Goal: Transaction & Acquisition: Purchase product/service

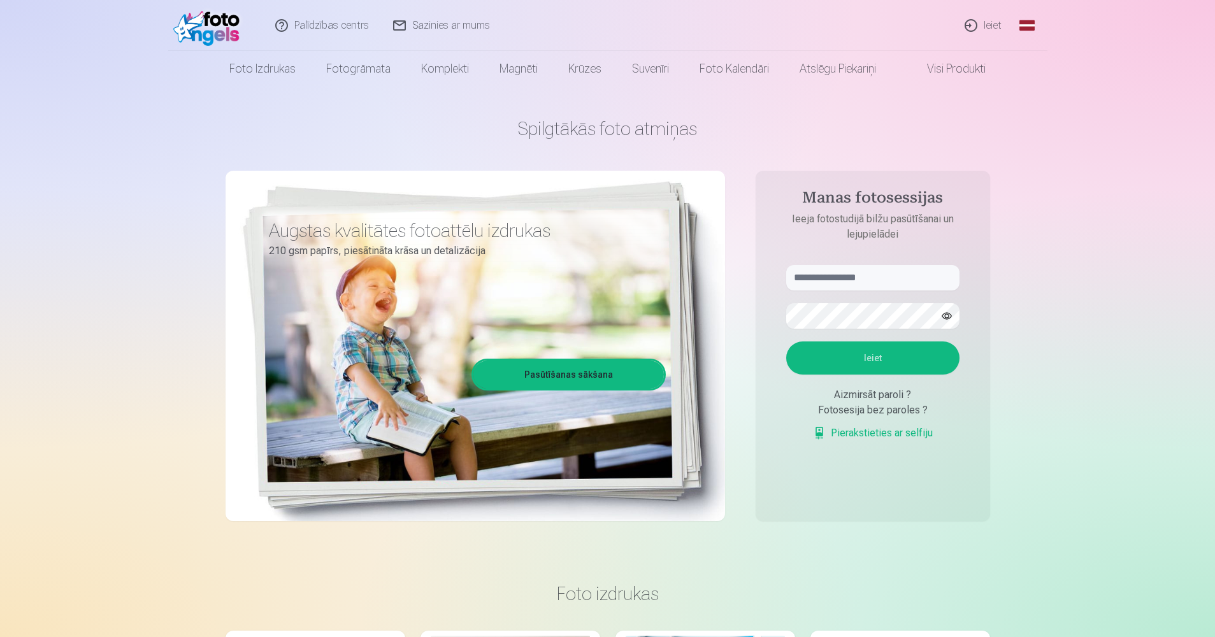
click at [993, 28] on link "Ieiet" at bounding box center [983, 25] width 61 height 51
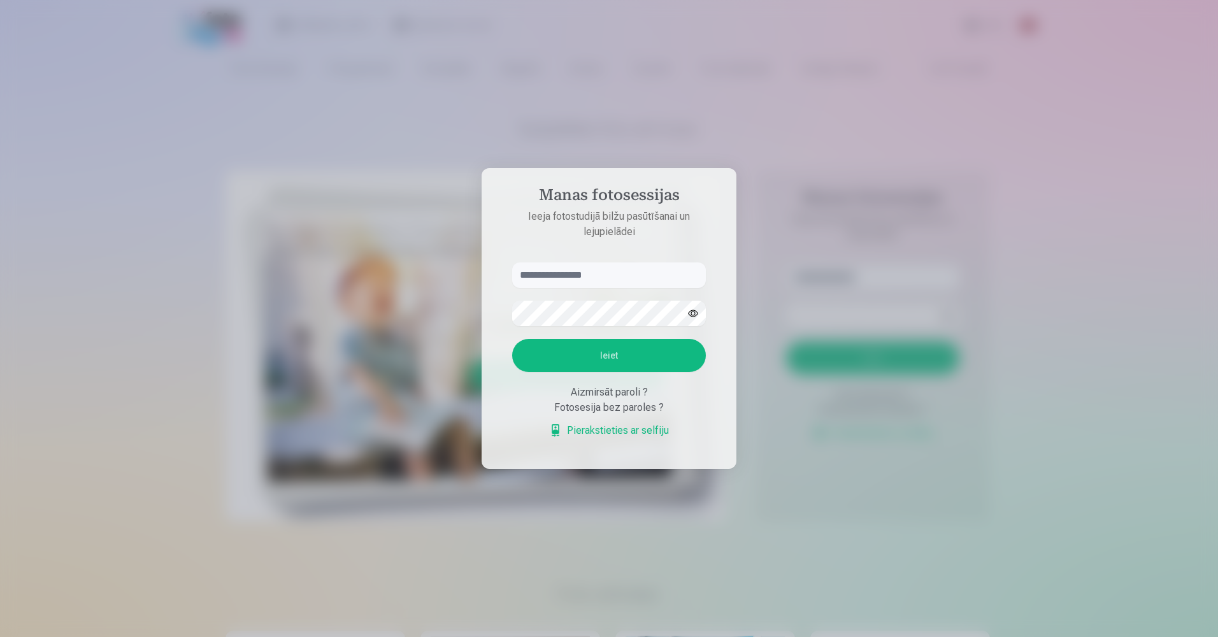
click at [566, 281] on input "text" at bounding box center [609, 274] width 194 height 25
type input "*"
type input "**********"
click at [693, 317] on button "button" at bounding box center [693, 313] width 24 height 24
click at [621, 356] on button "Ieiet" at bounding box center [609, 355] width 194 height 33
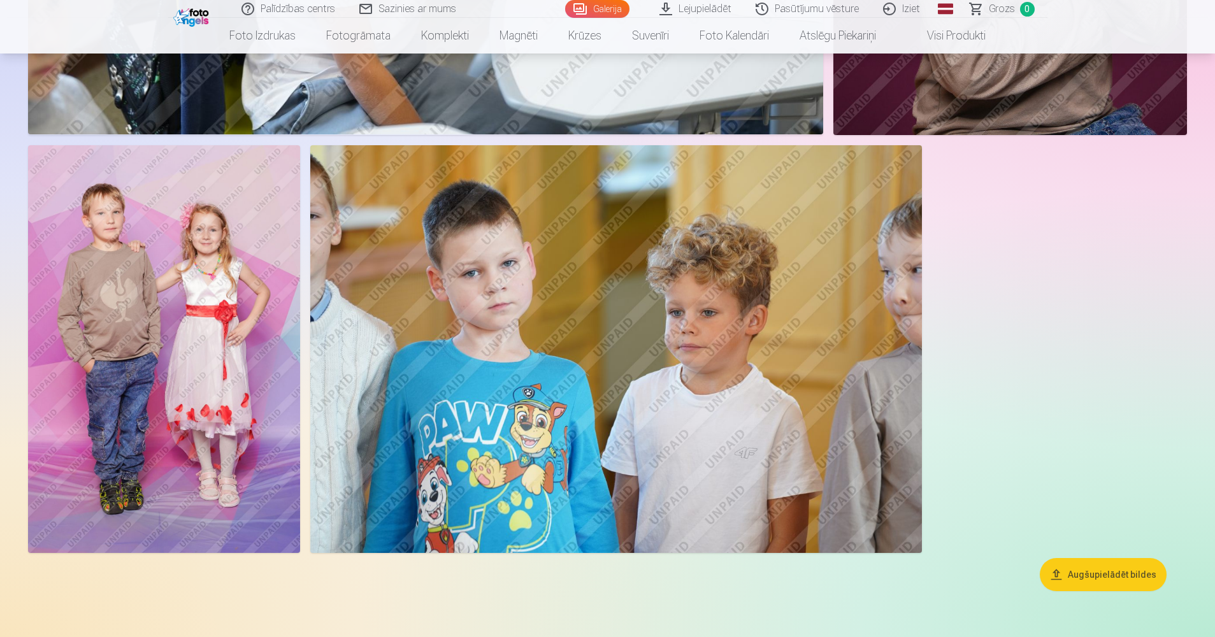
scroll to position [8792, 0]
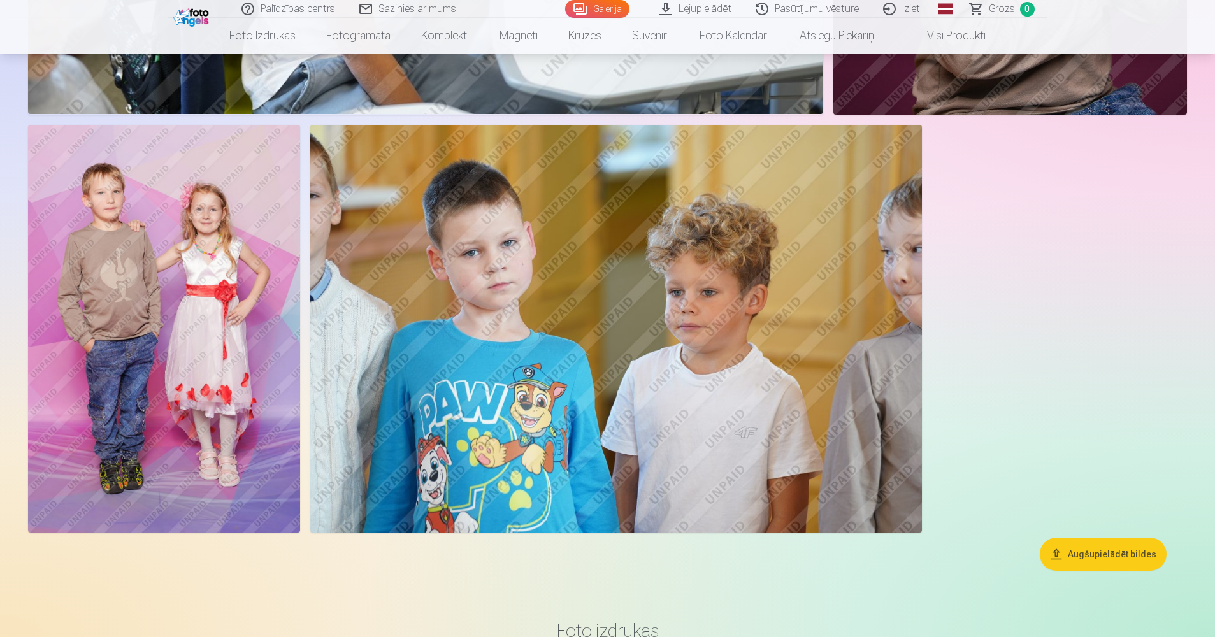
click at [1090, 563] on button "Augšupielādēt bildes" at bounding box center [1103, 554] width 127 height 33
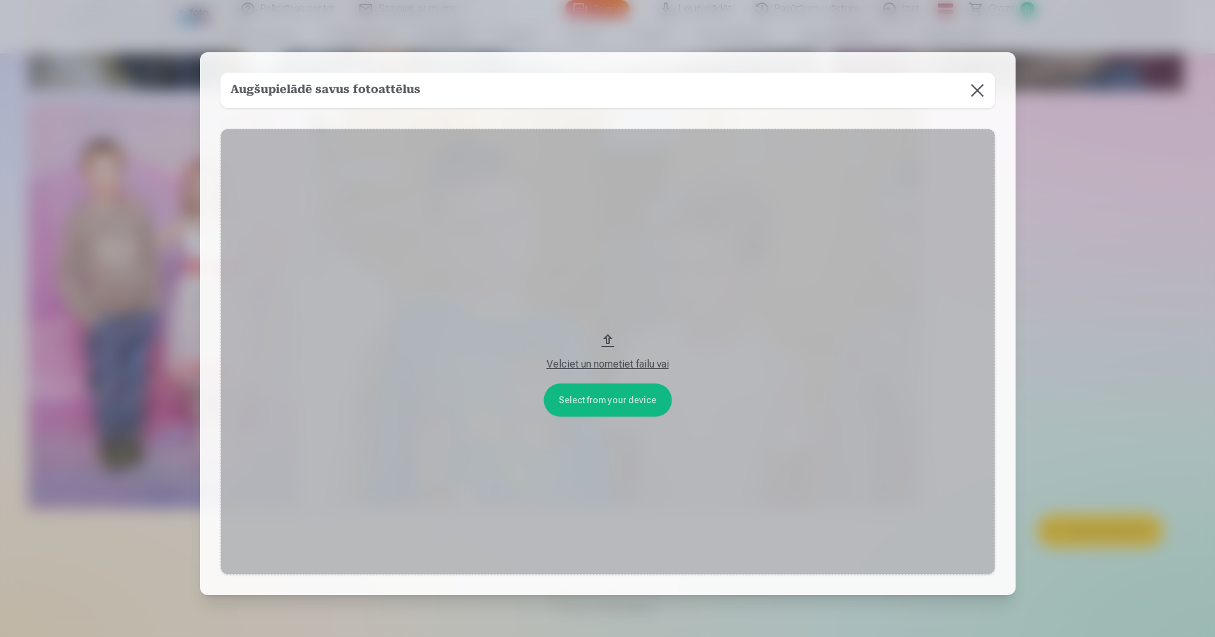
scroll to position [8814, 0]
click at [986, 93] on button at bounding box center [979, 91] width 36 height 36
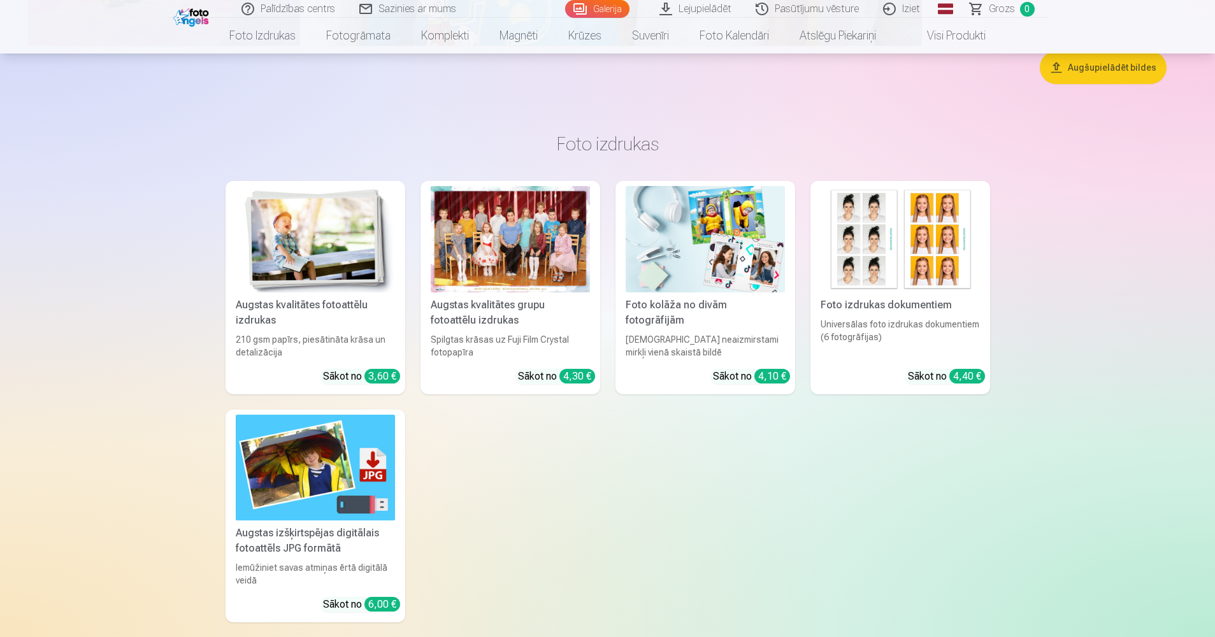
scroll to position [9210, 0]
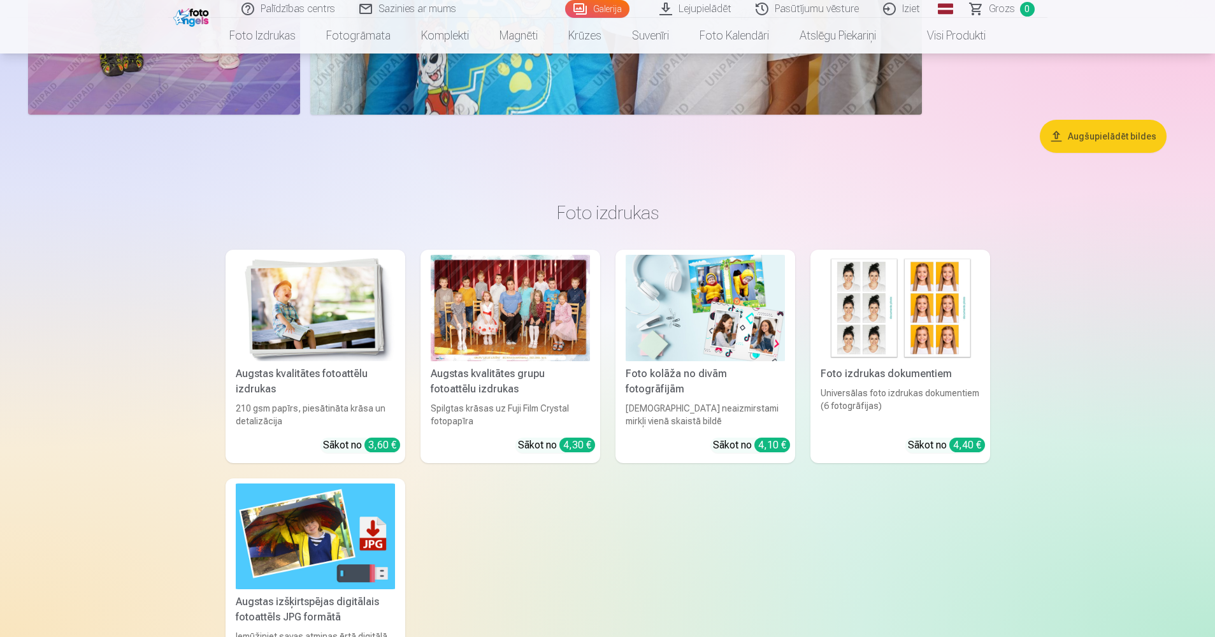
click at [319, 318] on img at bounding box center [315, 308] width 159 height 106
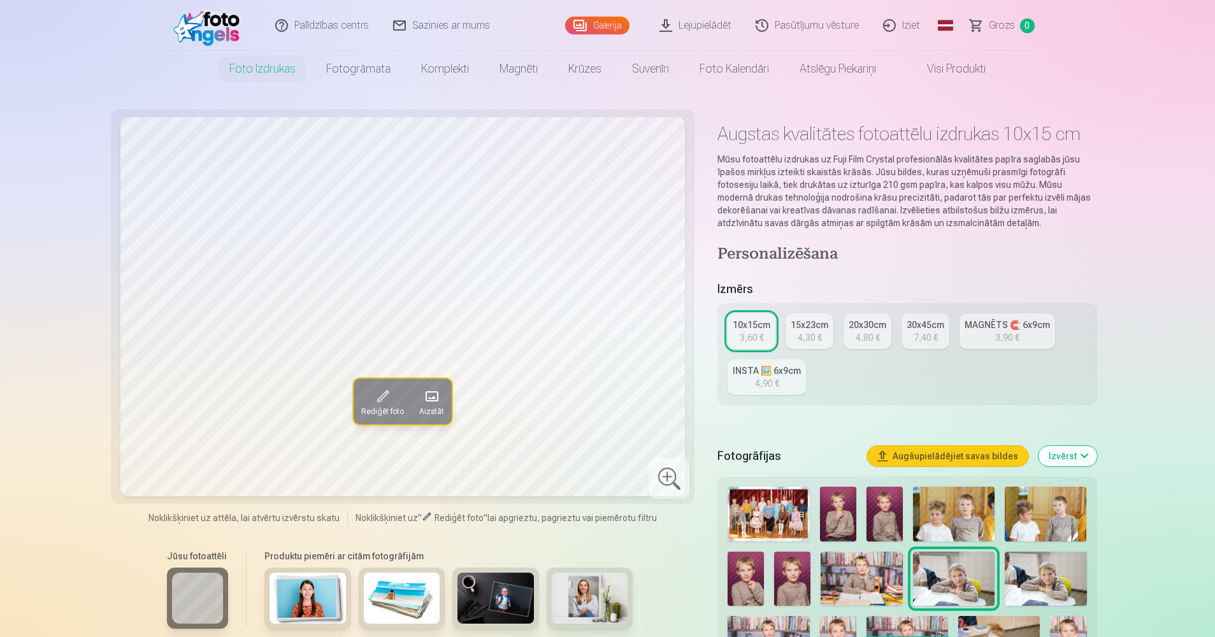
click at [757, 505] on img at bounding box center [769, 514] width 82 height 55
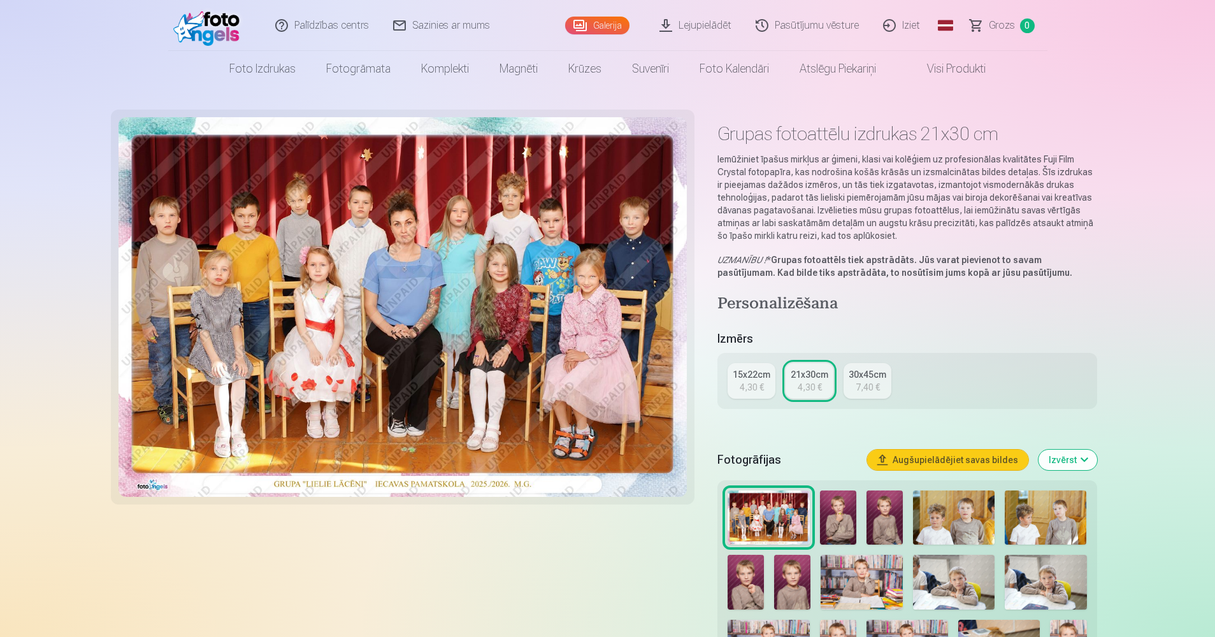
click at [938, 458] on button "Augšupielādējiet savas bildes" at bounding box center [947, 460] width 161 height 20
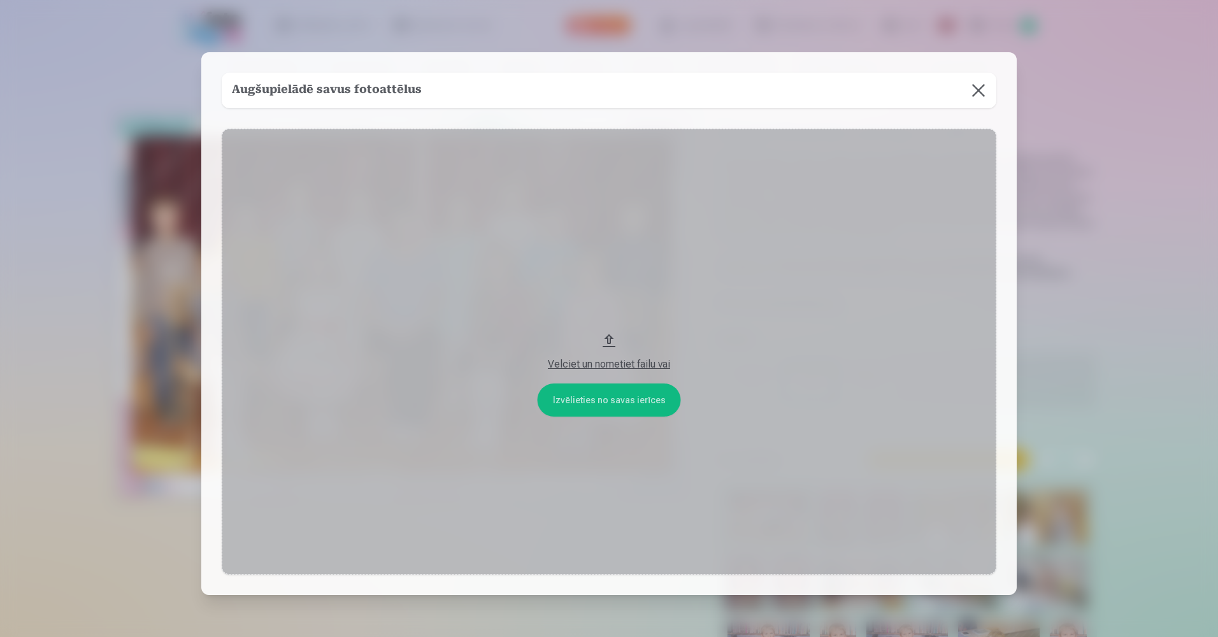
click at [977, 87] on button at bounding box center [979, 91] width 36 height 36
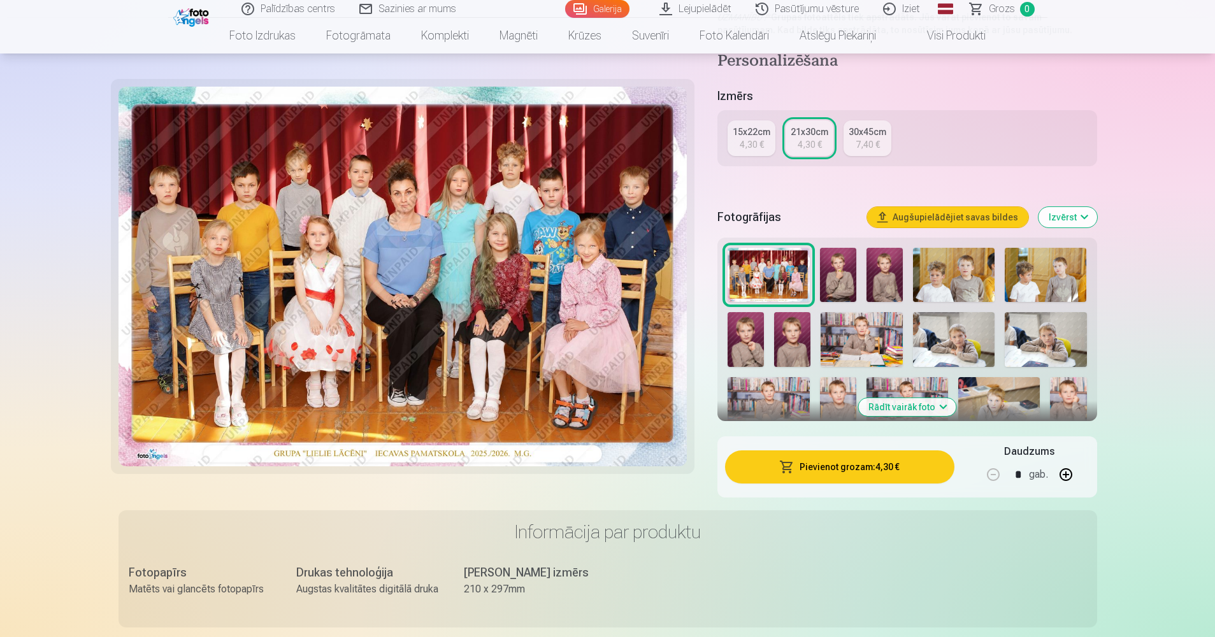
scroll to position [127, 0]
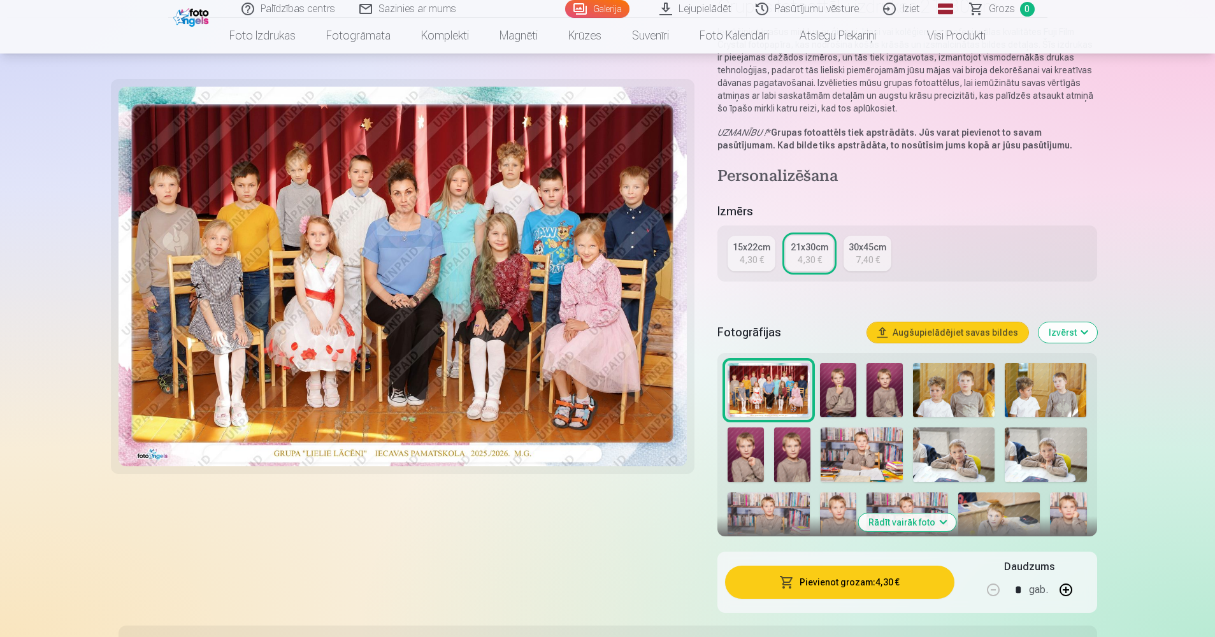
click at [763, 255] on link "15x22cm 4,30 €" at bounding box center [752, 254] width 48 height 36
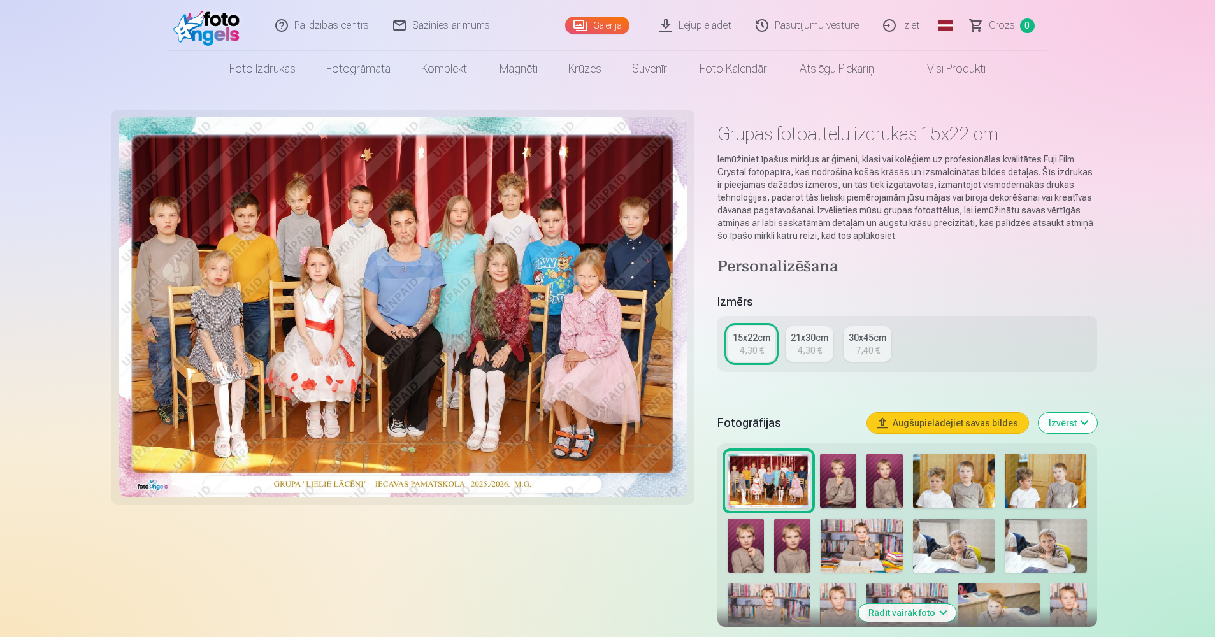
click at [807, 341] on div "21x30cm" at bounding box center [810, 337] width 38 height 13
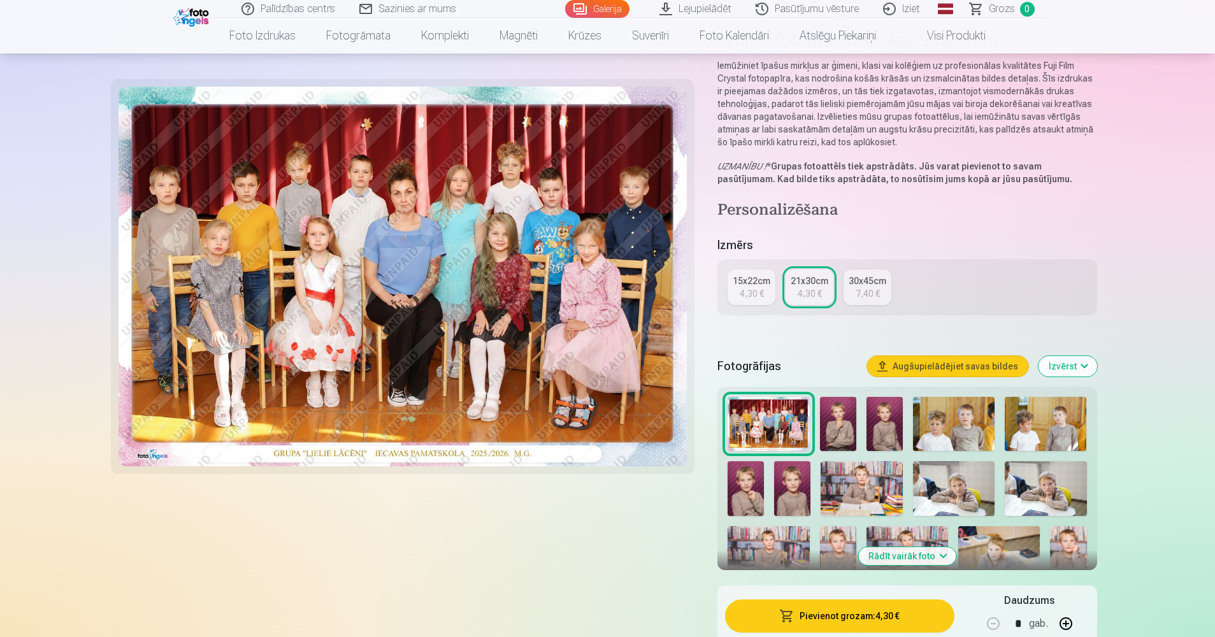
scroll to position [191, 0]
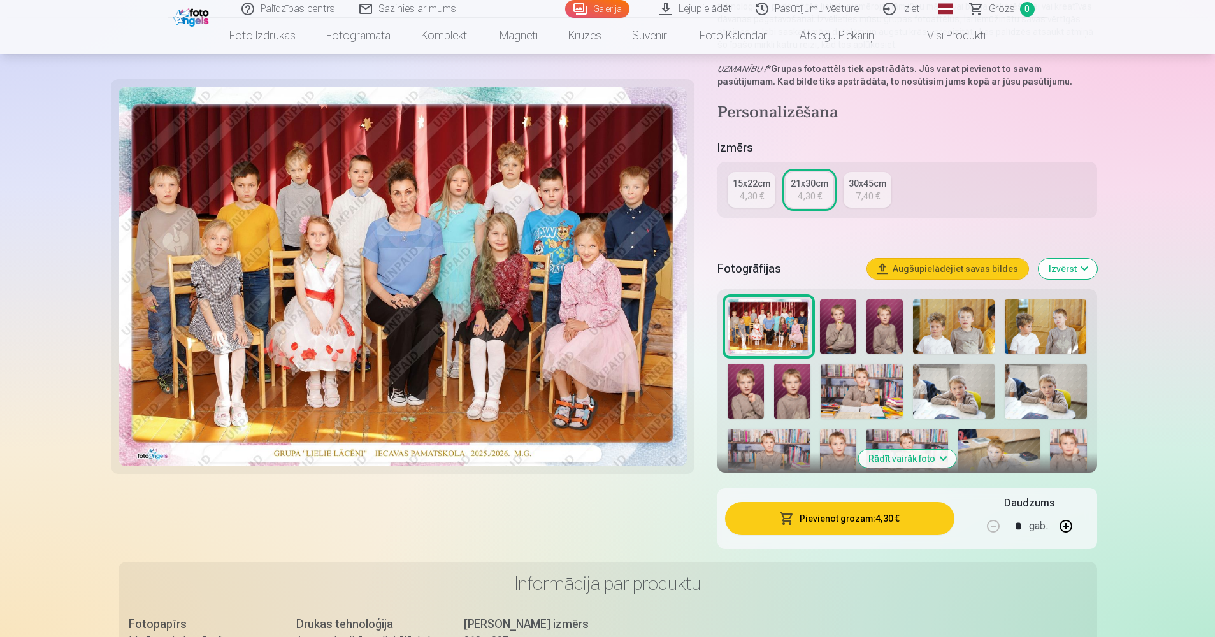
click at [851, 516] on button "Pievienot grozam : 4,30 €" at bounding box center [839, 518] width 229 height 33
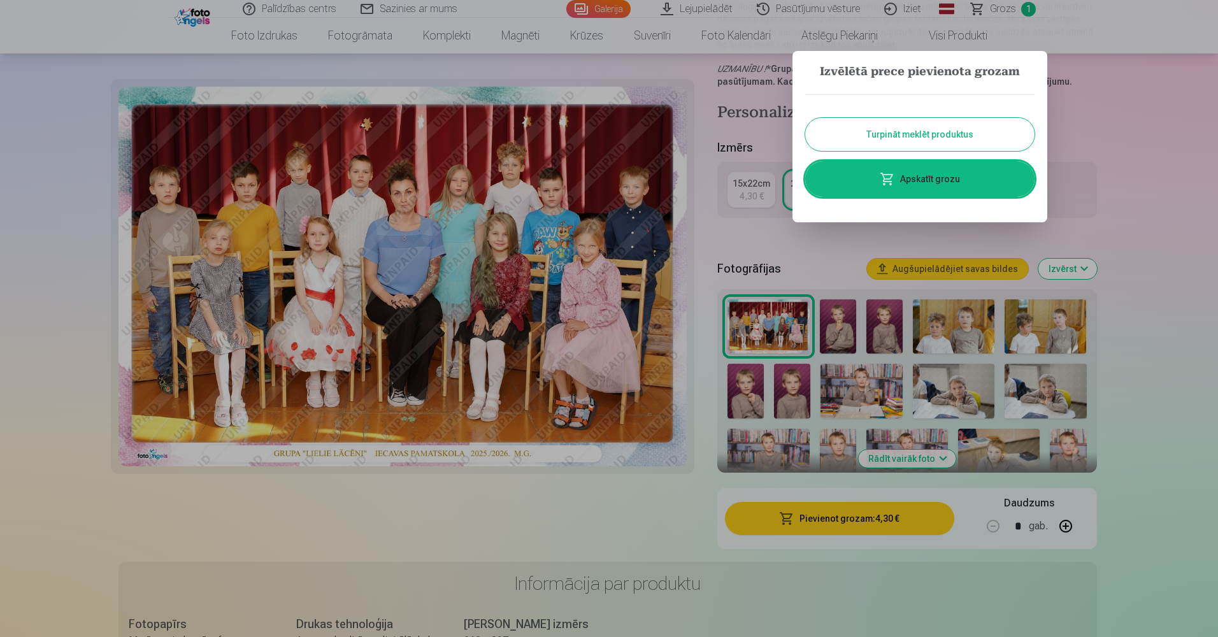
click at [942, 127] on button "Turpināt meklēt produktus" at bounding box center [919, 134] width 229 height 33
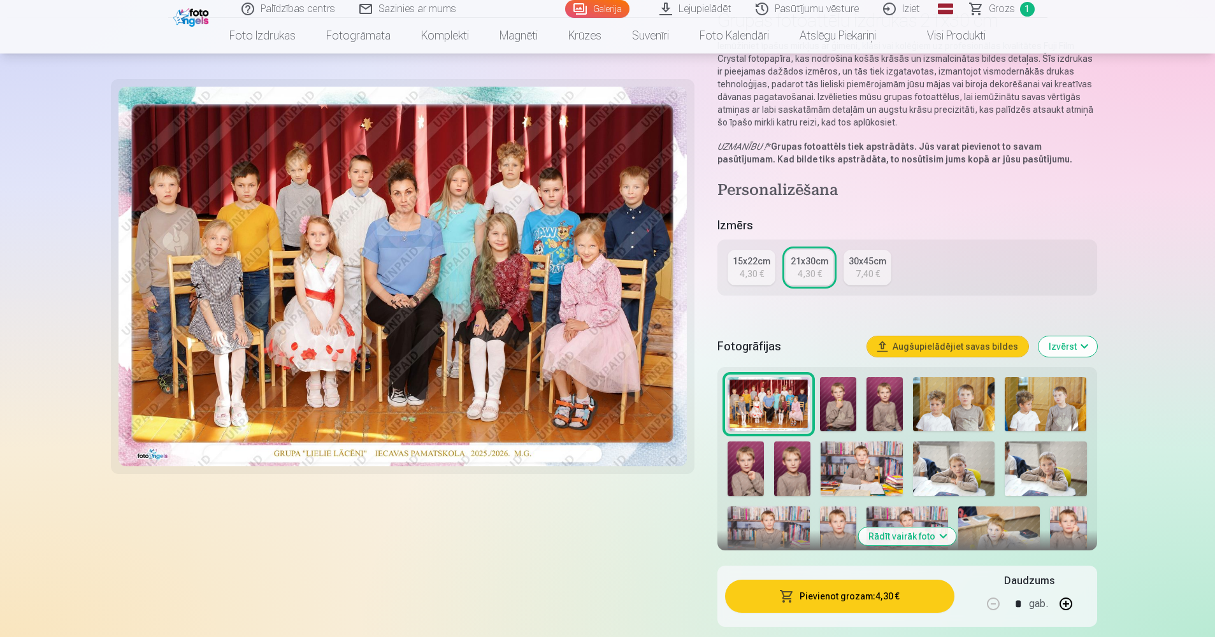
scroll to position [0, 0]
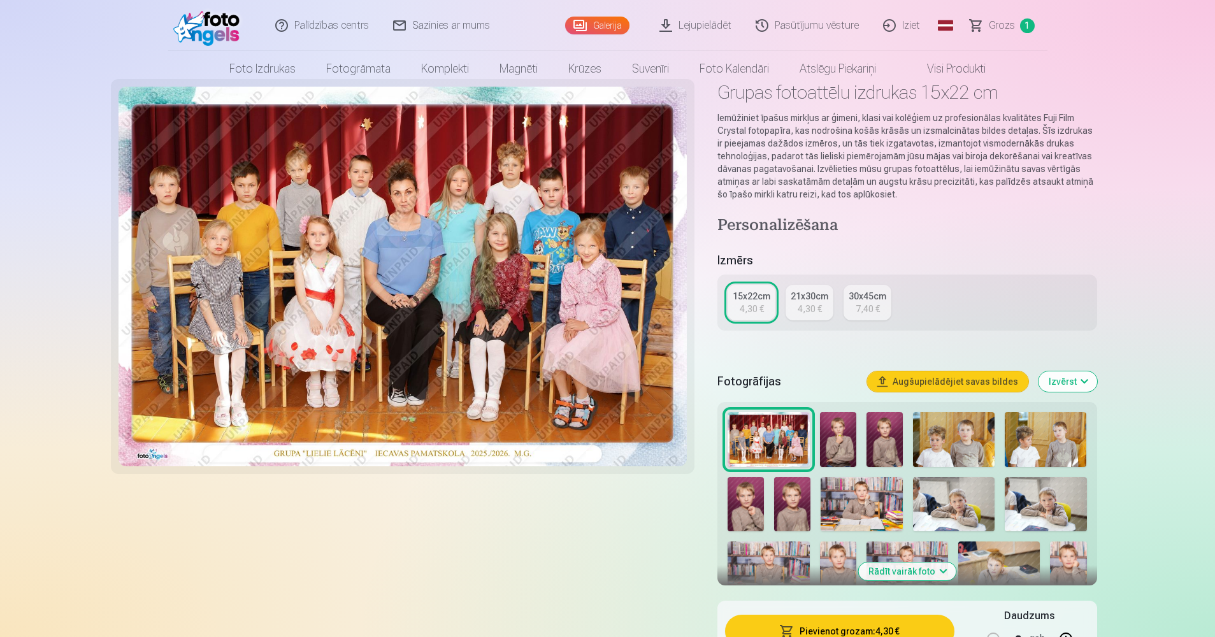
scroll to position [64, 0]
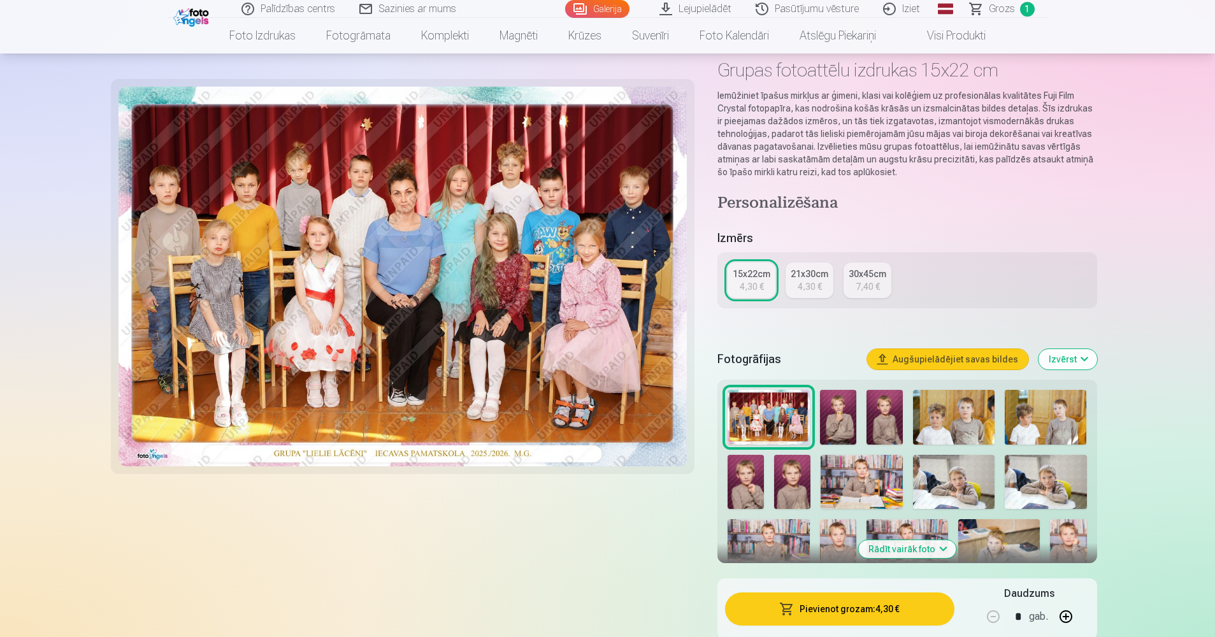
click at [854, 427] on img at bounding box center [838, 417] width 36 height 55
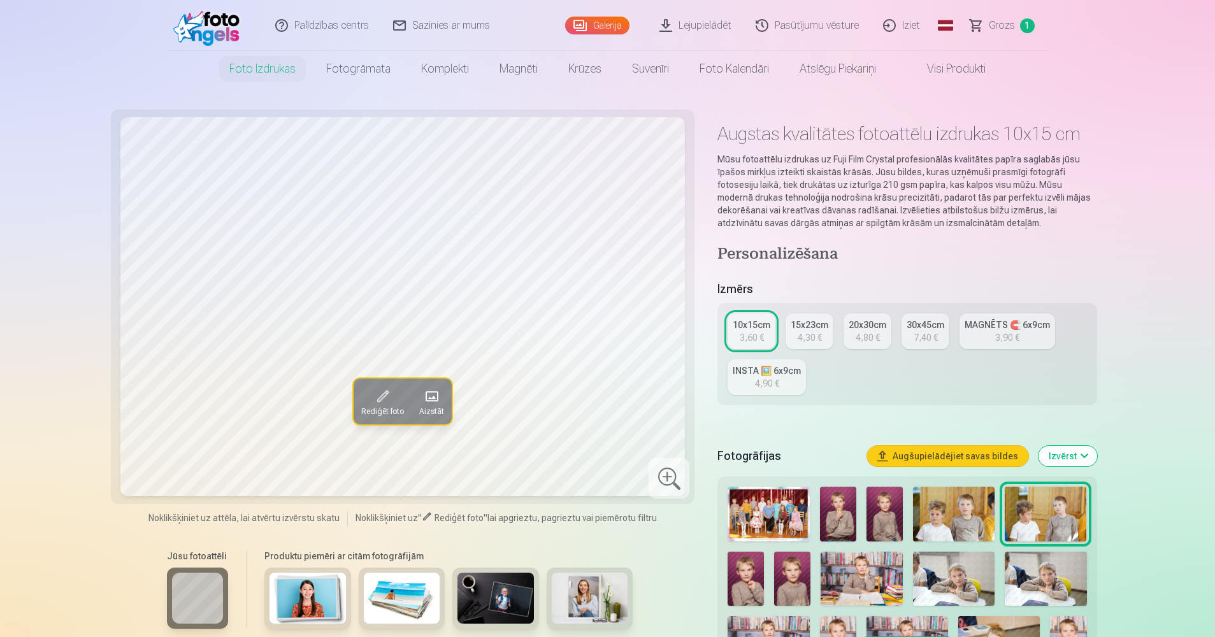
click at [836, 515] on img at bounding box center [838, 514] width 36 height 55
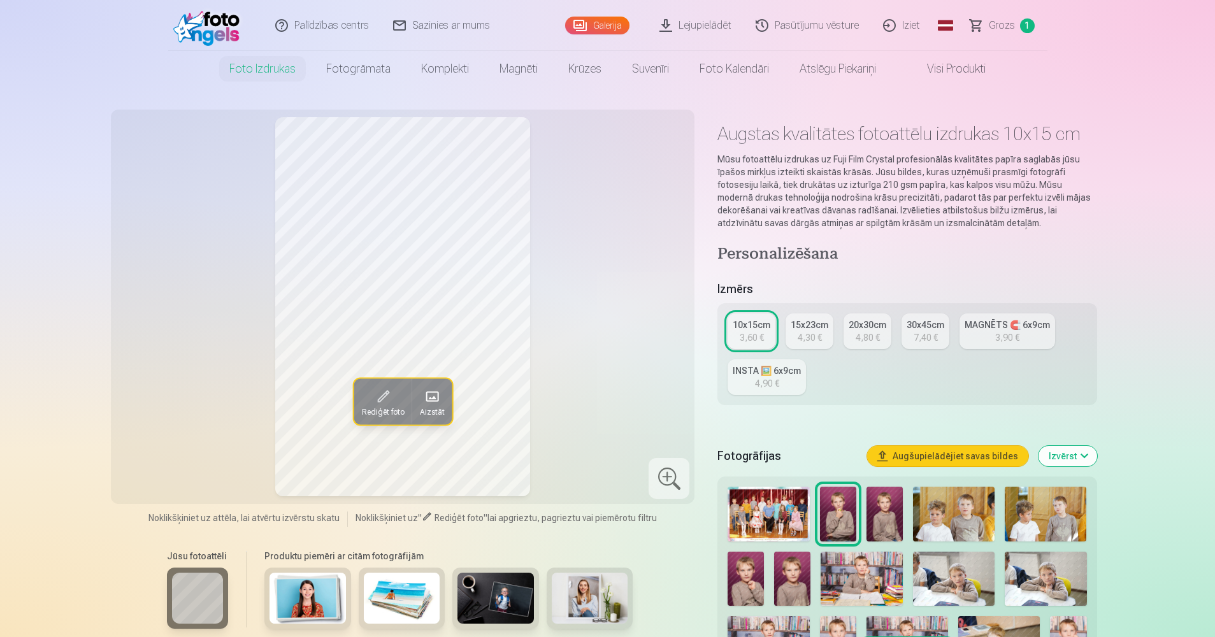
click at [880, 519] on img at bounding box center [884, 514] width 36 height 55
click at [936, 513] on img at bounding box center [954, 514] width 82 height 55
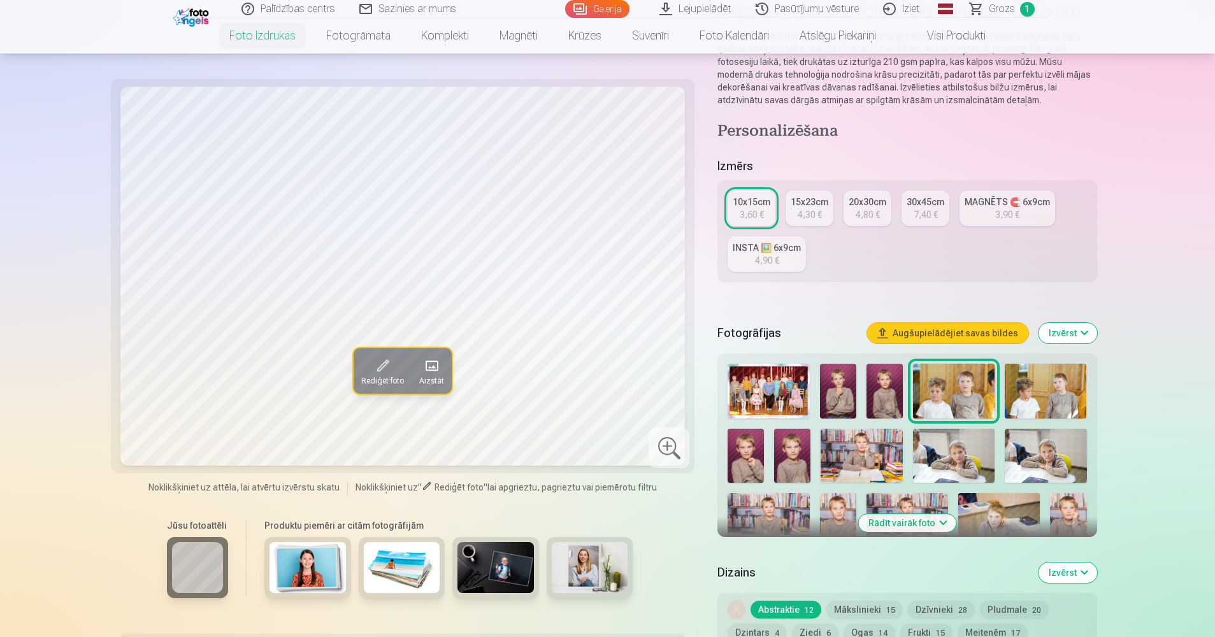
scroll to position [127, 0]
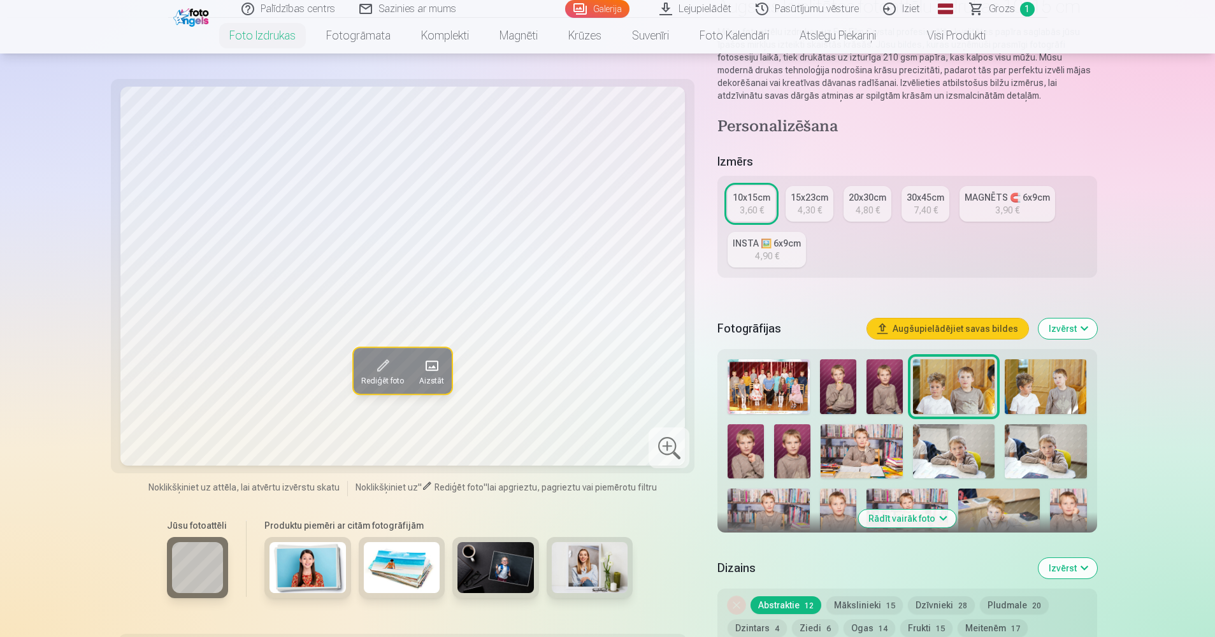
click at [944, 518] on button "Rādīt vairāk foto" at bounding box center [906, 519] width 97 height 18
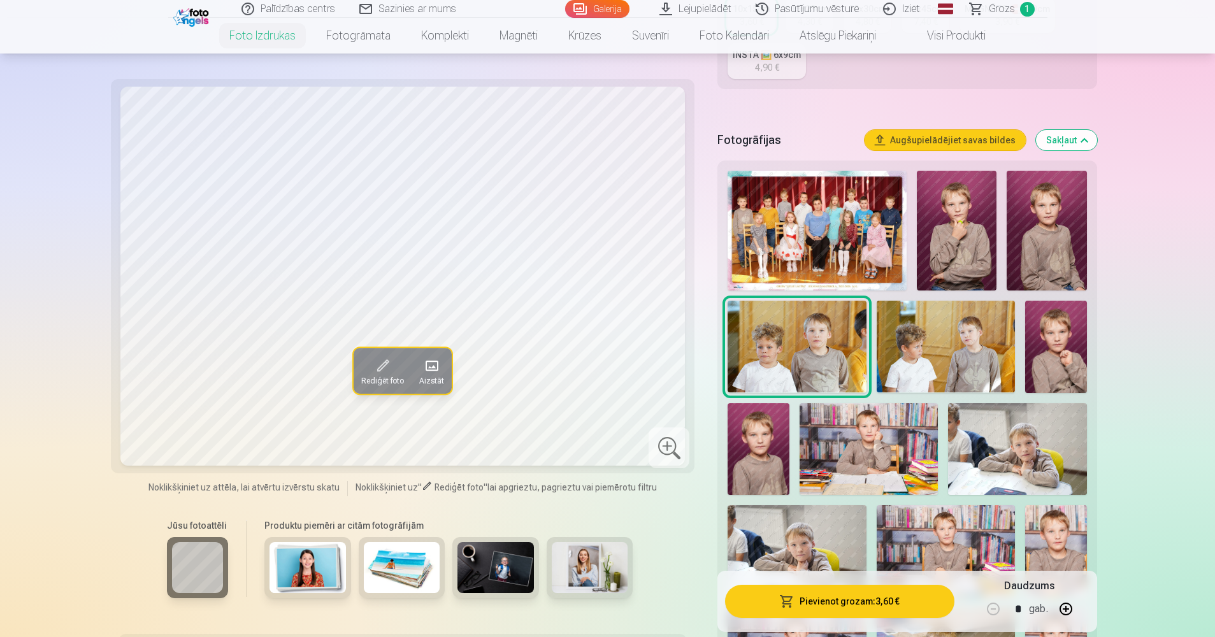
scroll to position [319, 0]
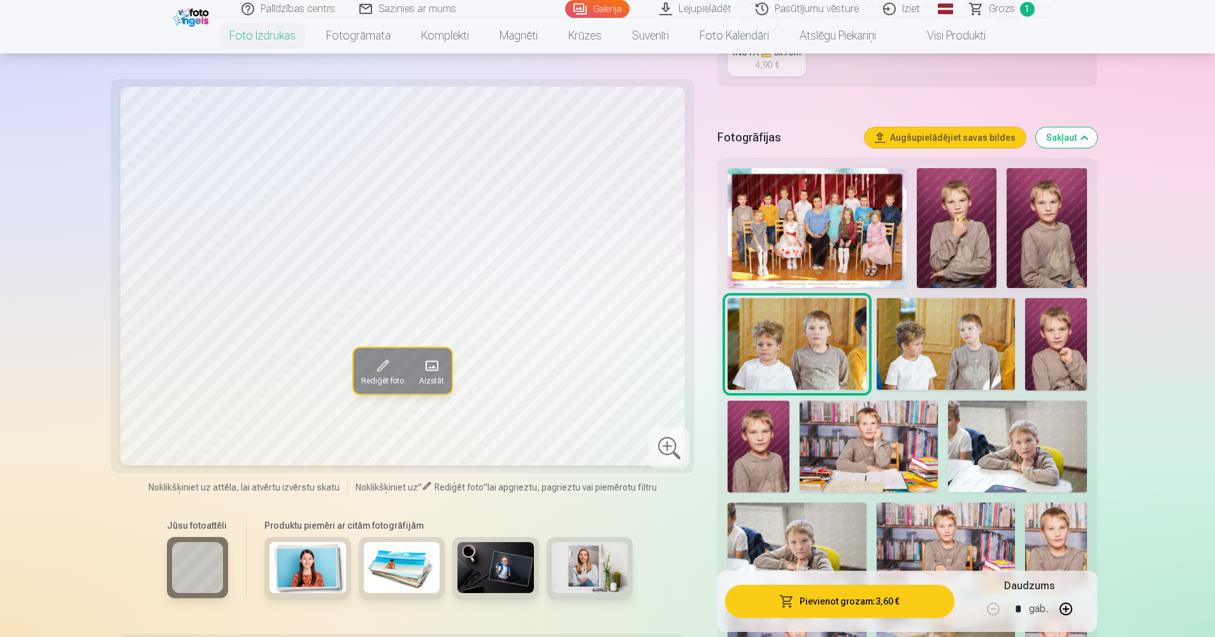
click at [968, 357] on img at bounding box center [946, 344] width 138 height 92
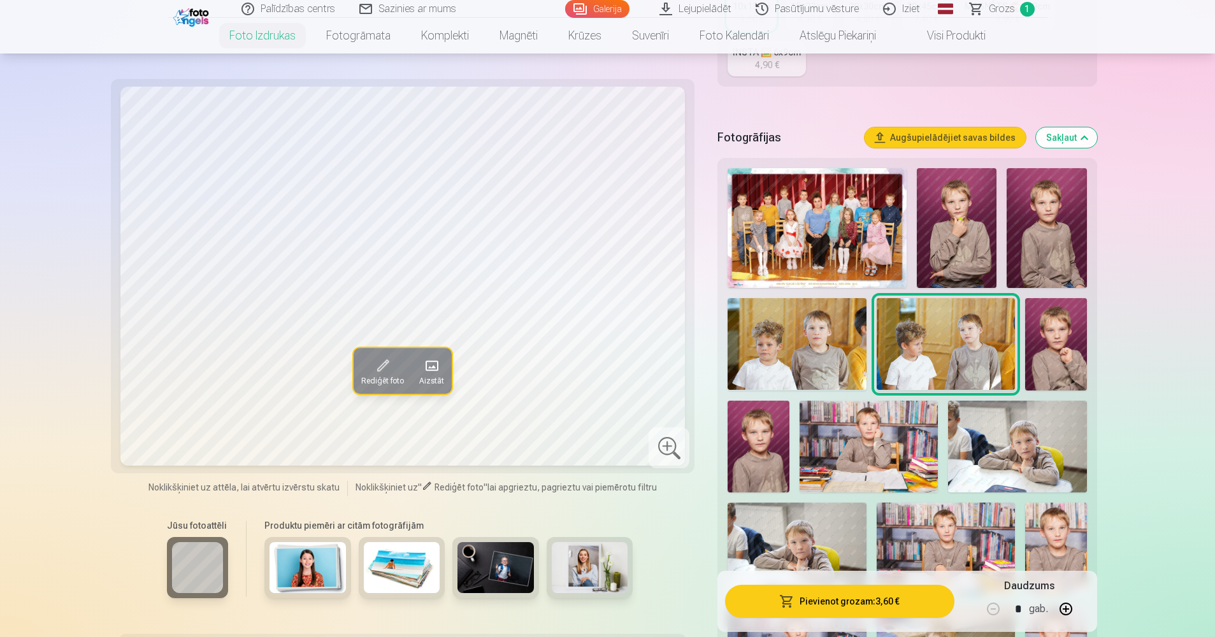
click at [1056, 368] on img at bounding box center [1056, 344] width 62 height 92
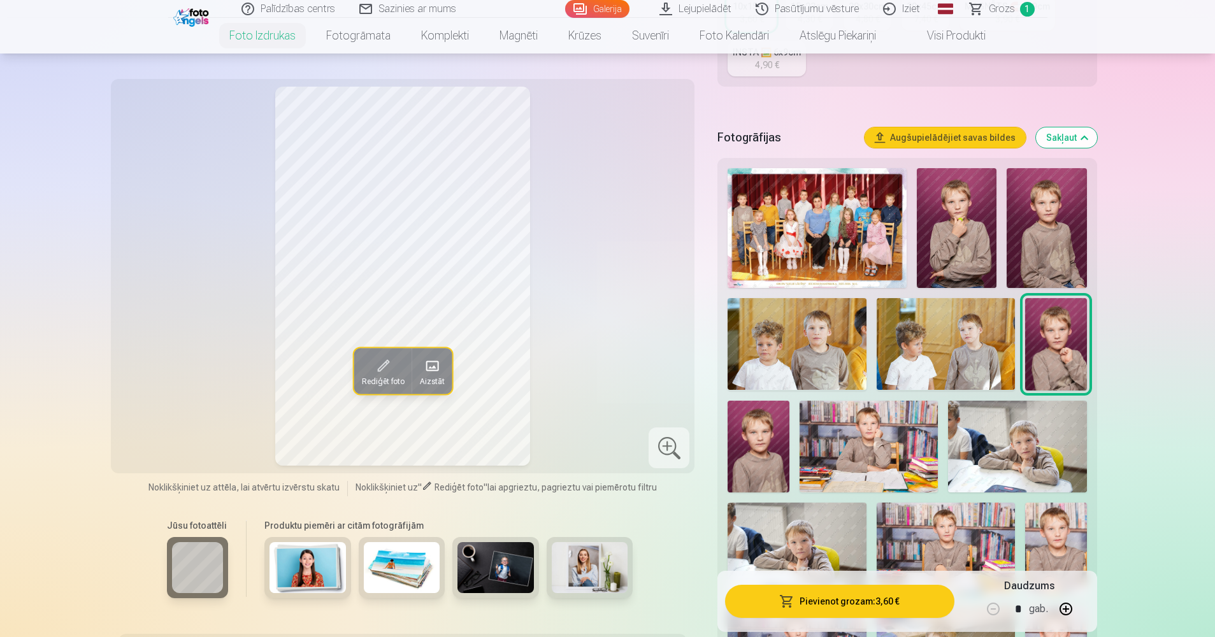
click at [786, 442] on img at bounding box center [759, 447] width 62 height 92
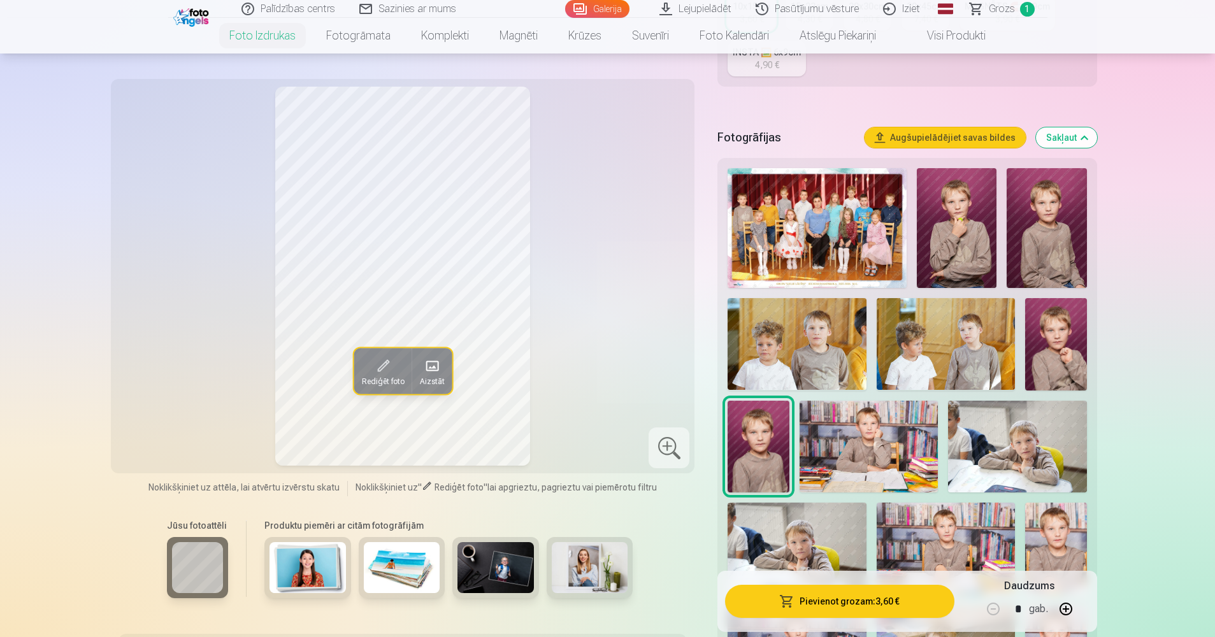
click at [850, 446] on img at bounding box center [869, 447] width 138 height 92
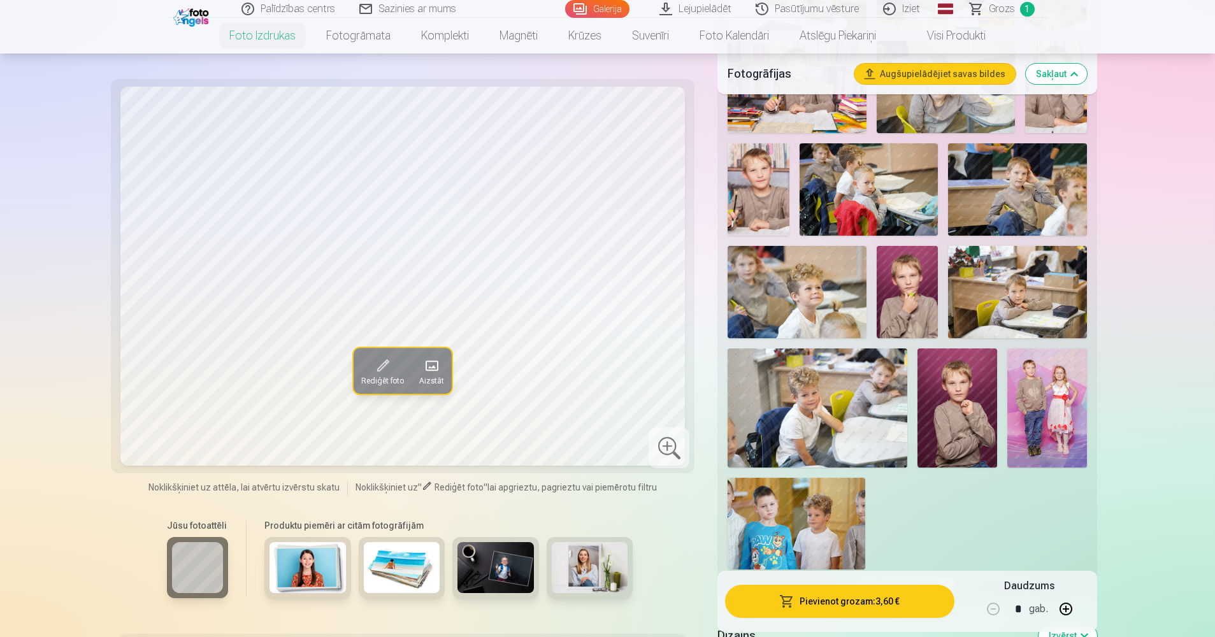
scroll to position [956, 0]
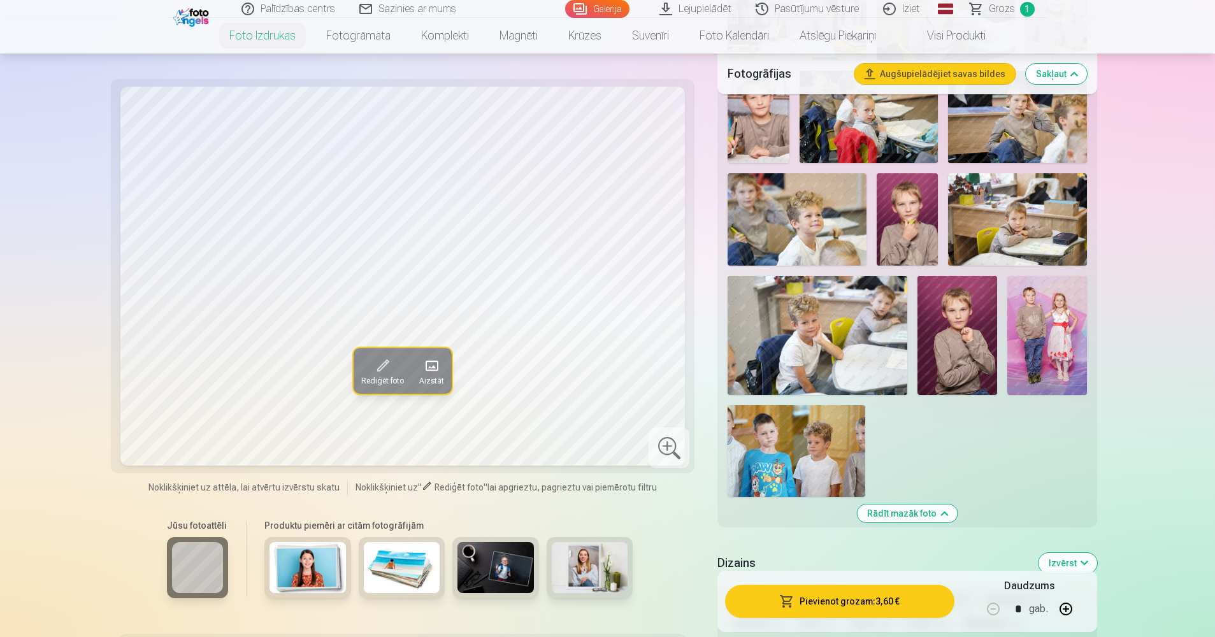
click at [970, 350] on img at bounding box center [957, 336] width 80 height 120
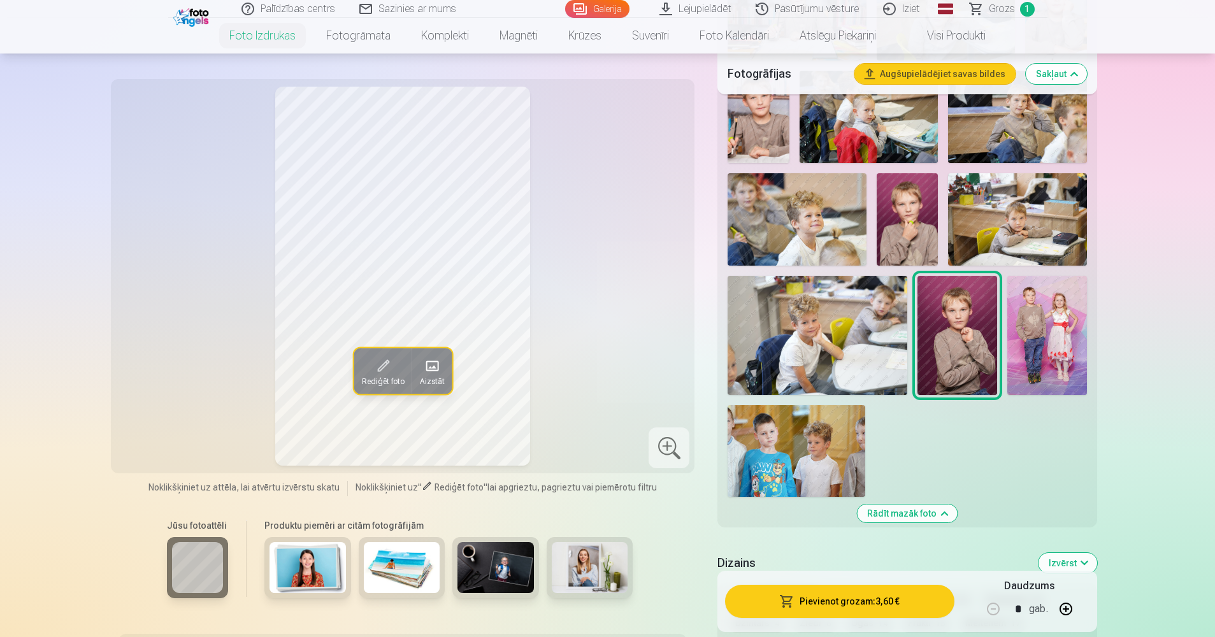
click at [1016, 341] on img at bounding box center [1047, 336] width 80 height 120
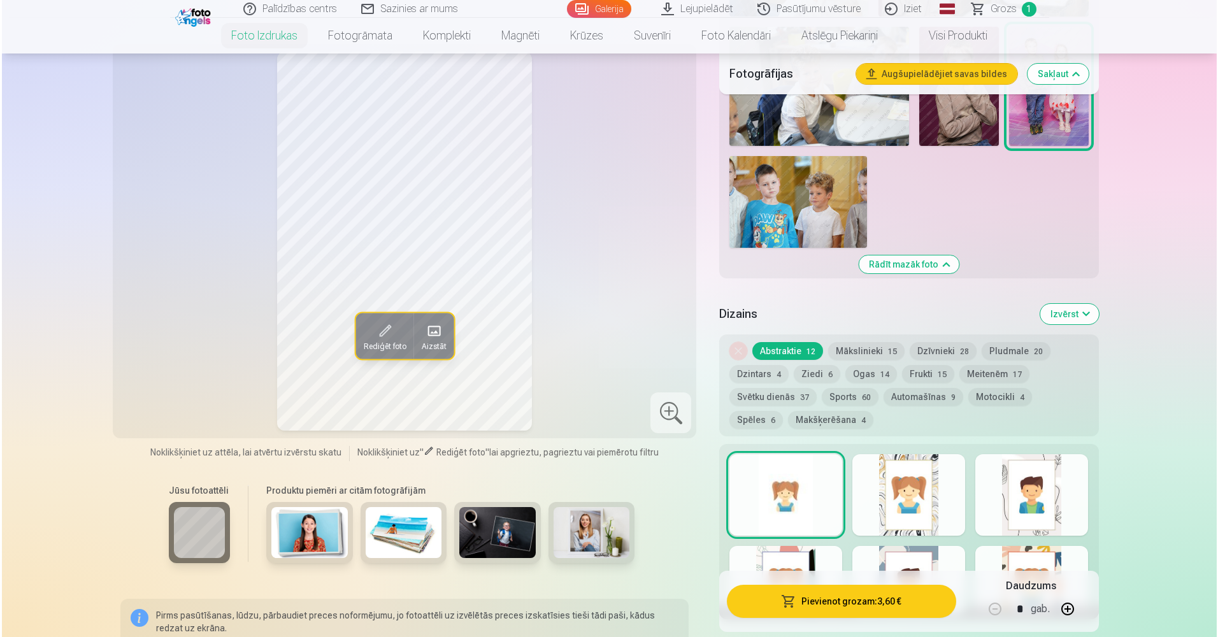
scroll to position [1210, 0]
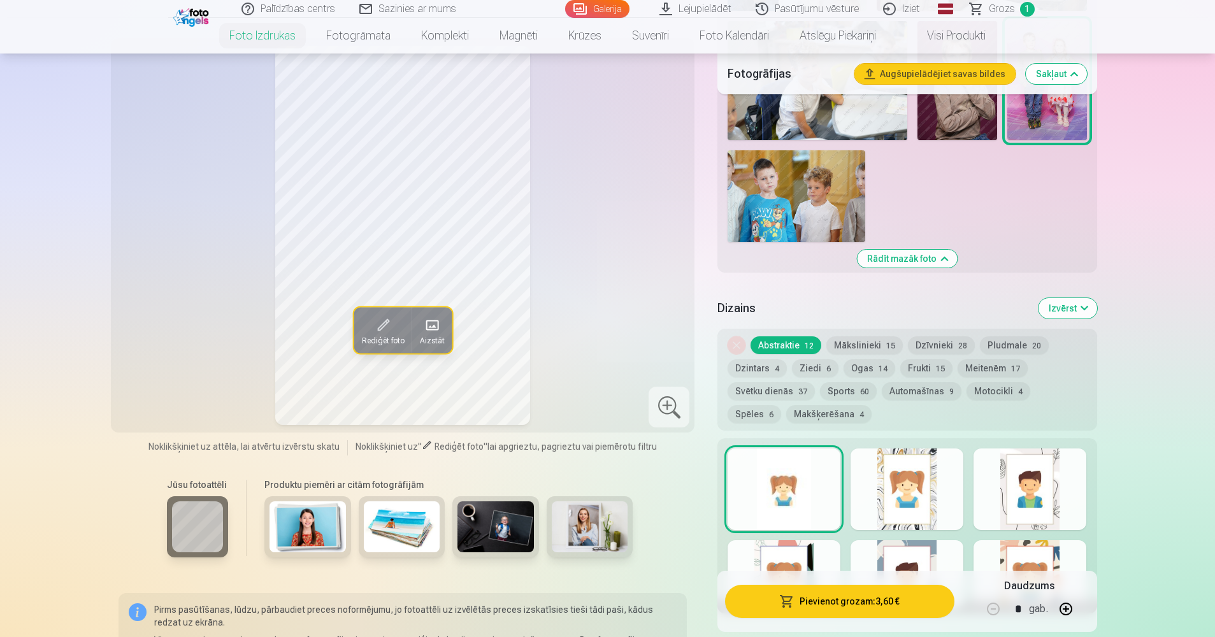
click at [859, 600] on button "Pievienot grozam : 3,60 €" at bounding box center [839, 601] width 229 height 33
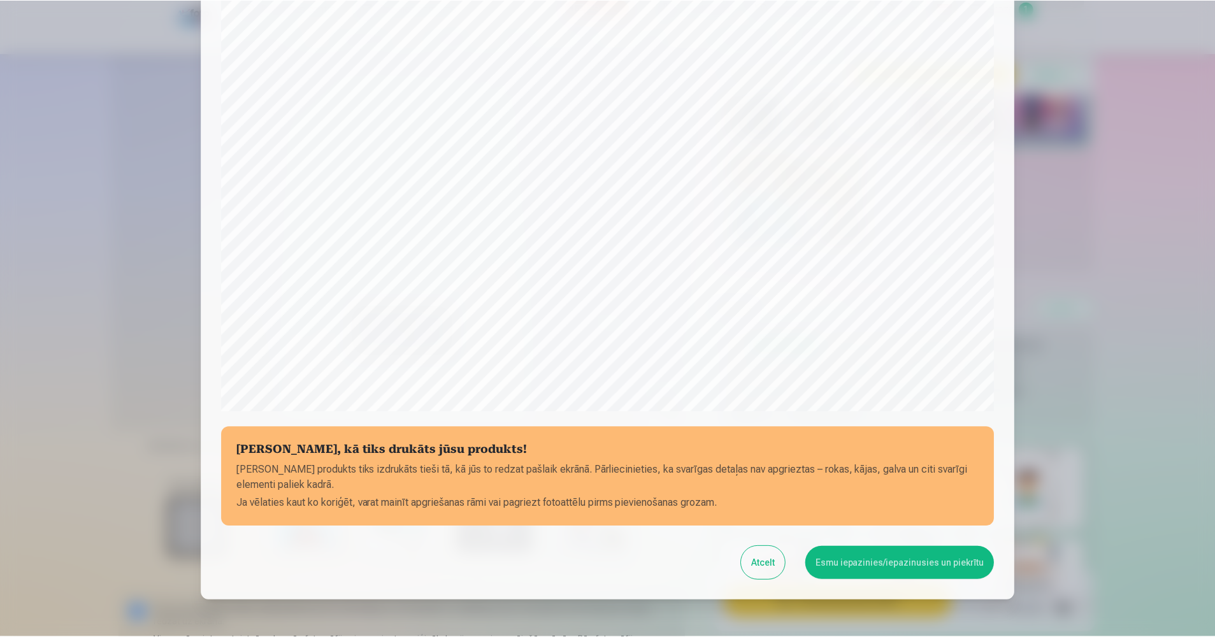
scroll to position [280, 0]
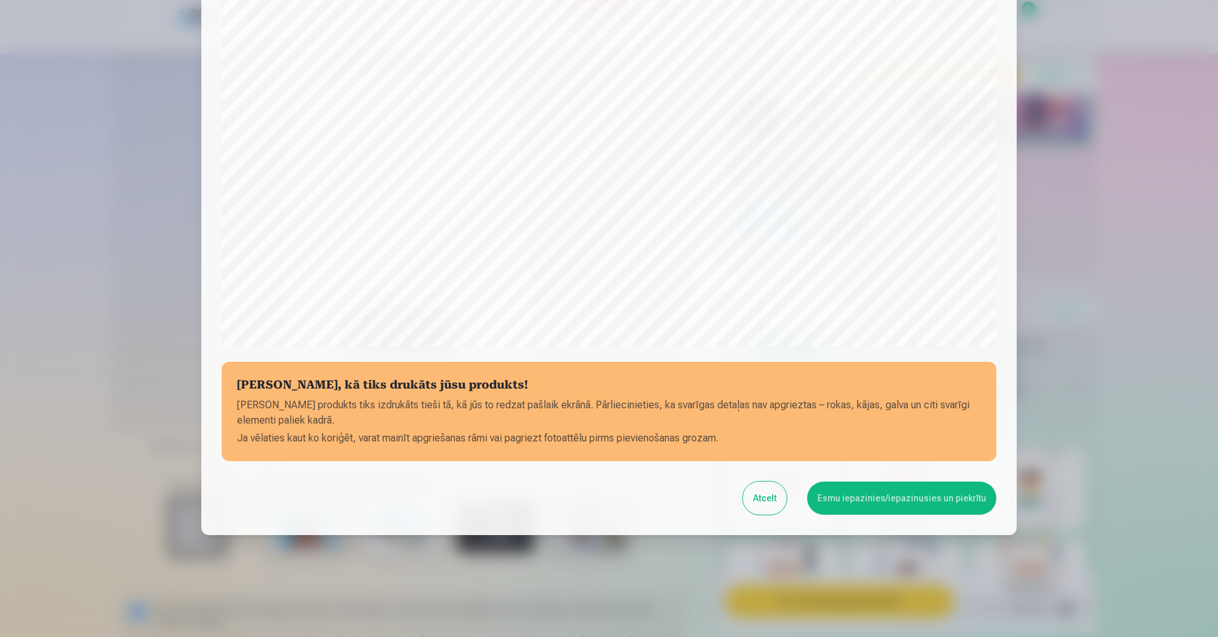
click at [874, 505] on button "Esmu iepazinies/iepazinusies un piekrītu" at bounding box center [901, 498] width 189 height 33
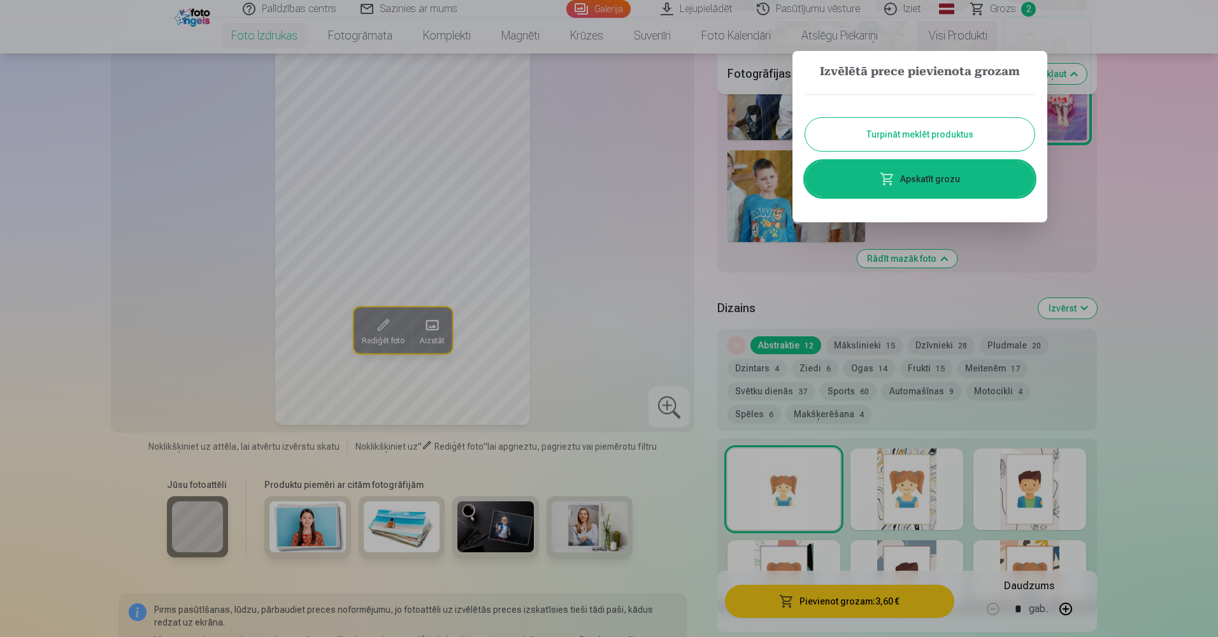
click at [1155, 215] on div at bounding box center [609, 318] width 1218 height 637
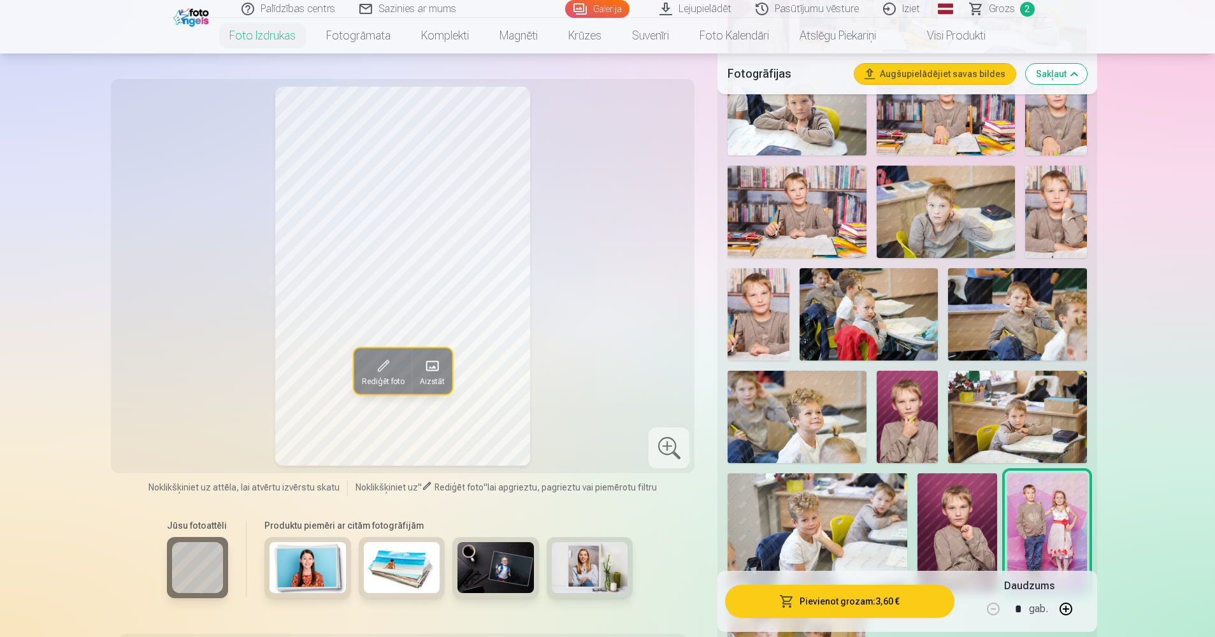
scroll to position [828, 0]
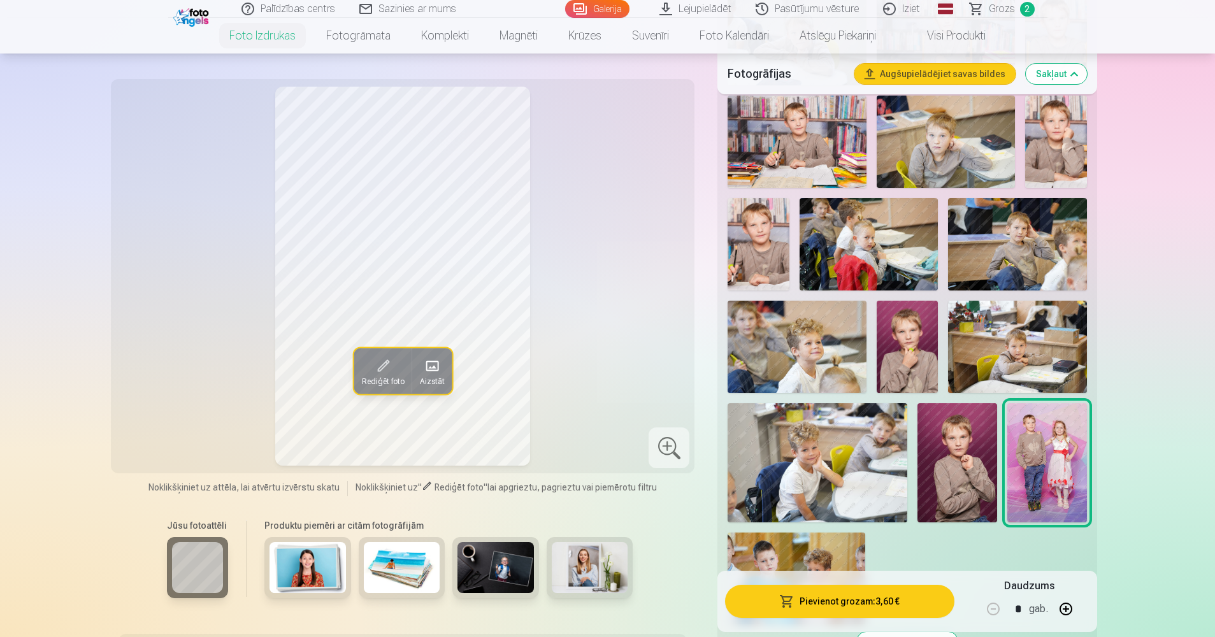
click at [1033, 355] on img at bounding box center [1017, 347] width 138 height 92
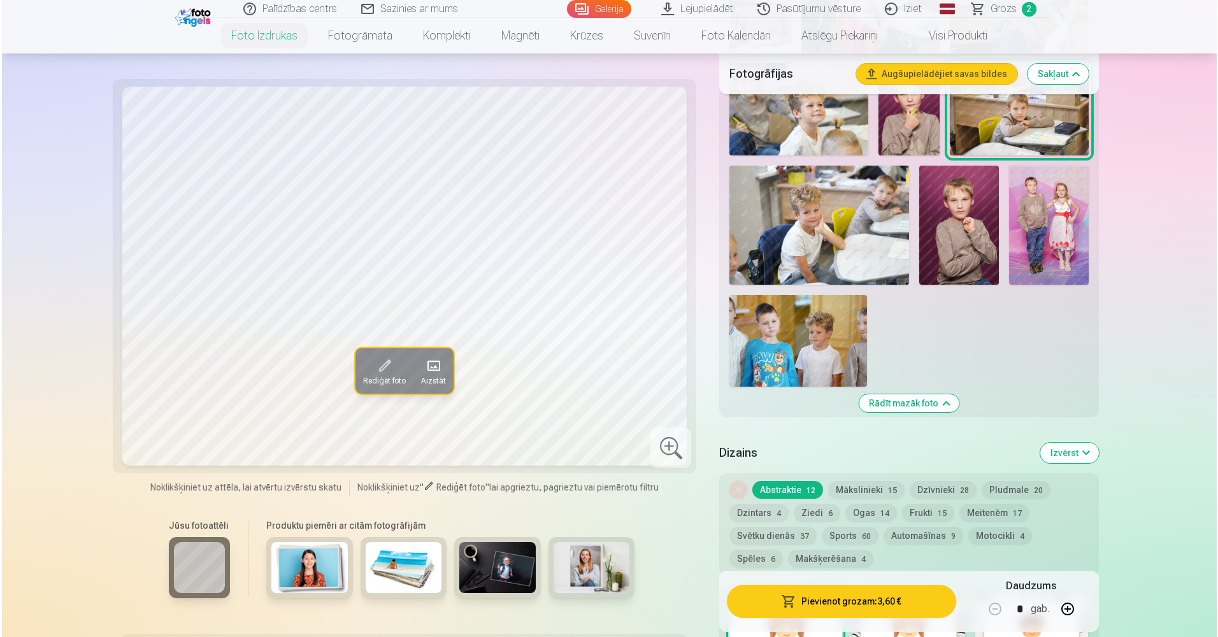
scroll to position [1083, 0]
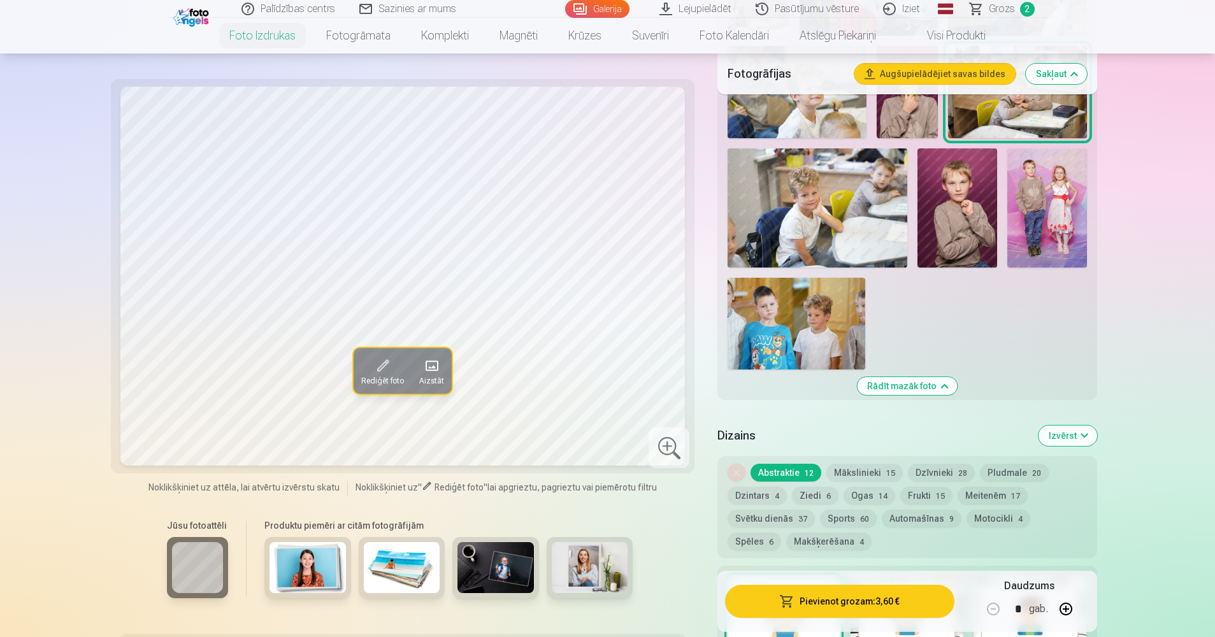
click at [888, 605] on button "Pievienot grozam : 3,60 €" at bounding box center [839, 601] width 229 height 33
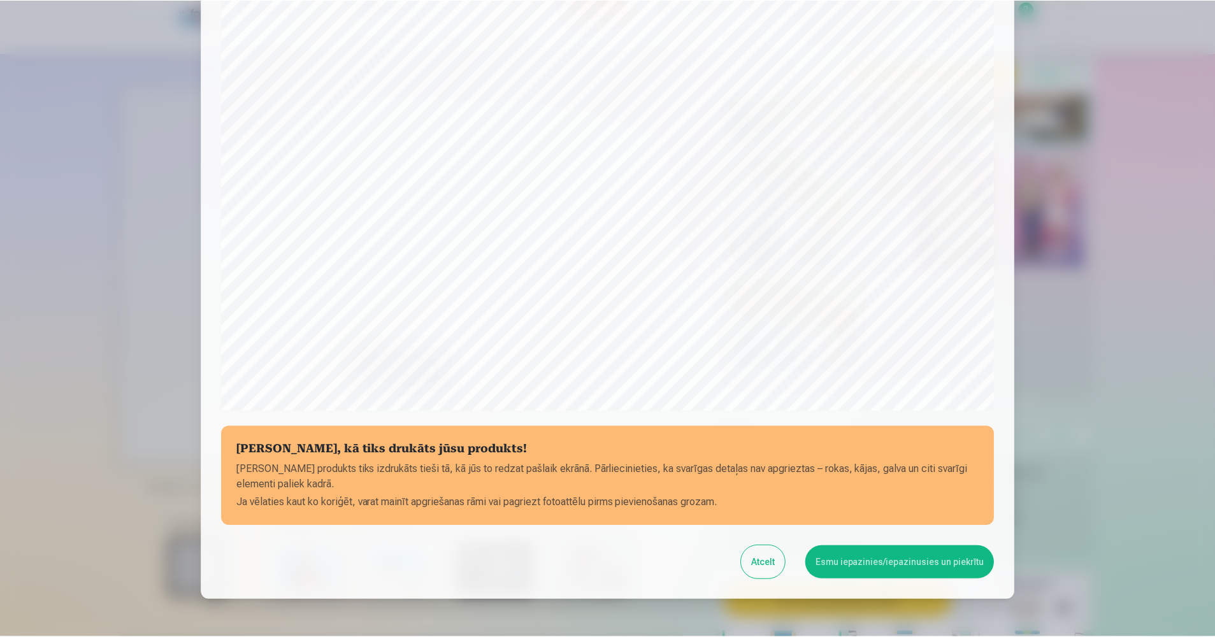
scroll to position [280, 0]
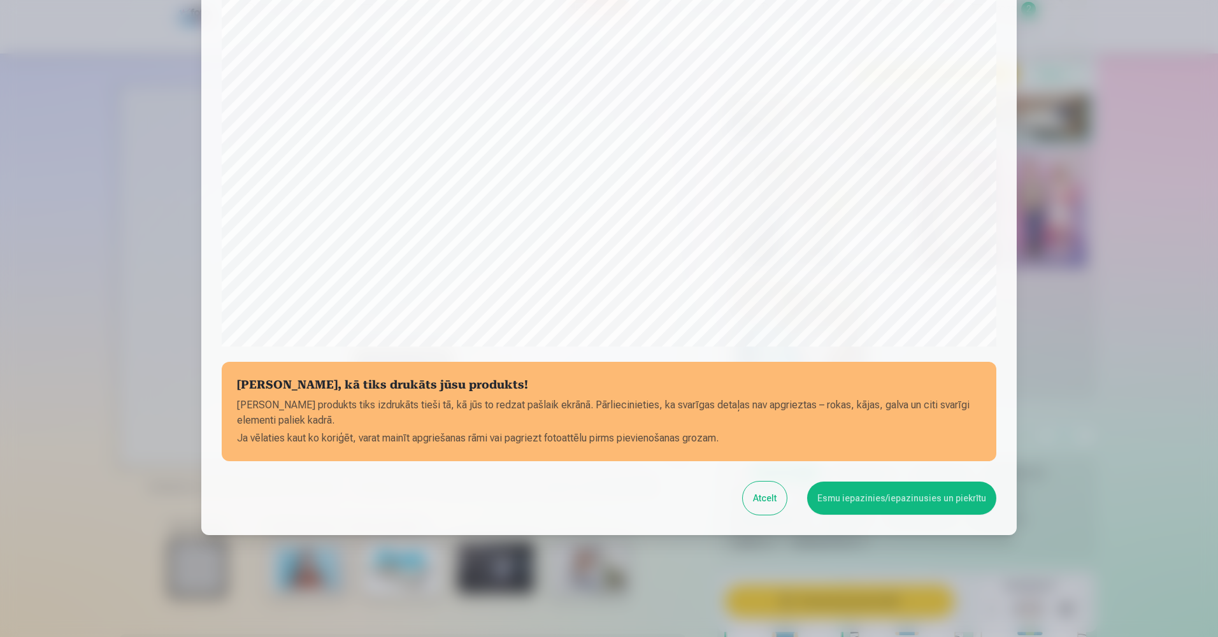
click at [894, 505] on button "Esmu iepazinies/iepazinusies un piekrītu" at bounding box center [901, 498] width 189 height 33
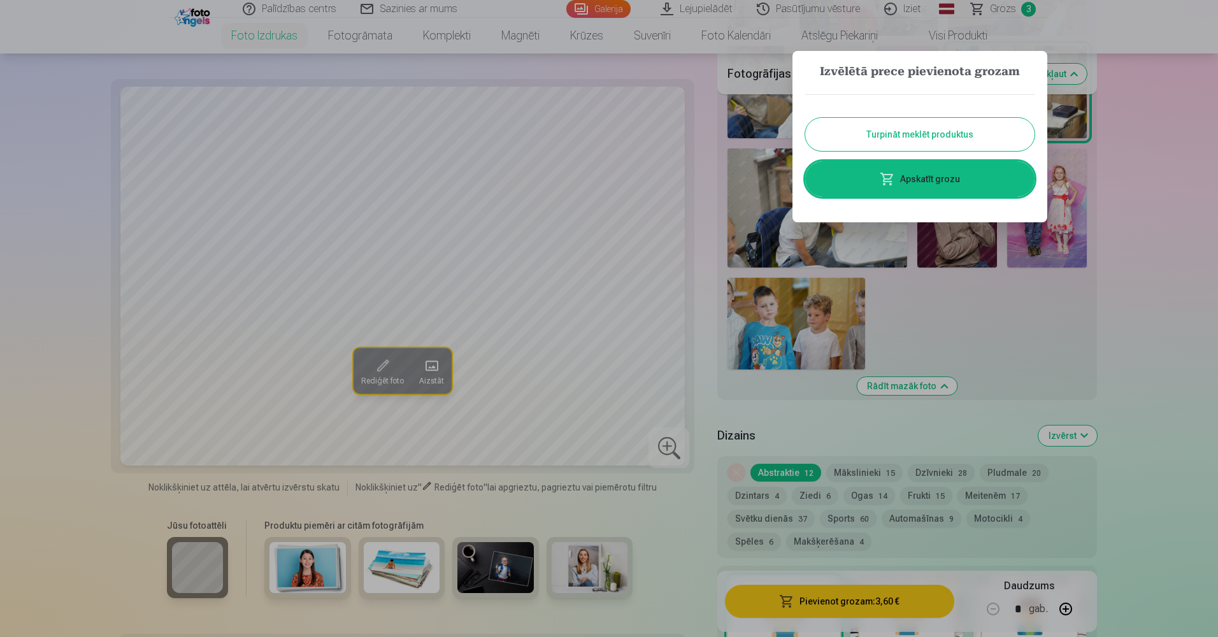
click at [1155, 333] on div at bounding box center [609, 318] width 1218 height 637
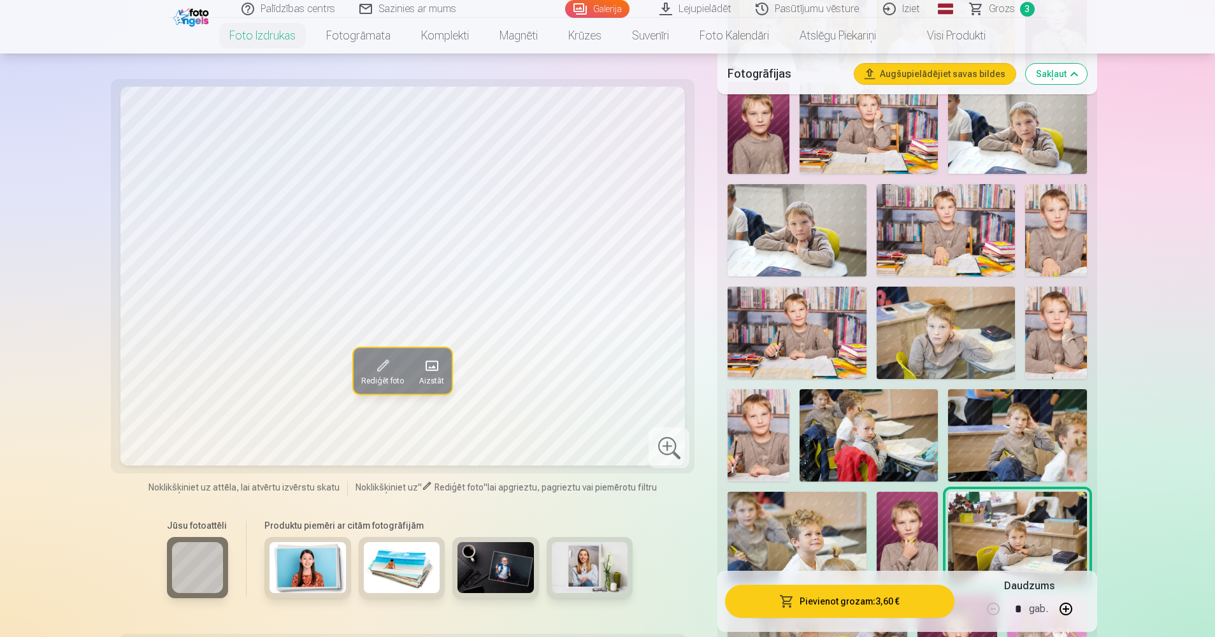
scroll to position [382, 0]
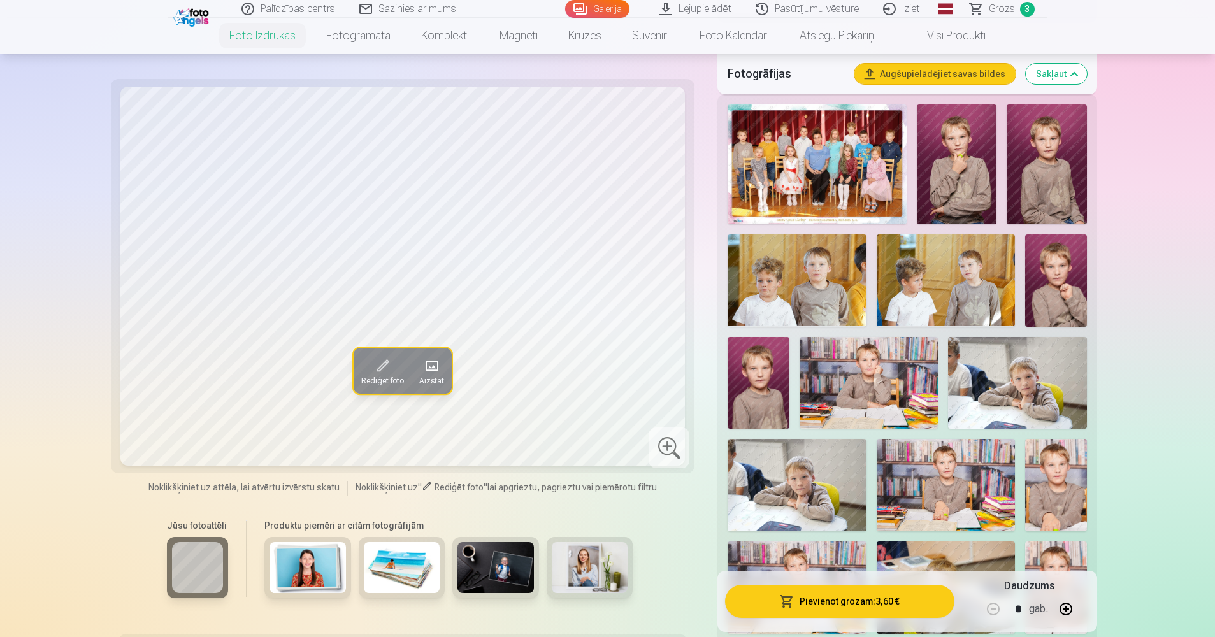
click at [996, 382] on img at bounding box center [1017, 383] width 138 height 92
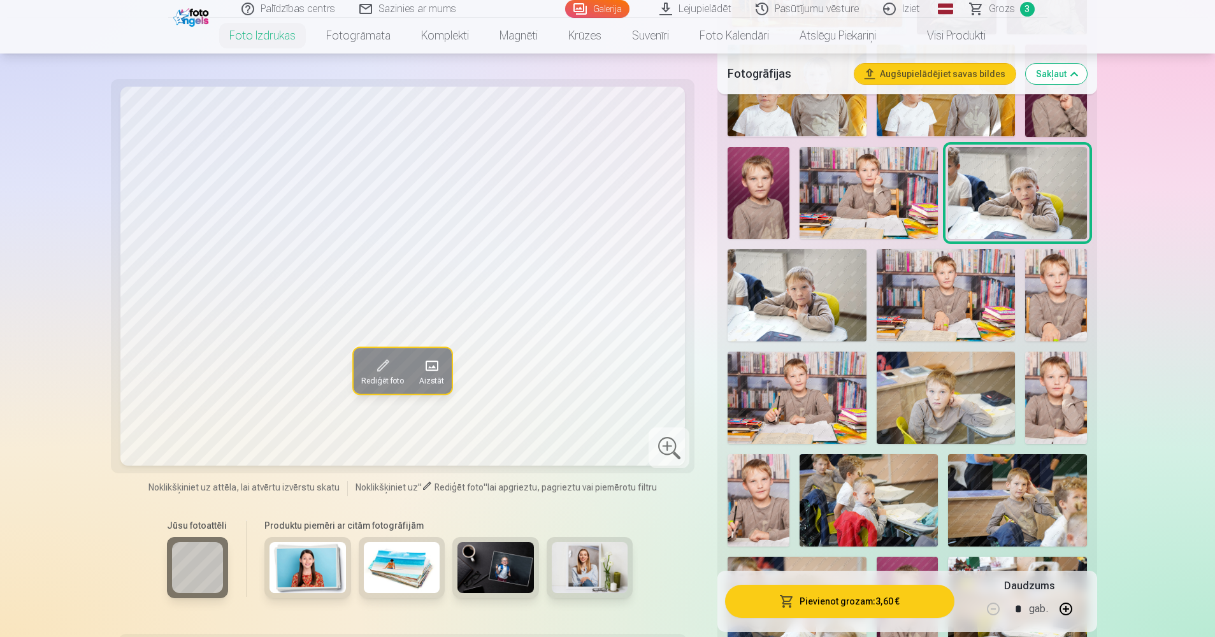
scroll to position [573, 0]
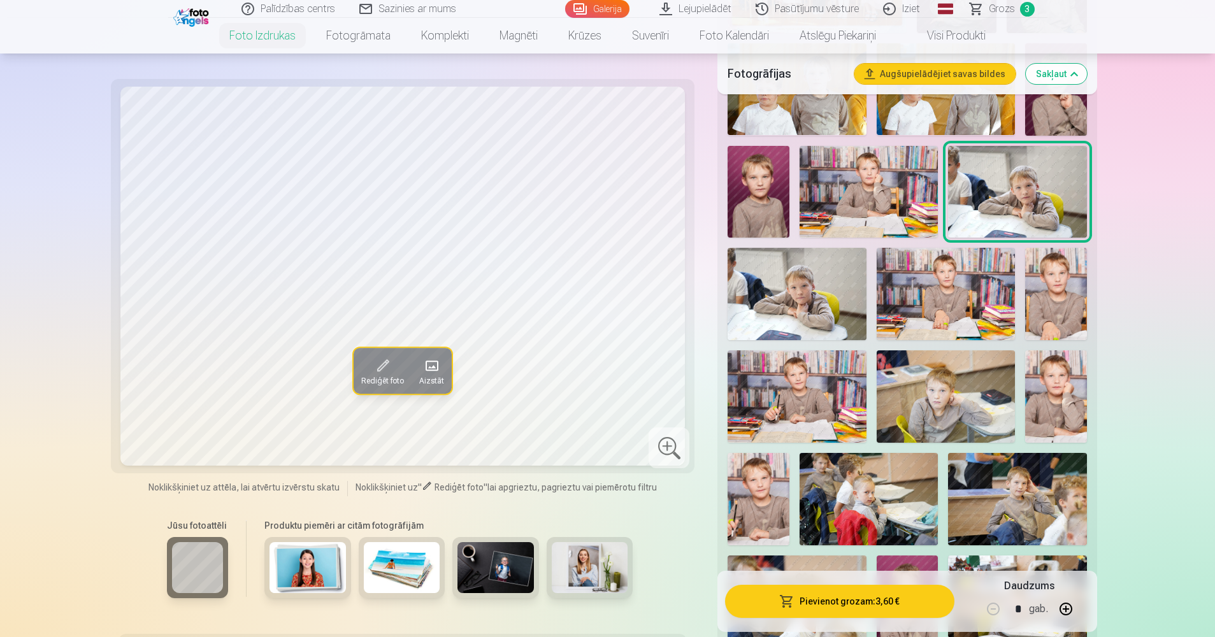
click at [822, 382] on img at bounding box center [797, 396] width 138 height 92
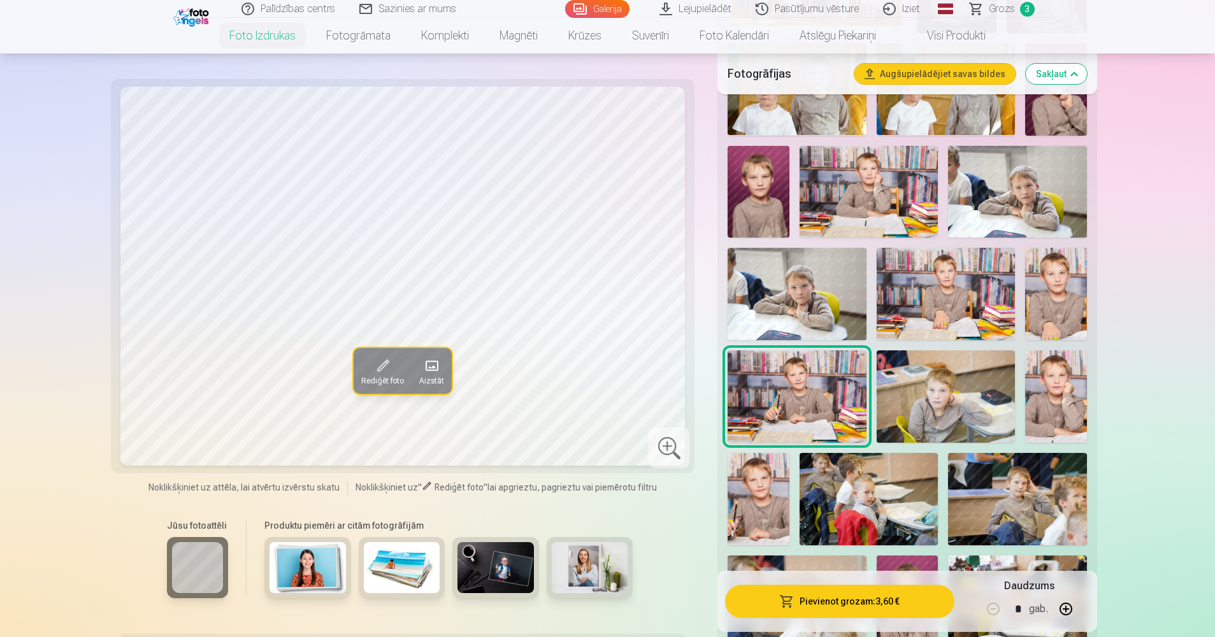
click at [1062, 396] on img at bounding box center [1056, 396] width 62 height 92
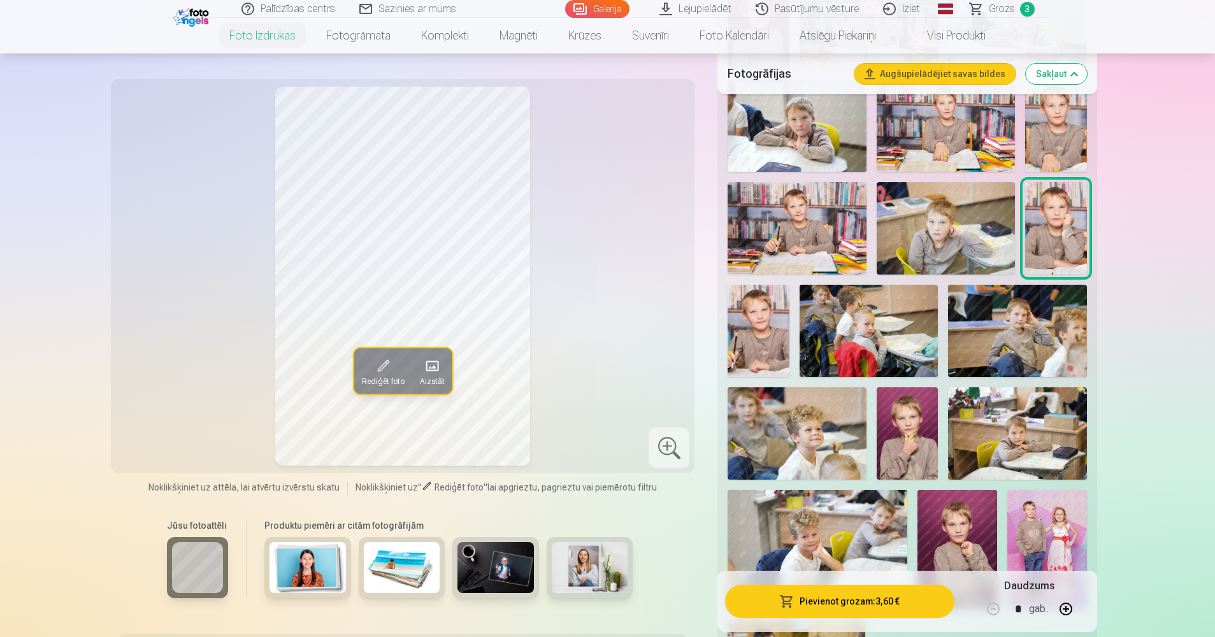
scroll to position [765, 0]
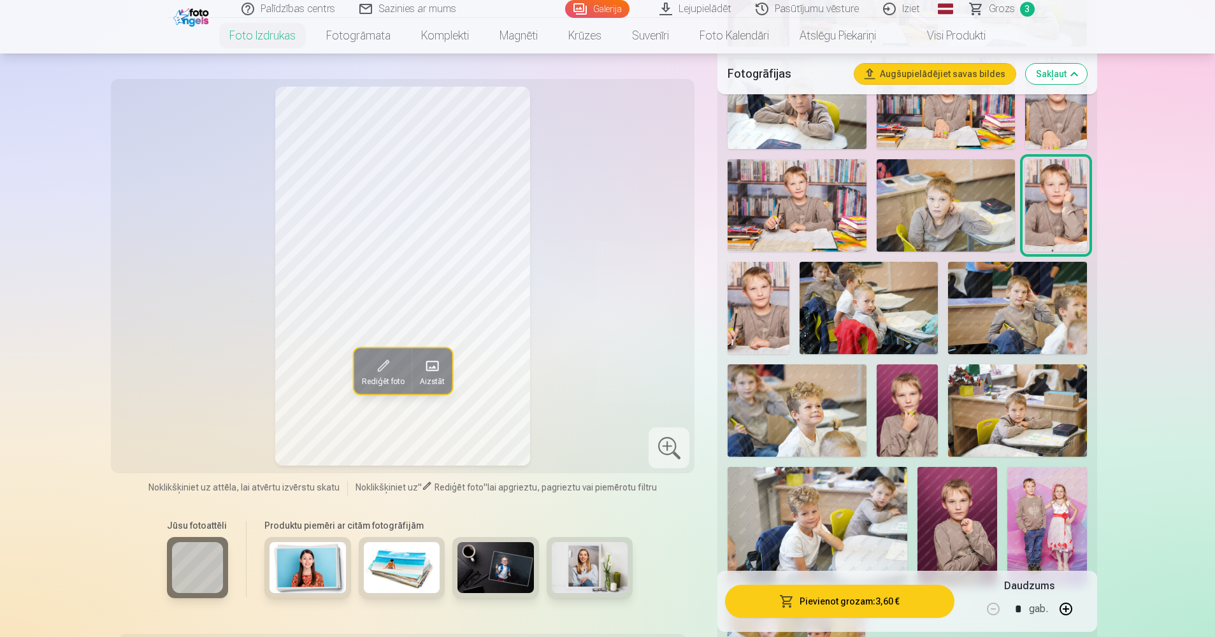
click at [922, 420] on img at bounding box center [908, 410] width 62 height 92
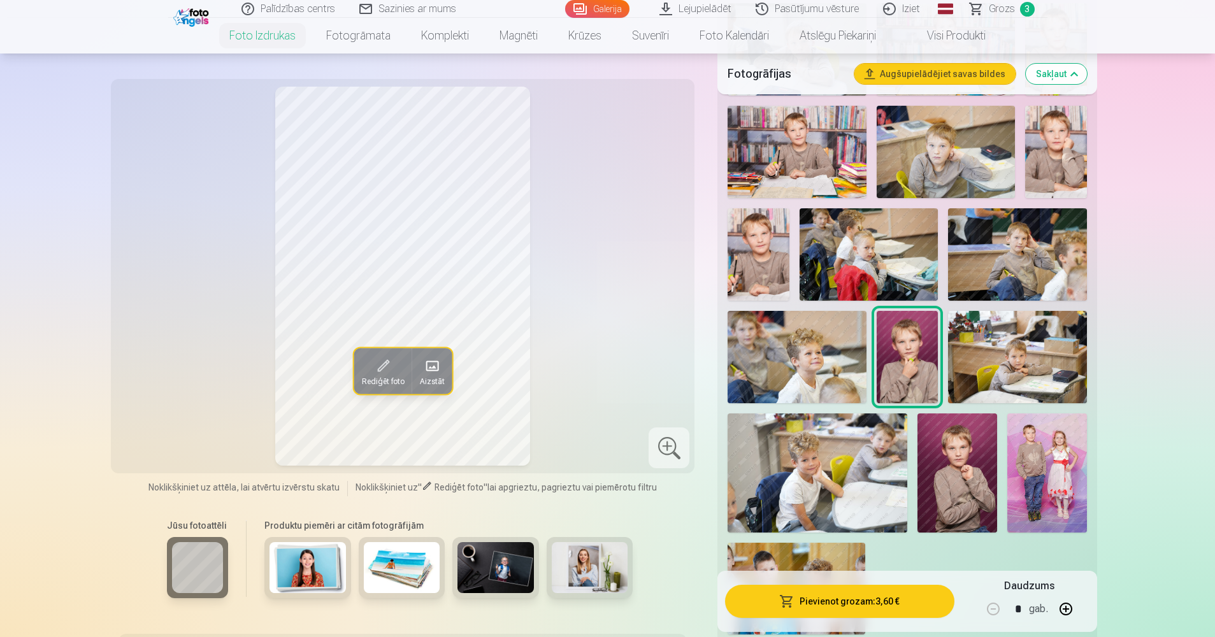
scroll to position [892, 0]
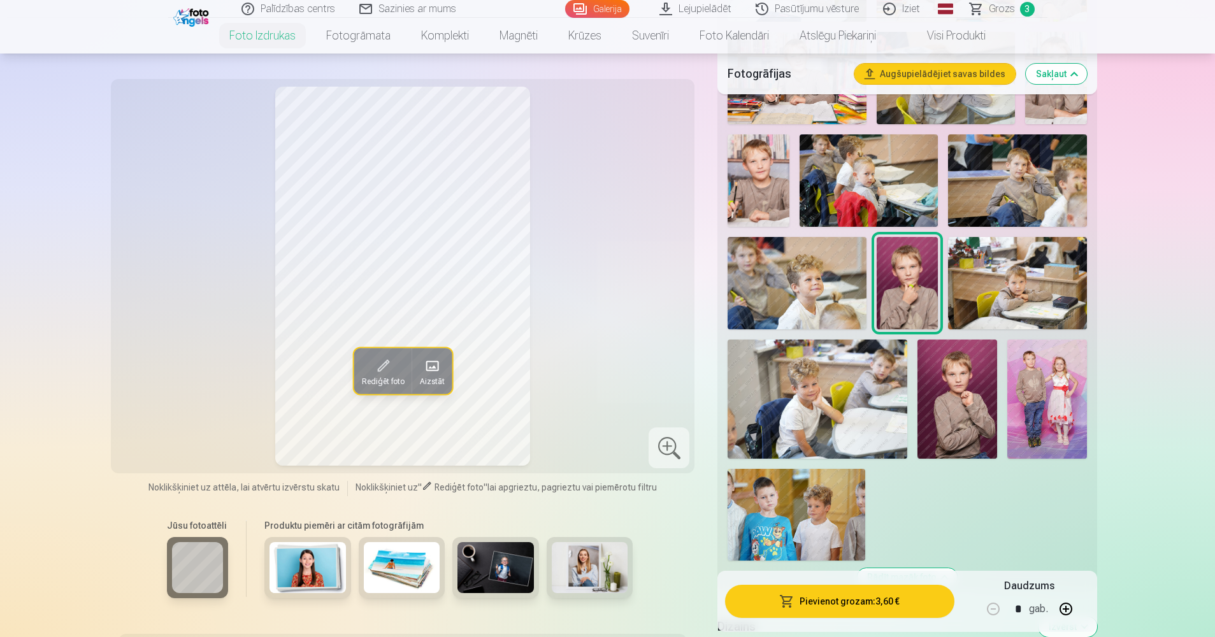
click at [964, 394] on img at bounding box center [957, 400] width 80 height 120
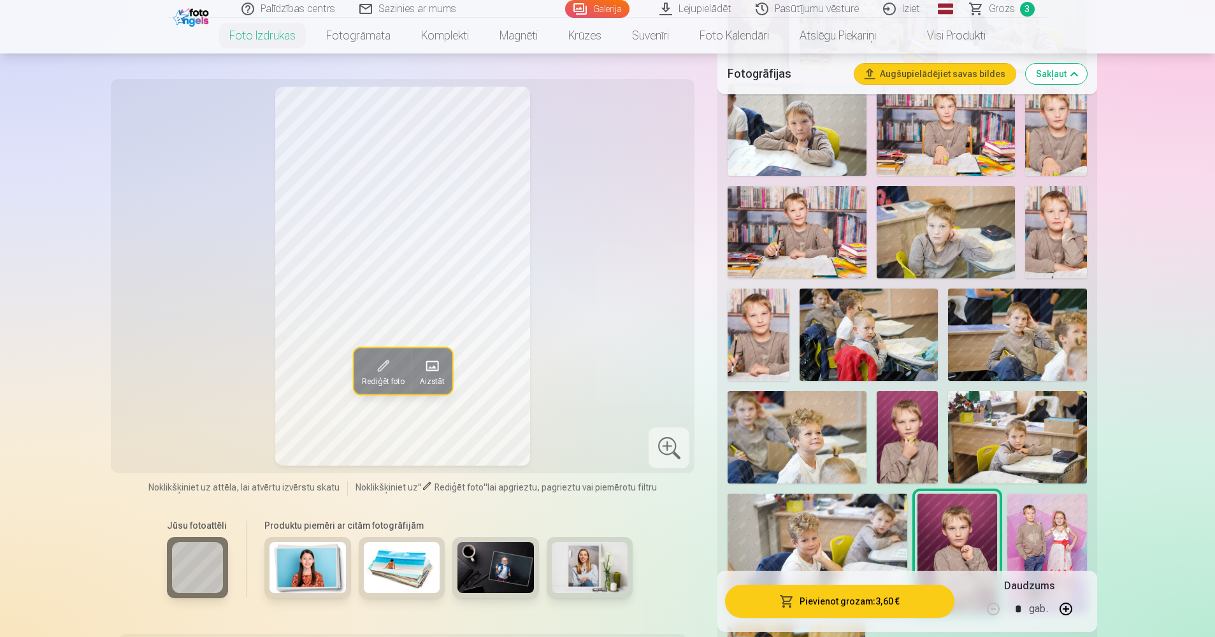
scroll to position [701, 0]
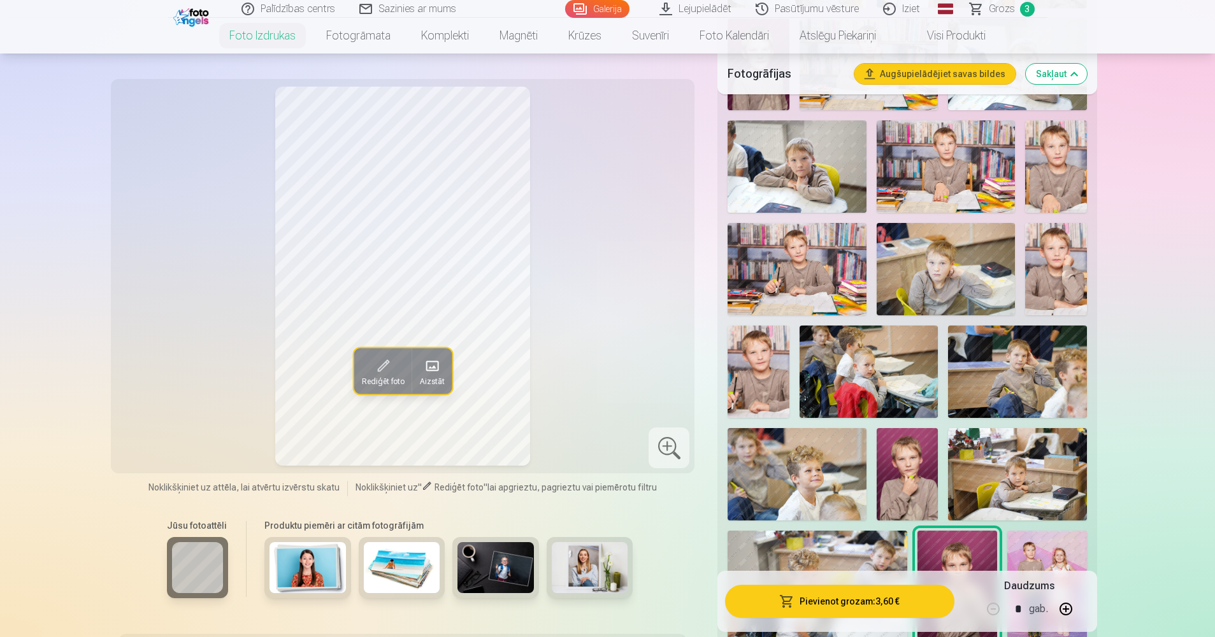
click at [769, 348] on img at bounding box center [759, 372] width 62 height 92
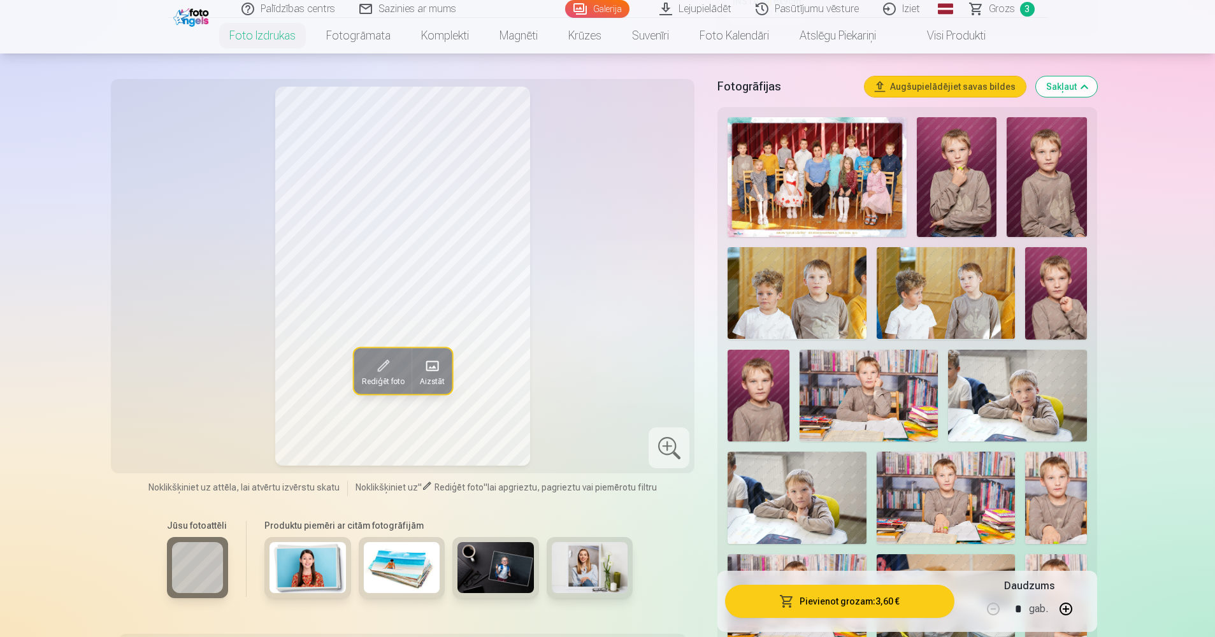
scroll to position [255, 0]
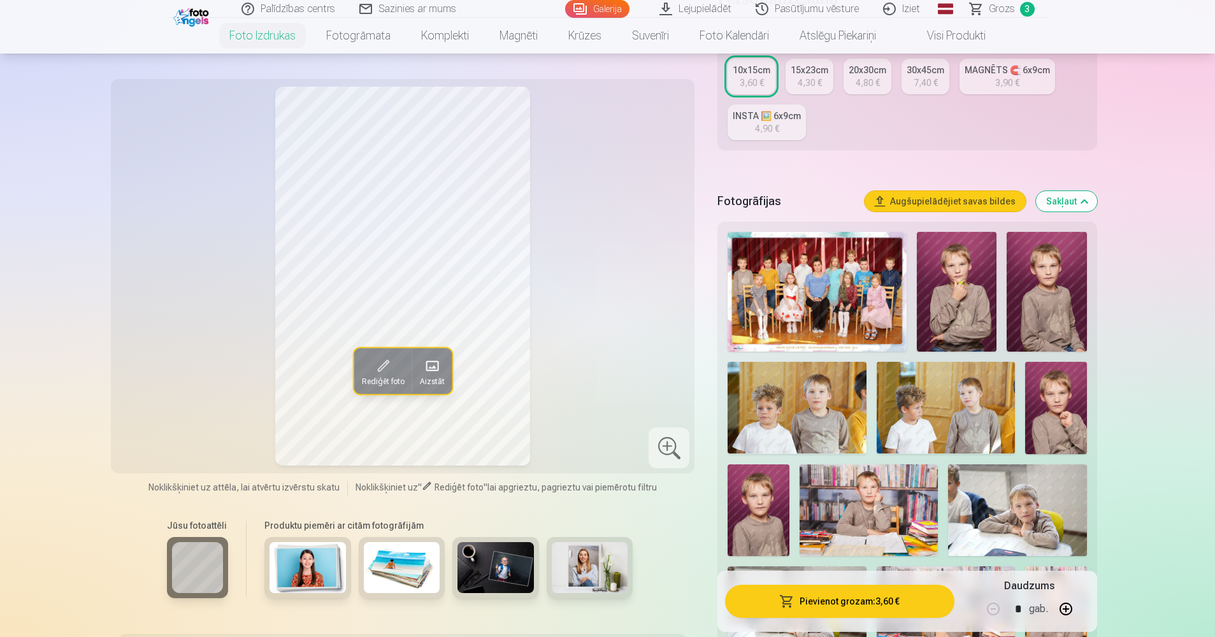
click at [1049, 325] on img at bounding box center [1047, 292] width 80 height 120
click at [961, 322] on img at bounding box center [957, 292] width 80 height 120
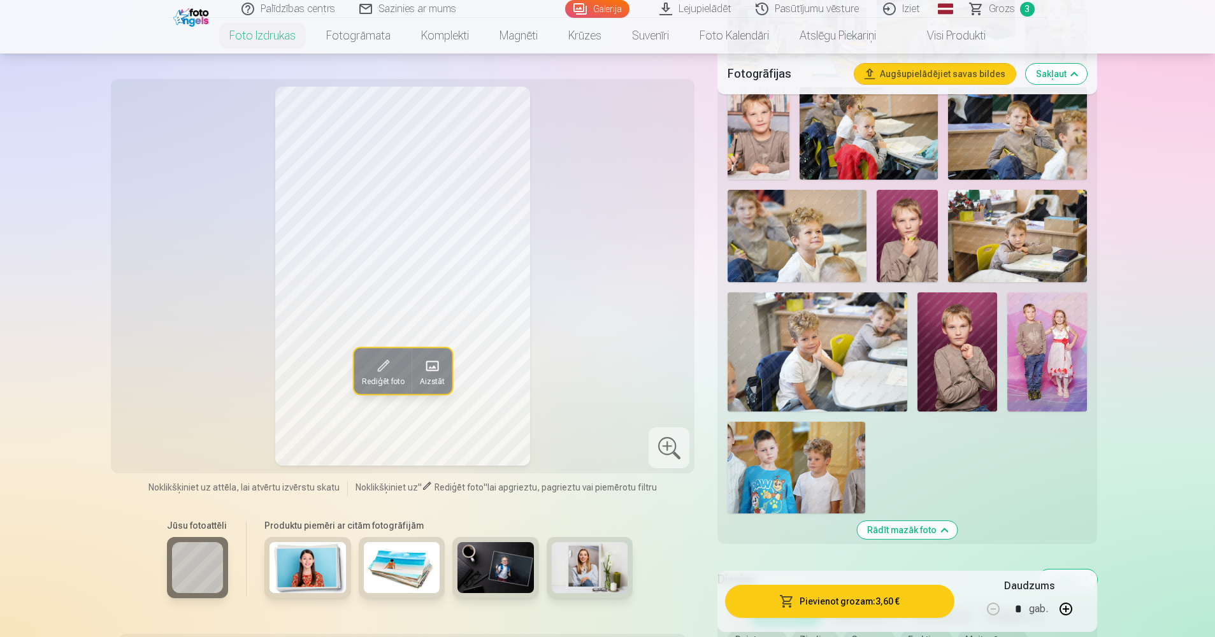
scroll to position [956, 0]
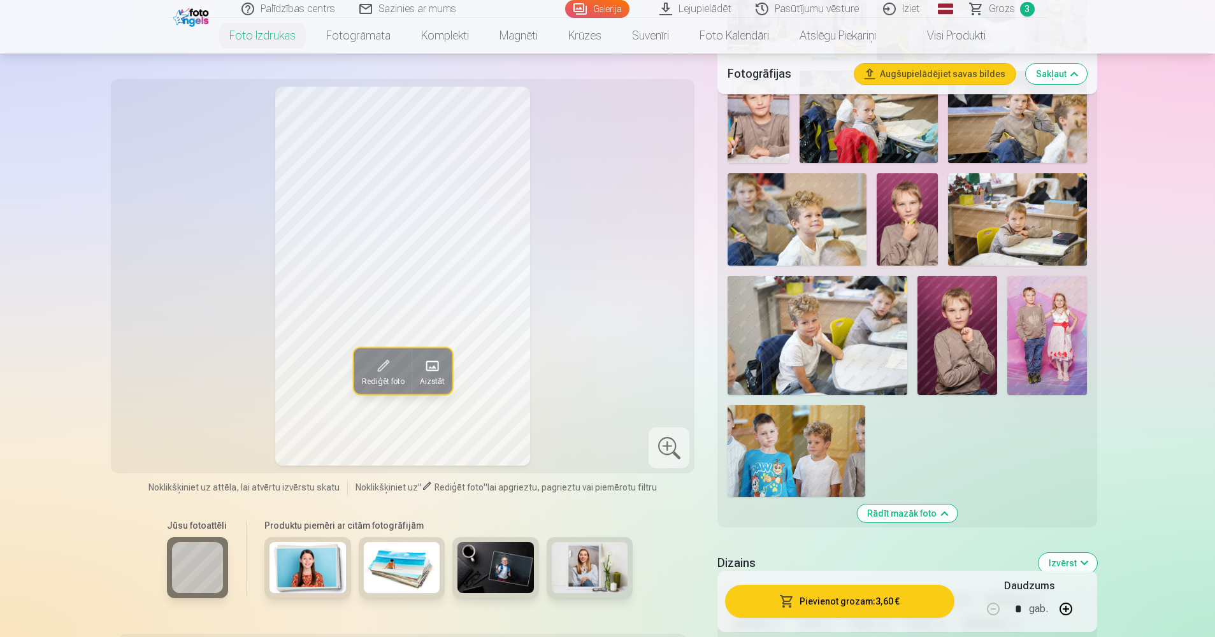
click at [983, 329] on img at bounding box center [957, 336] width 80 height 120
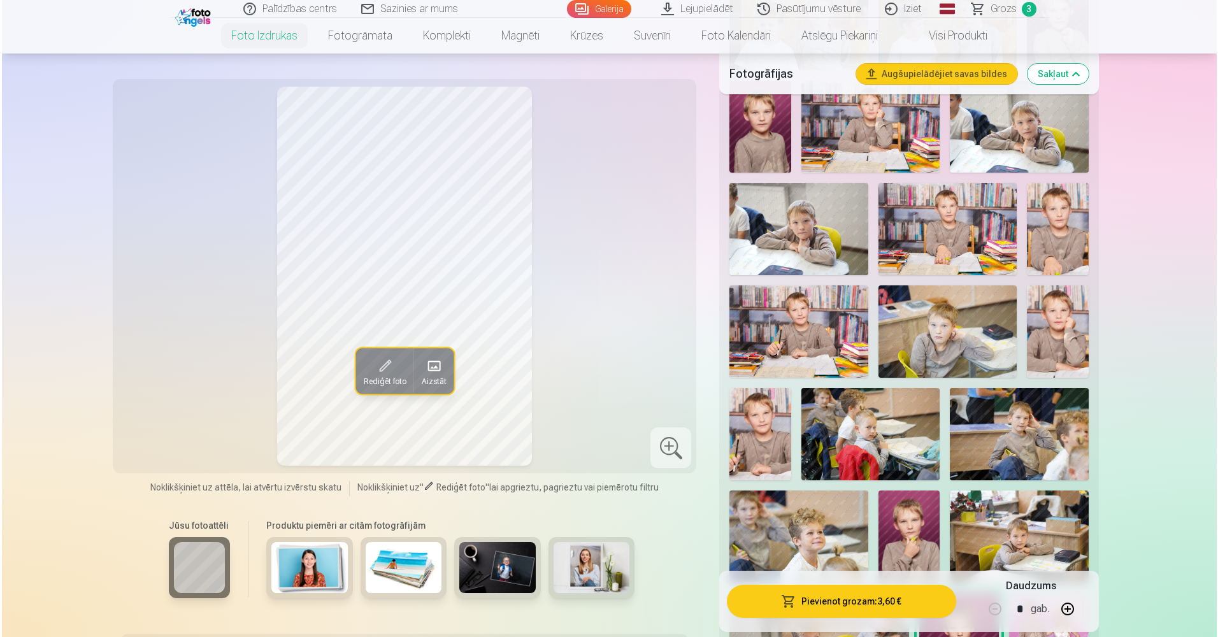
scroll to position [637, 0]
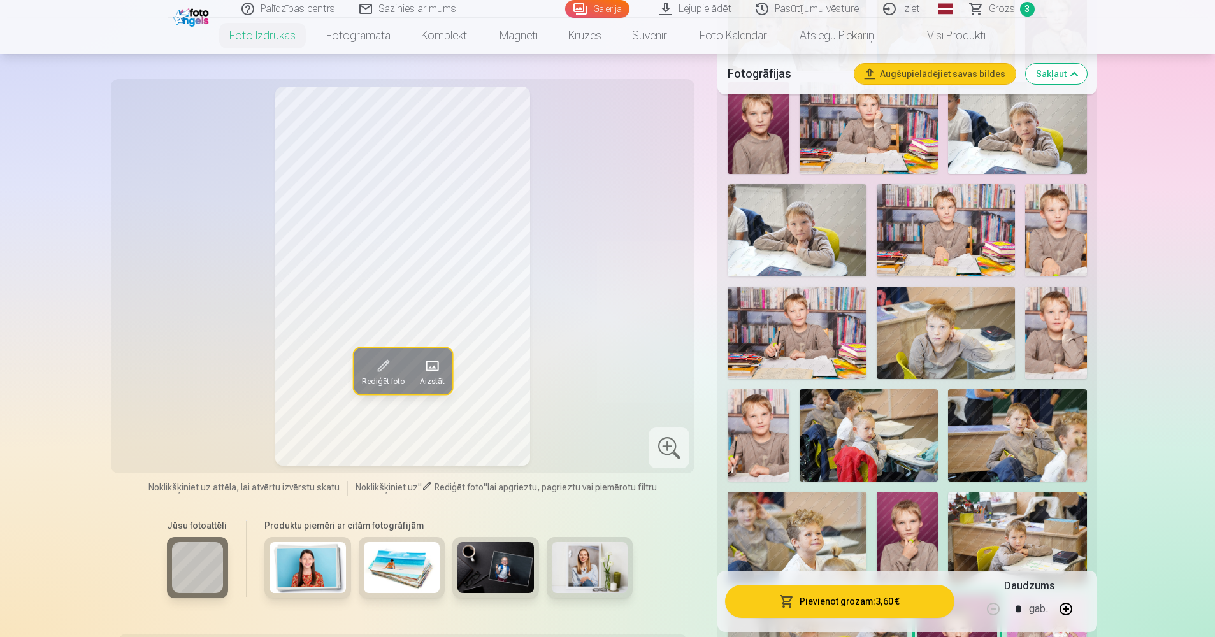
click at [925, 263] on img at bounding box center [946, 230] width 138 height 92
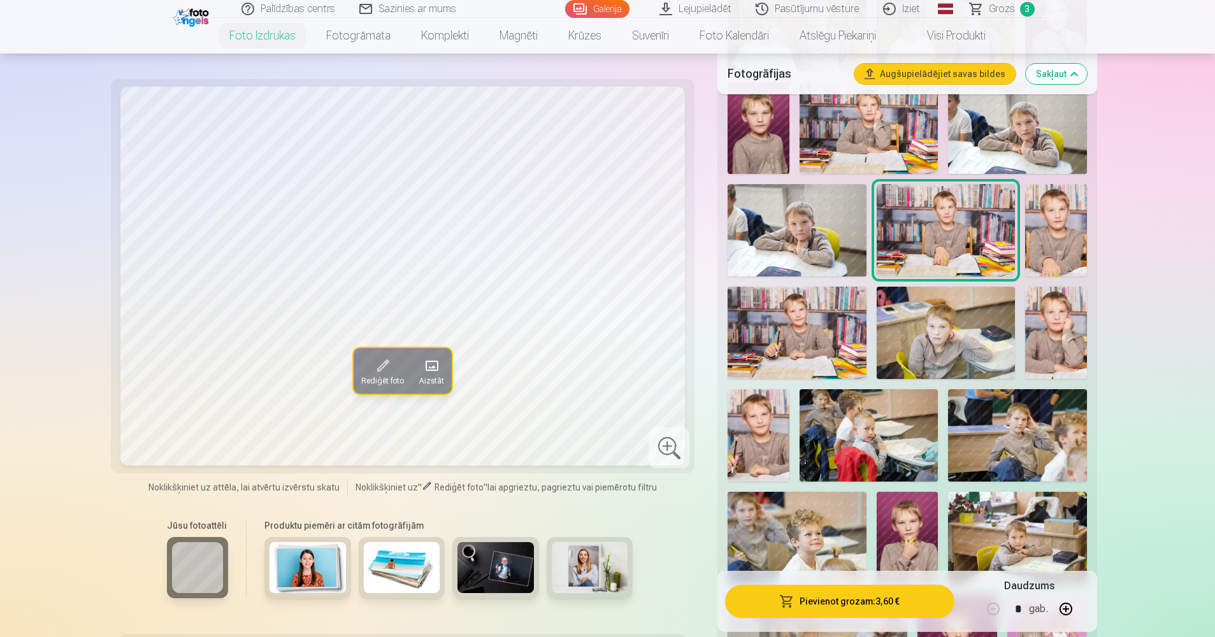
click at [797, 354] on img at bounding box center [797, 333] width 138 height 92
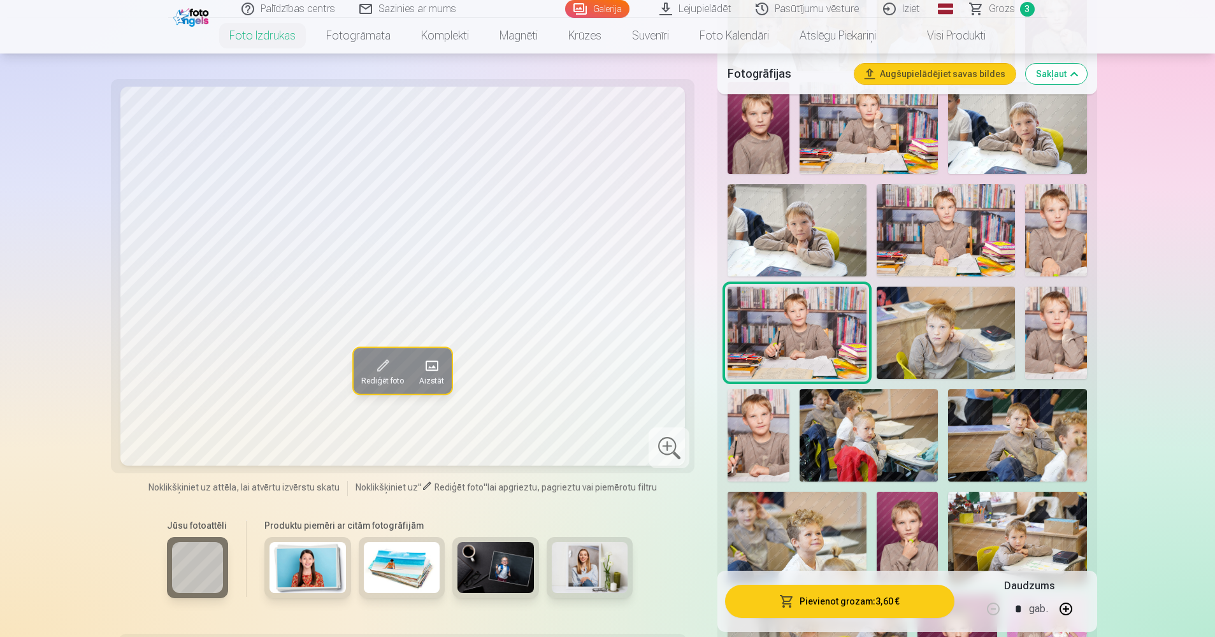
click at [905, 248] on img at bounding box center [946, 230] width 138 height 92
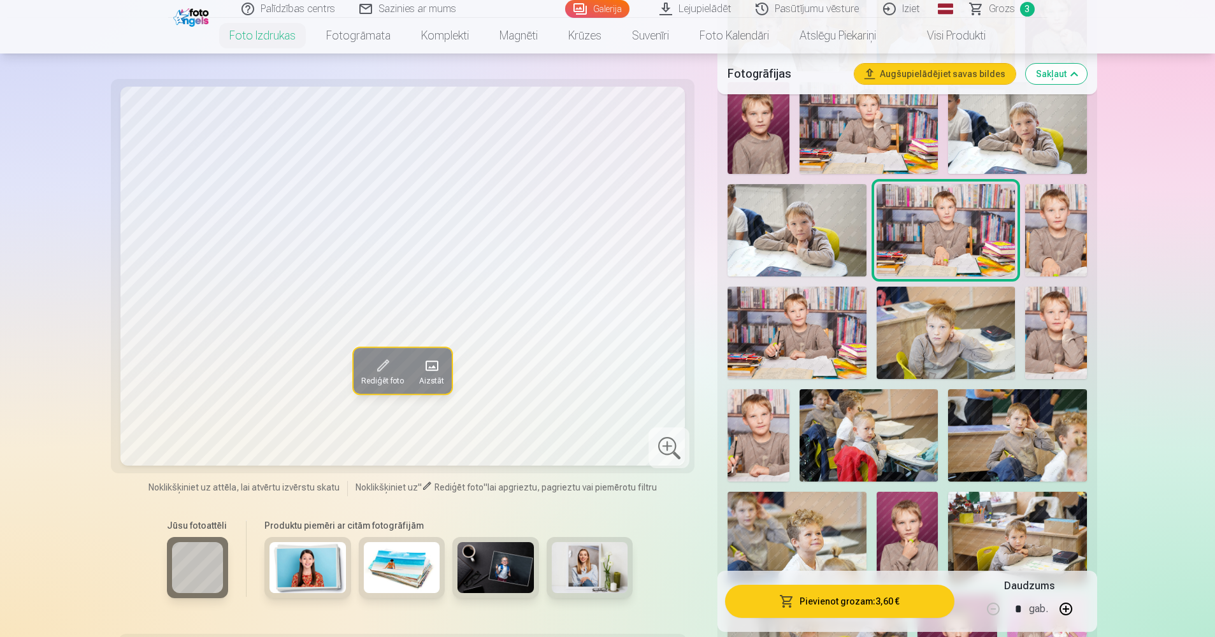
click at [817, 347] on img at bounding box center [797, 333] width 138 height 92
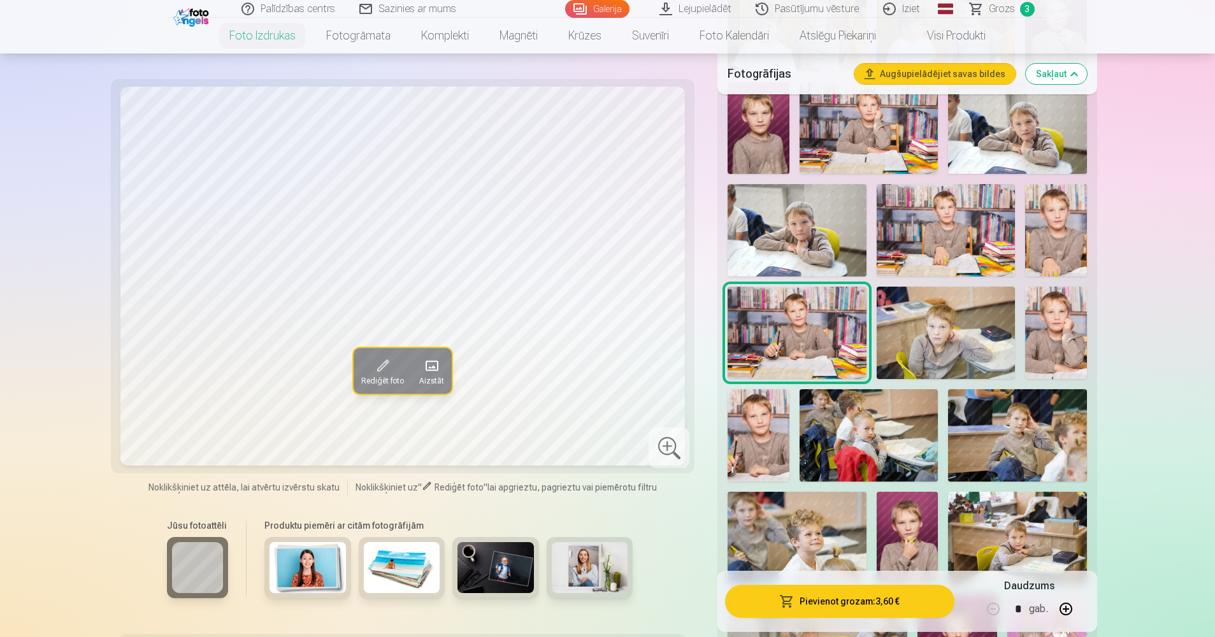
click at [850, 604] on button "Pievienot grozam : 3,60 €" at bounding box center [839, 601] width 229 height 33
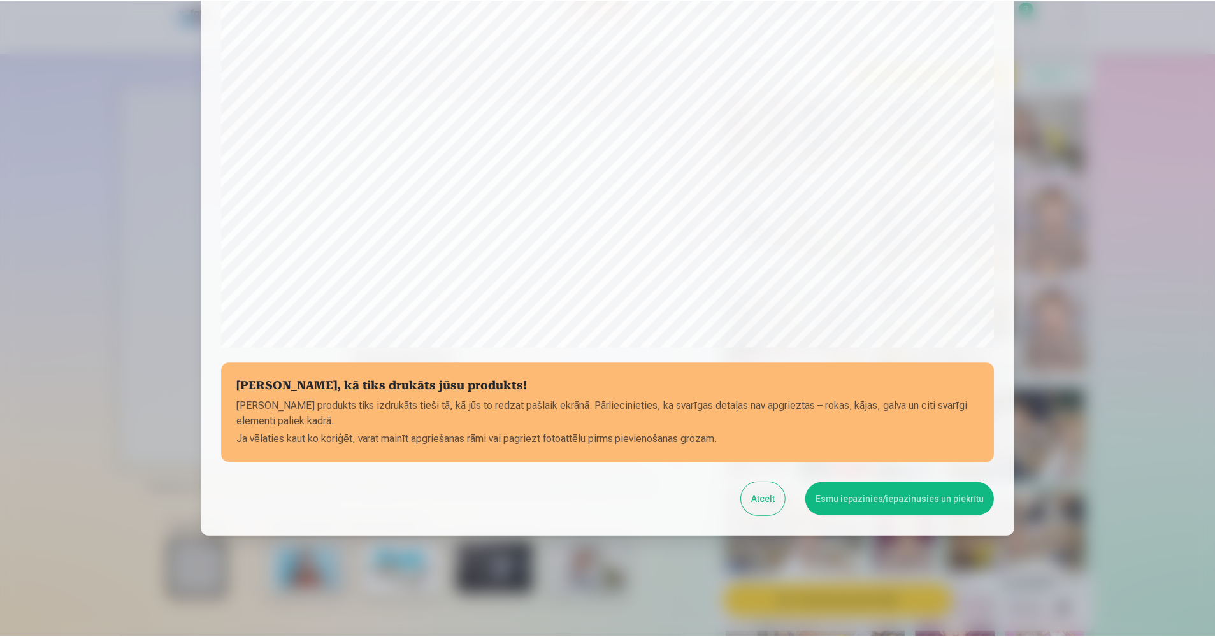
scroll to position [280, 0]
click at [908, 496] on button "Esmu iepazinies/iepazinusies un piekrītu" at bounding box center [901, 498] width 189 height 33
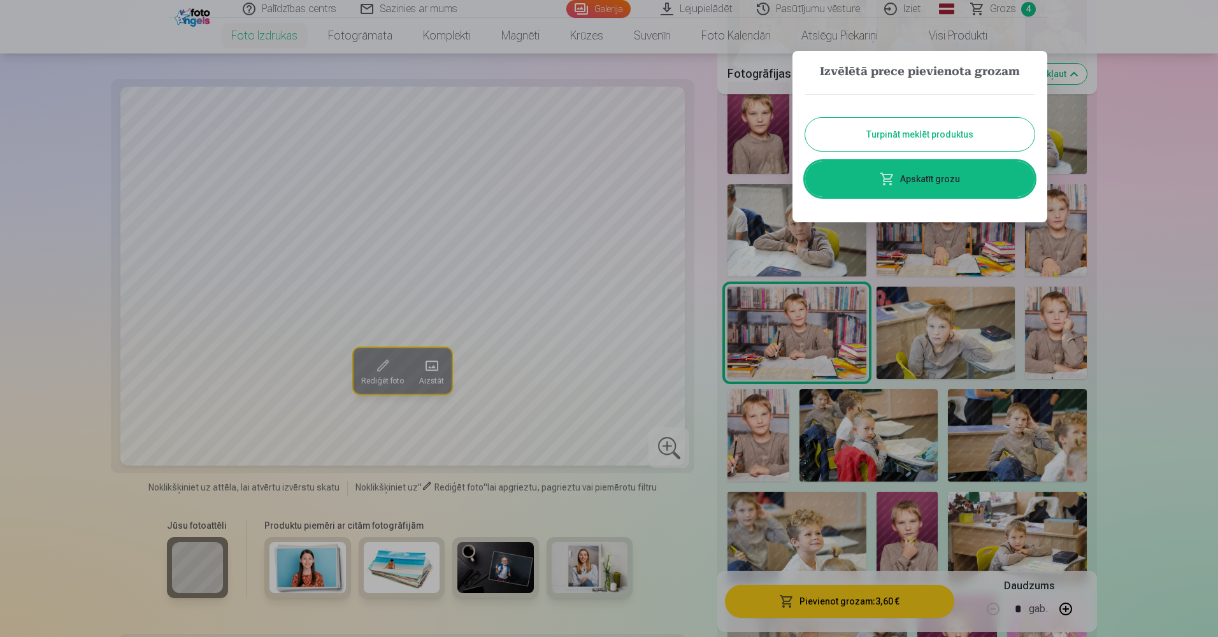
click at [1187, 201] on div at bounding box center [609, 318] width 1218 height 637
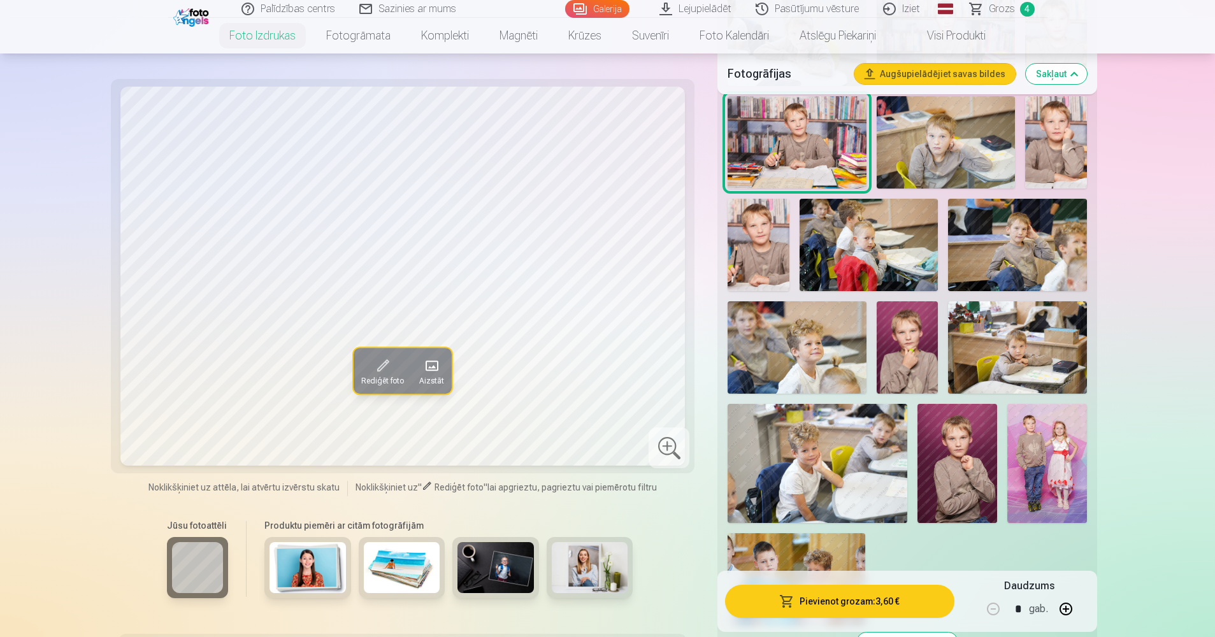
scroll to position [828, 0]
click at [978, 450] on img at bounding box center [957, 463] width 80 height 120
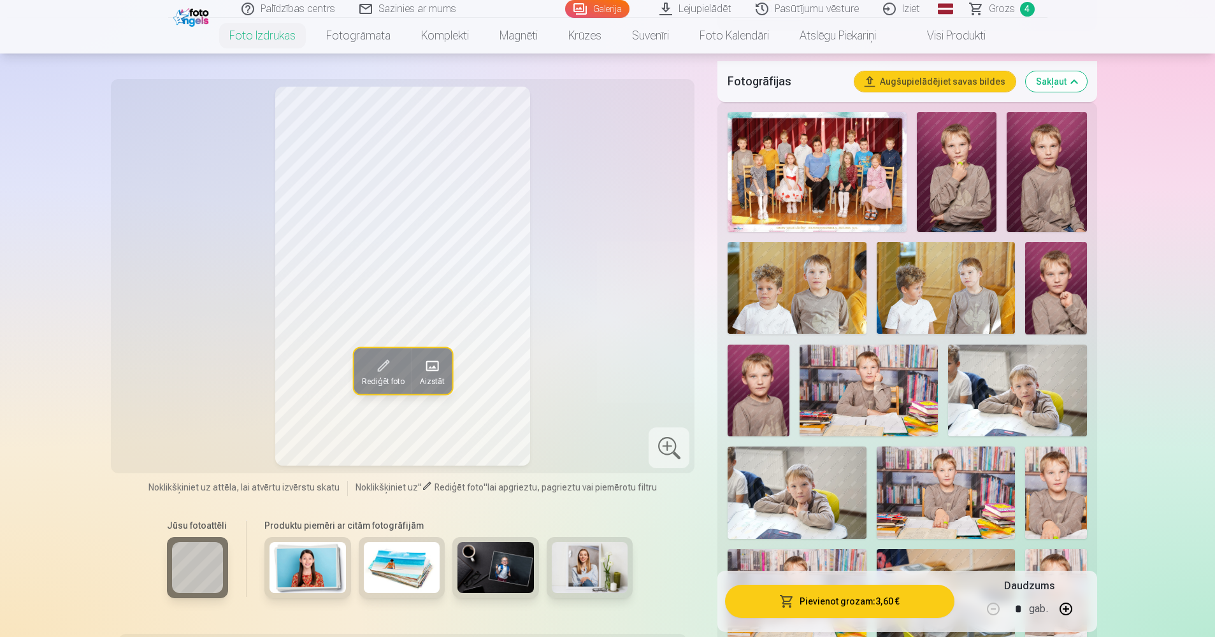
scroll to position [382, 0]
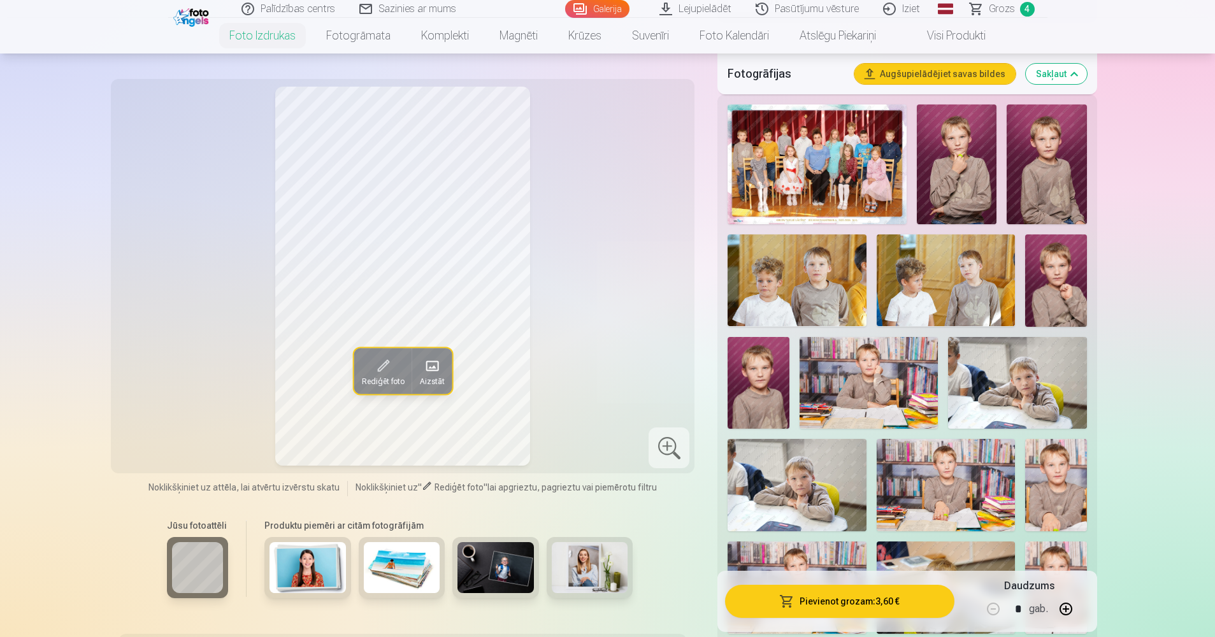
click at [958, 175] on img at bounding box center [957, 164] width 80 height 120
click at [780, 385] on img at bounding box center [759, 383] width 62 height 92
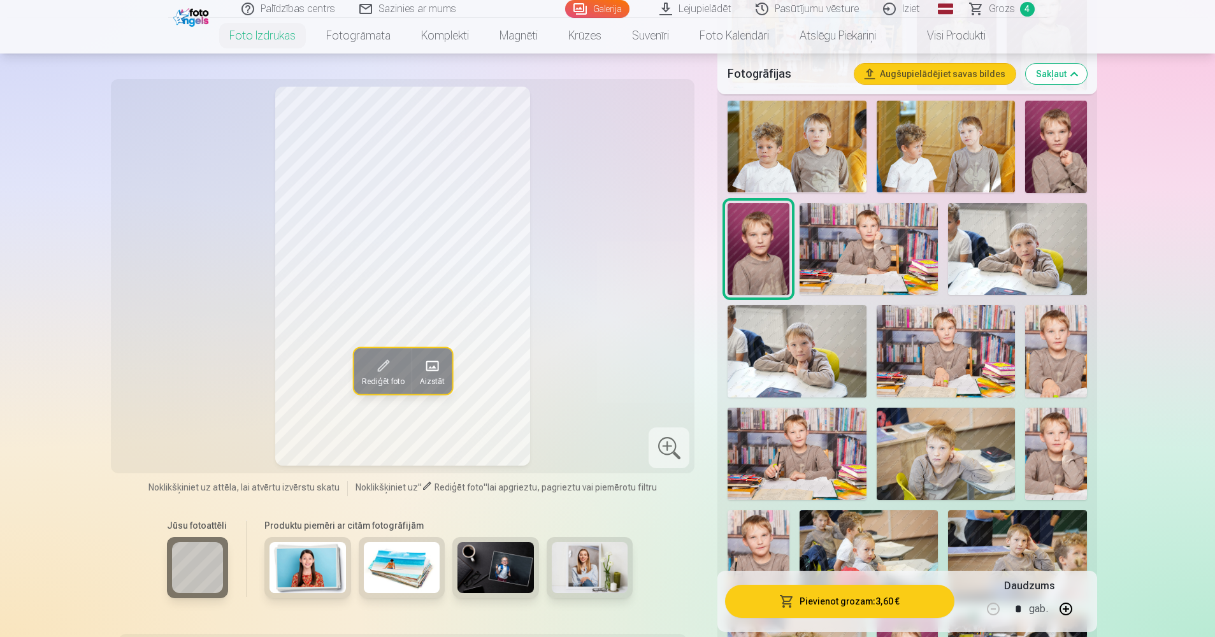
scroll to position [765, 0]
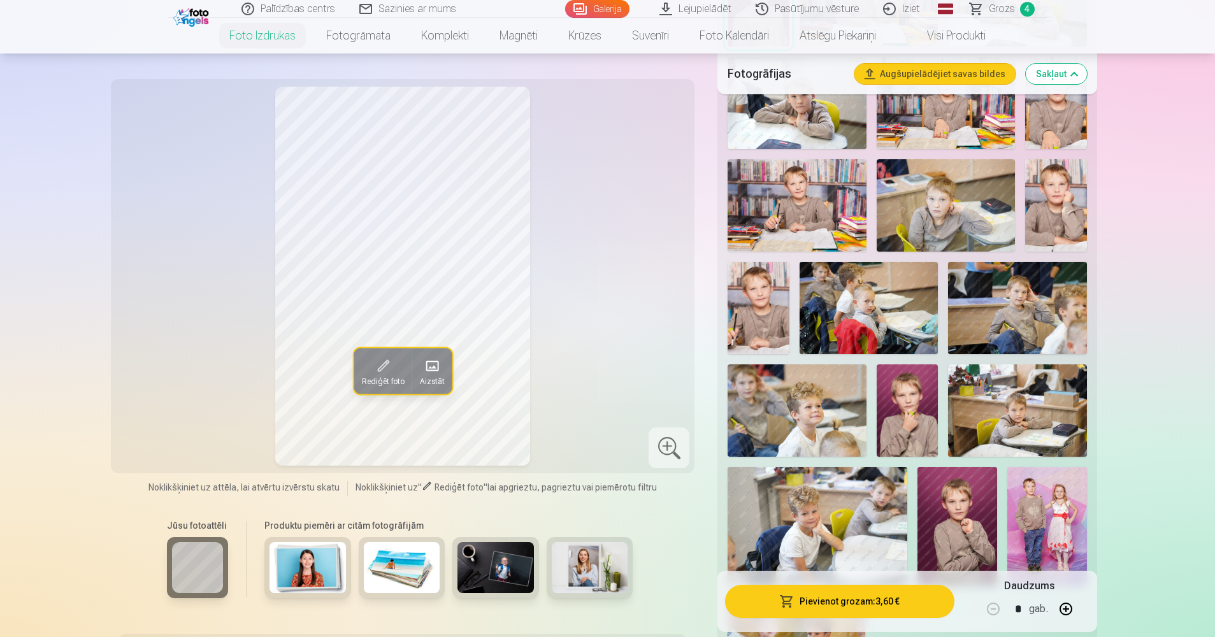
click at [959, 499] on img at bounding box center [957, 527] width 80 height 120
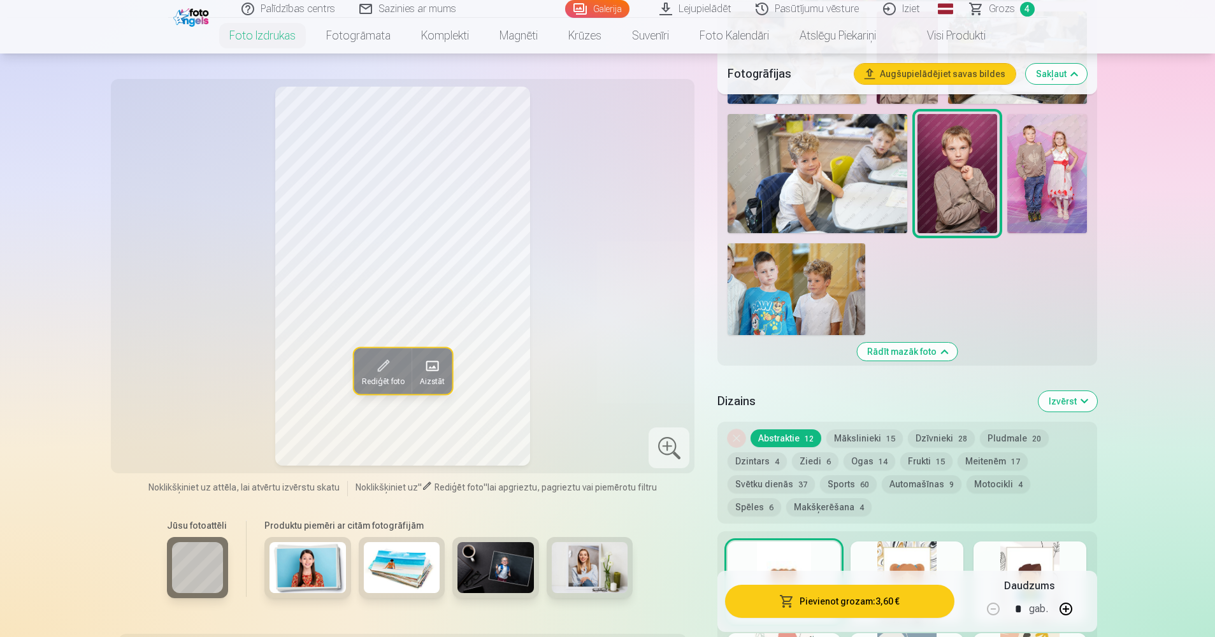
scroll to position [1210, 0]
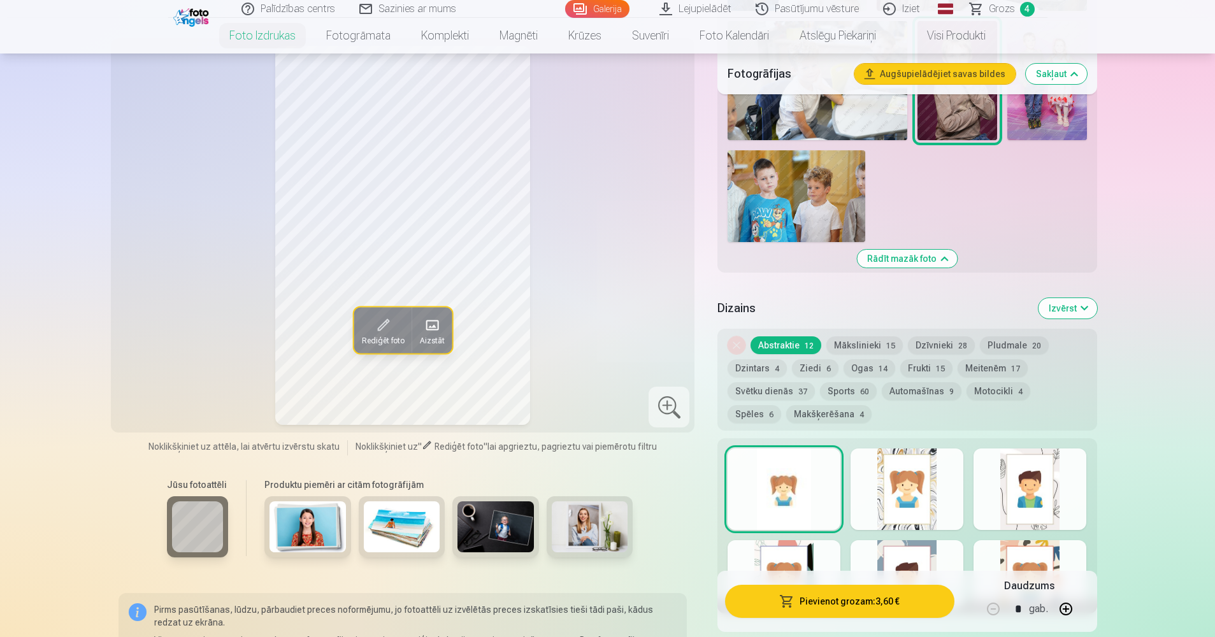
click at [1086, 309] on button "Izvērst" at bounding box center [1067, 308] width 59 height 20
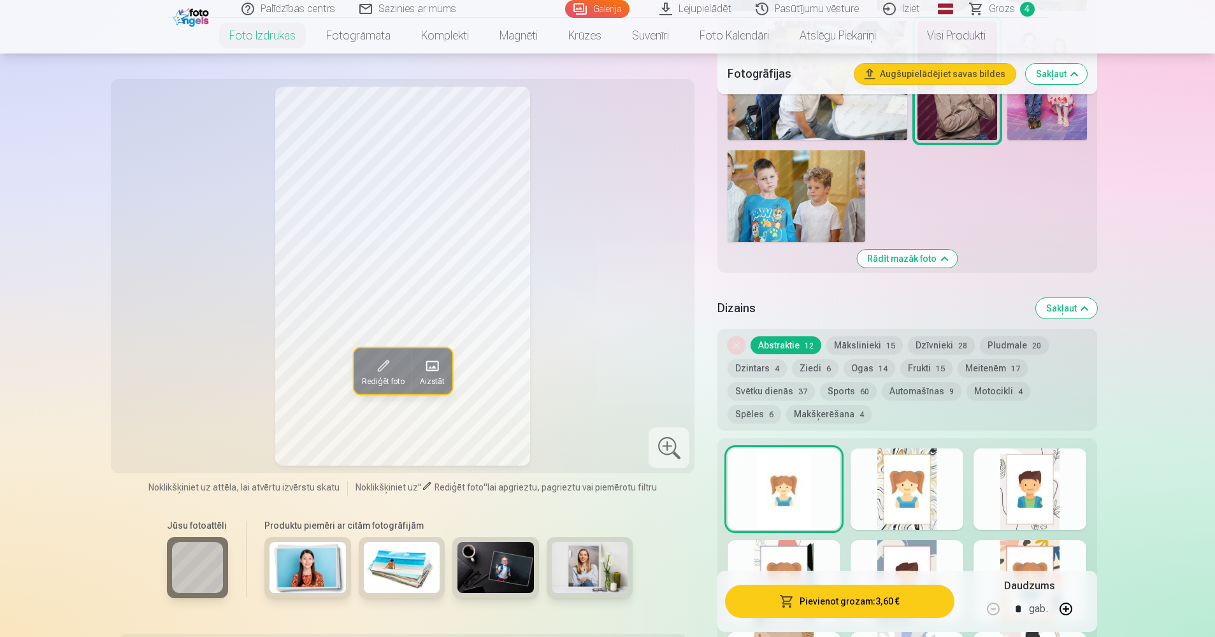
click at [1087, 308] on button "Sakļaut" at bounding box center [1066, 308] width 61 height 20
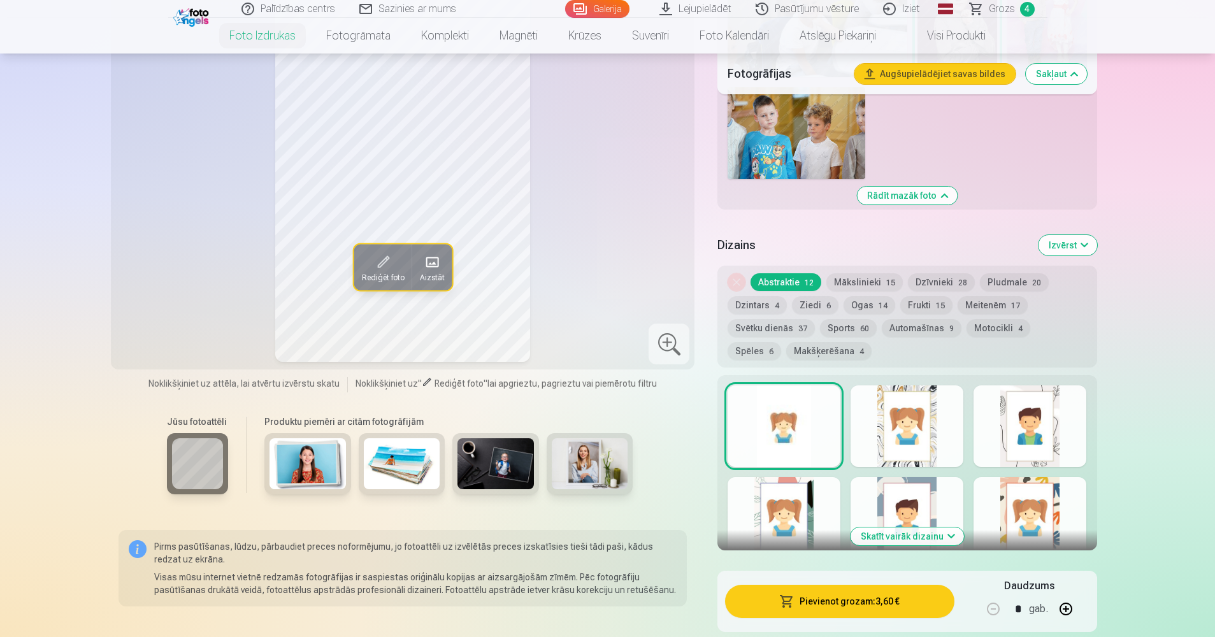
scroll to position [1351, 0]
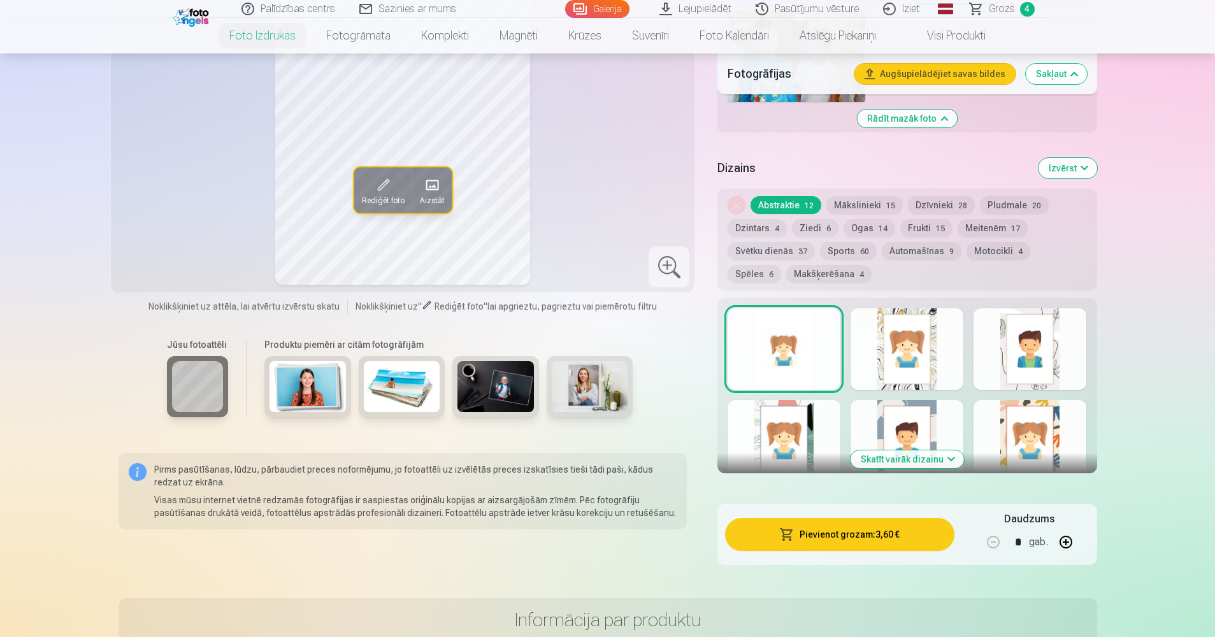
click at [396, 386] on img at bounding box center [402, 386] width 76 height 51
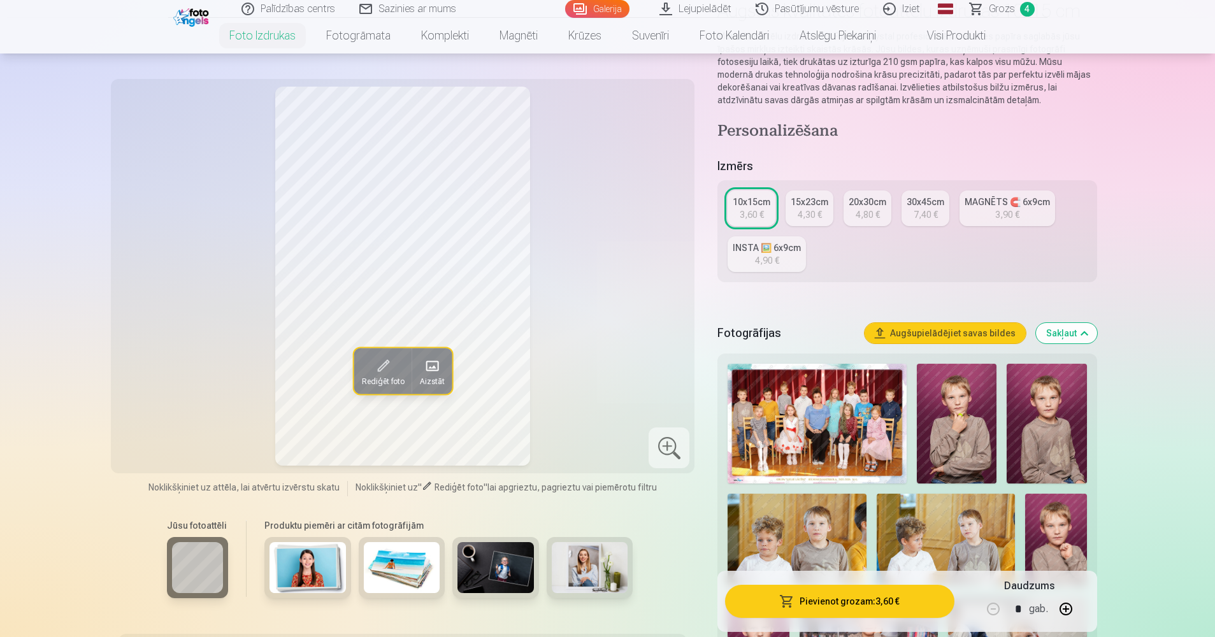
scroll to position [127, 0]
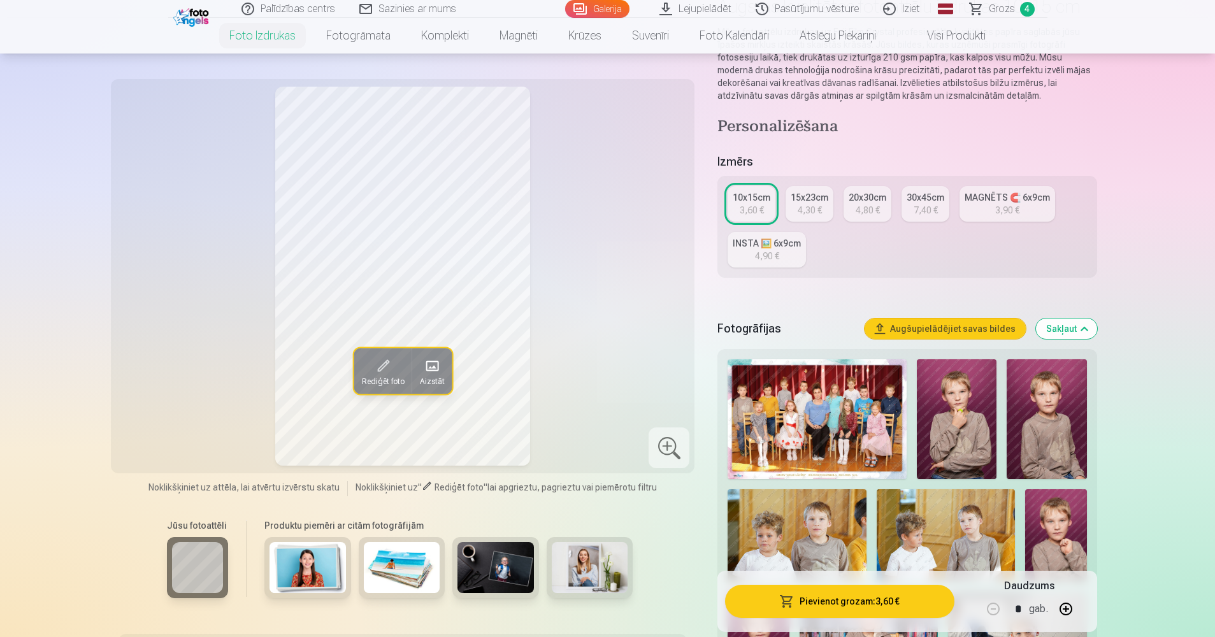
click at [996, 211] on div "3,90 €" at bounding box center [1007, 210] width 24 height 13
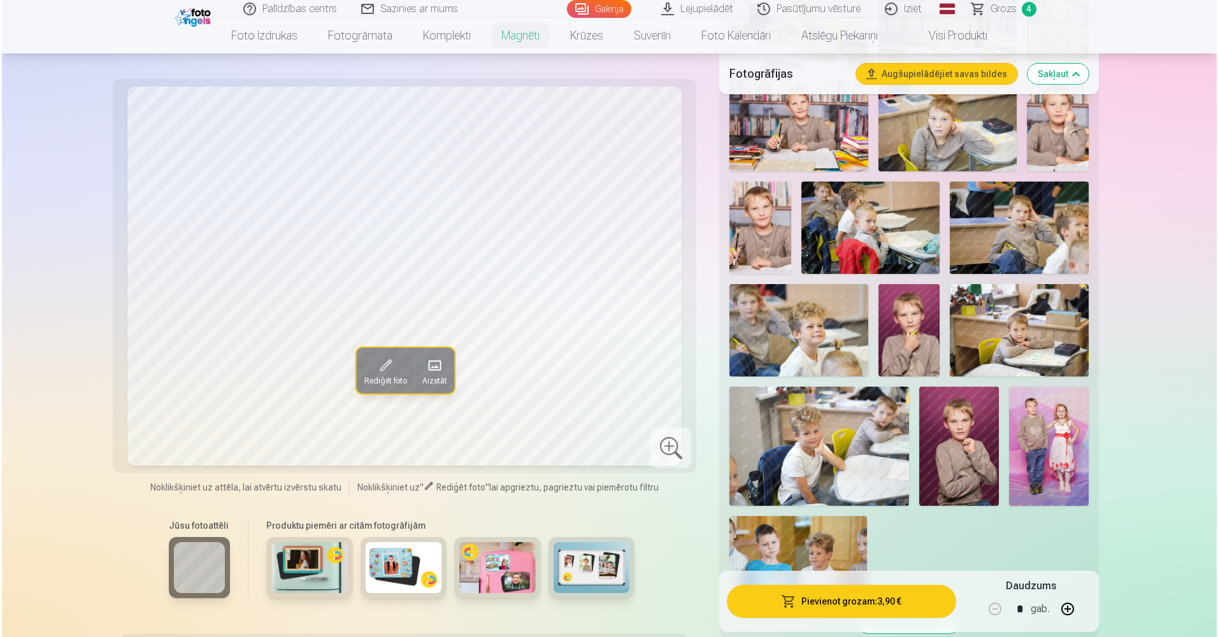
scroll to position [1019, 0]
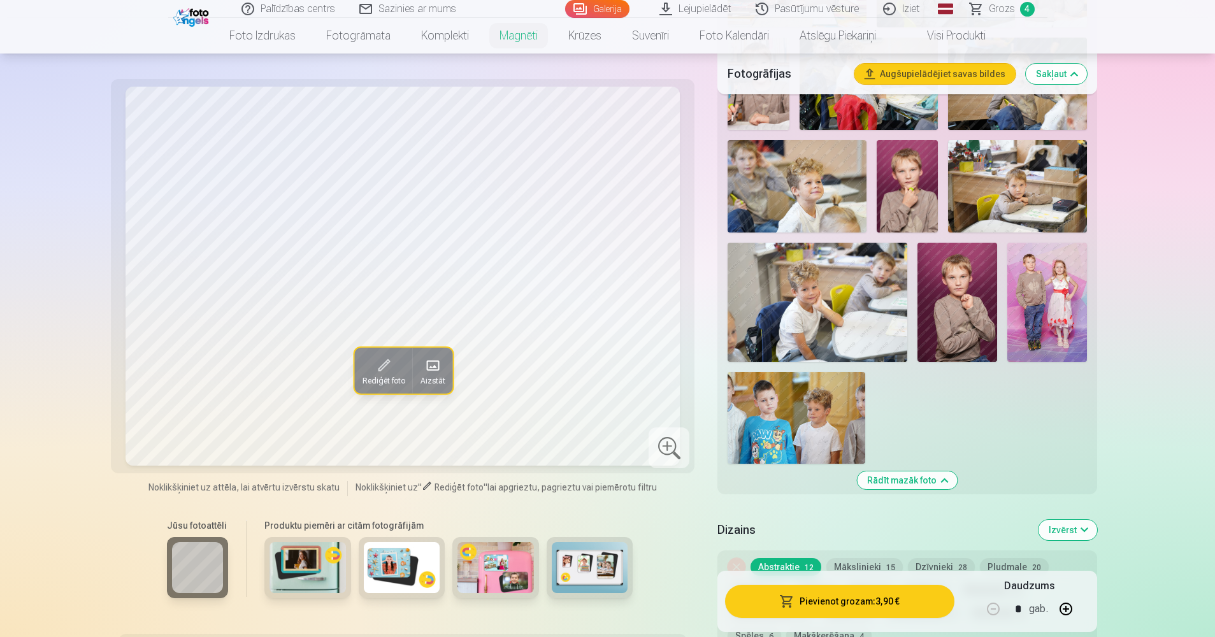
click at [962, 284] on img at bounding box center [957, 303] width 80 height 120
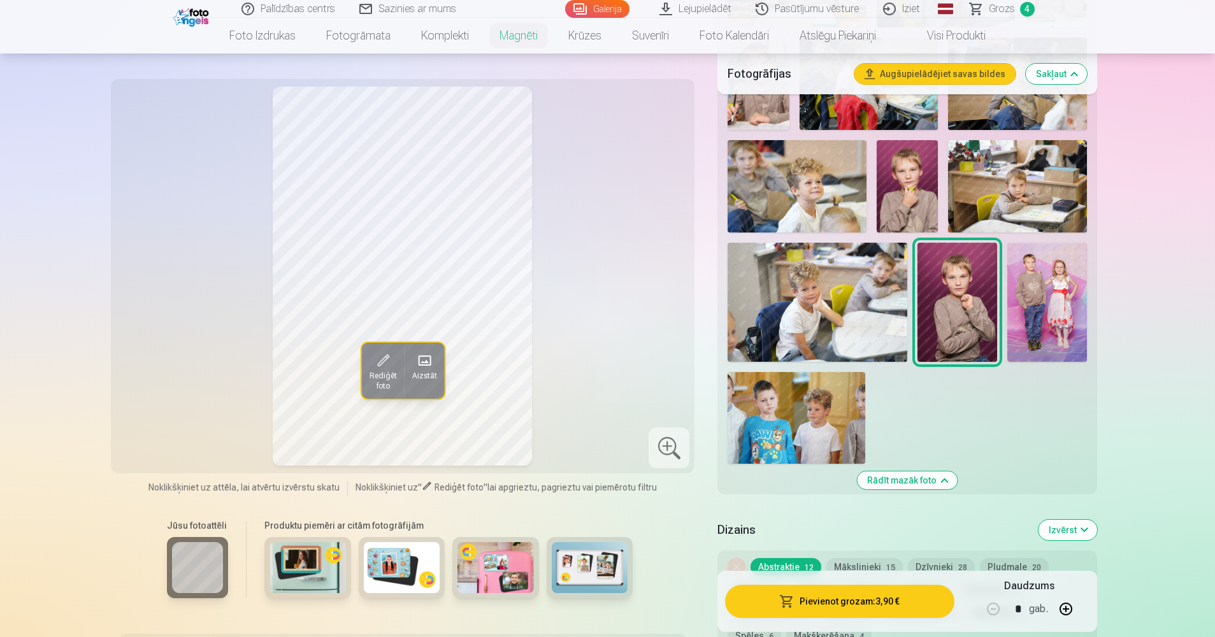
click at [845, 599] on button "Pievienot grozam : 3,90 €" at bounding box center [839, 601] width 229 height 33
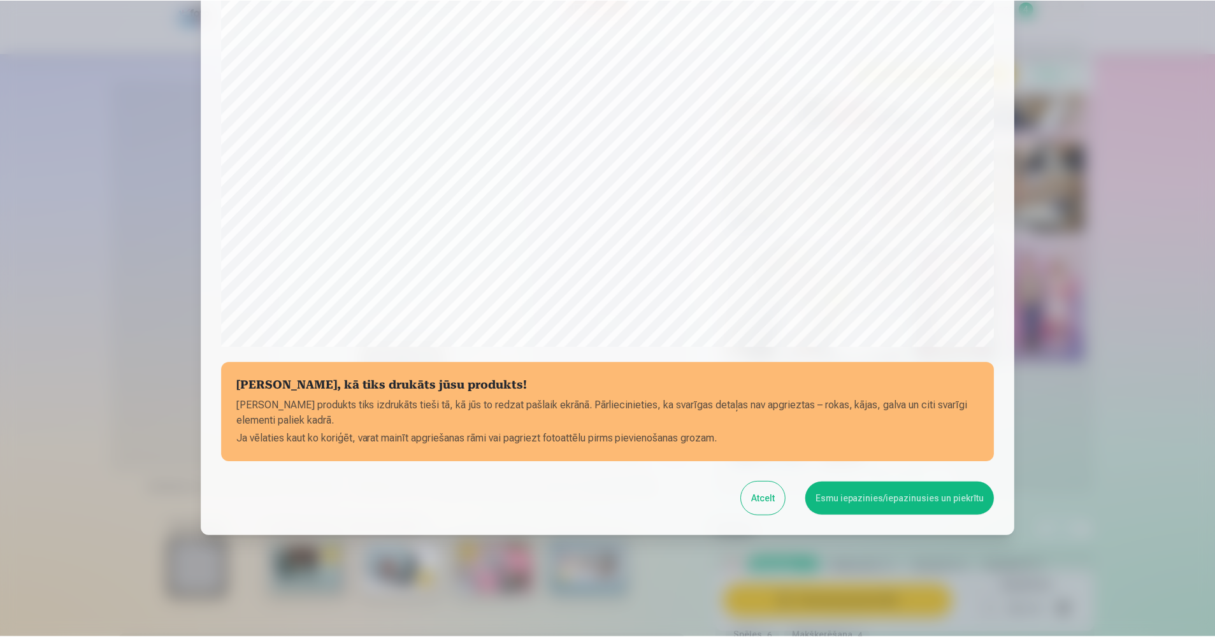
scroll to position [280, 0]
click at [891, 498] on button "Esmu iepazinies/iepazinusies un piekrītu" at bounding box center [901, 498] width 189 height 33
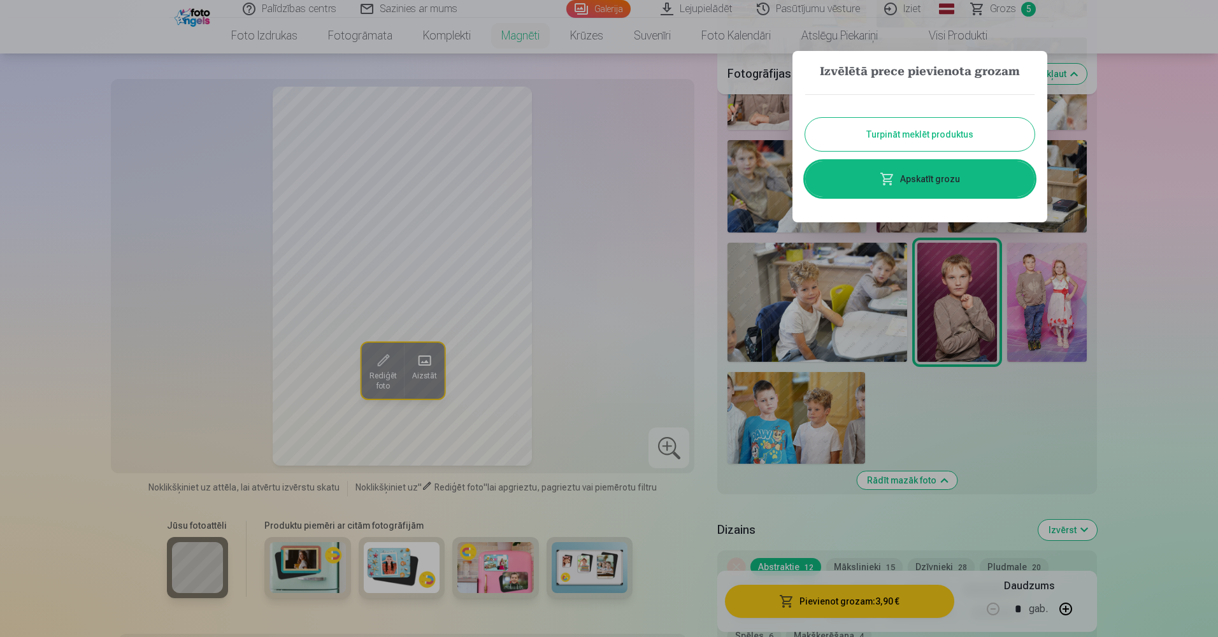
click at [1114, 174] on div at bounding box center [609, 318] width 1218 height 637
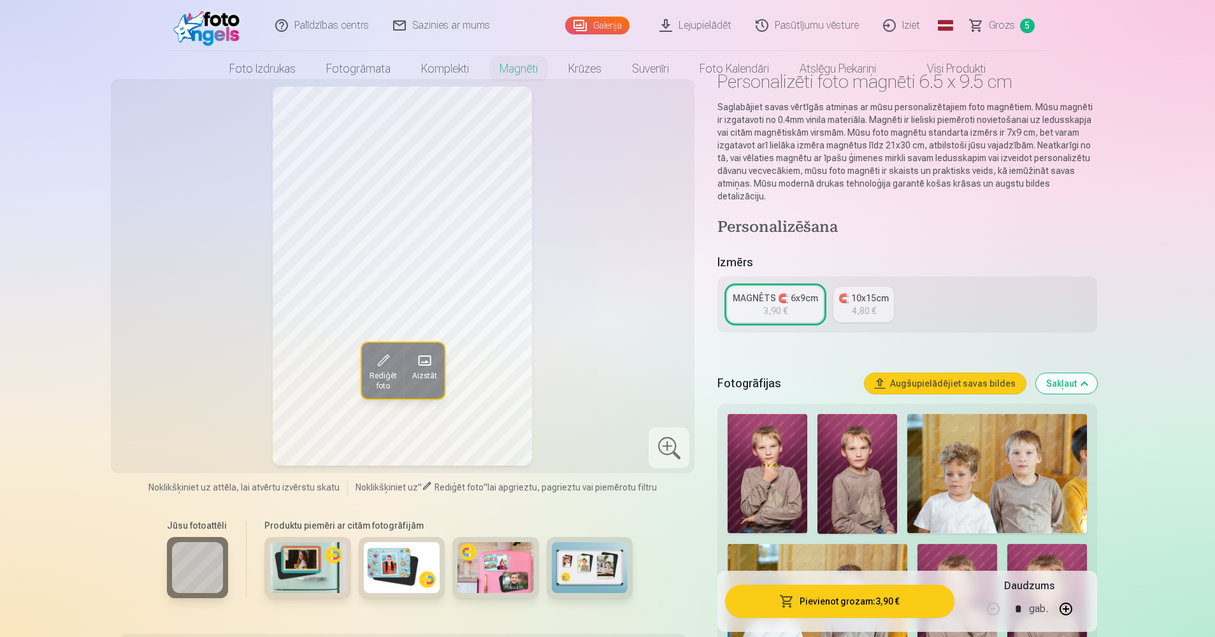
scroll to position [0, 0]
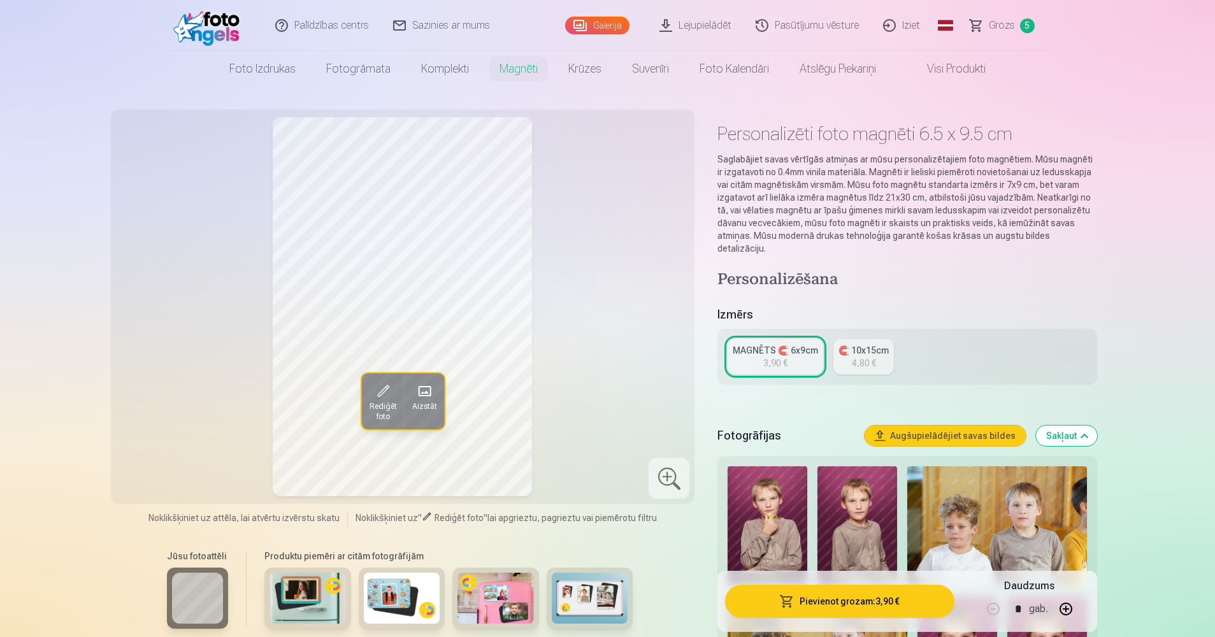
click at [1088, 426] on button "Sakļaut" at bounding box center [1066, 436] width 61 height 20
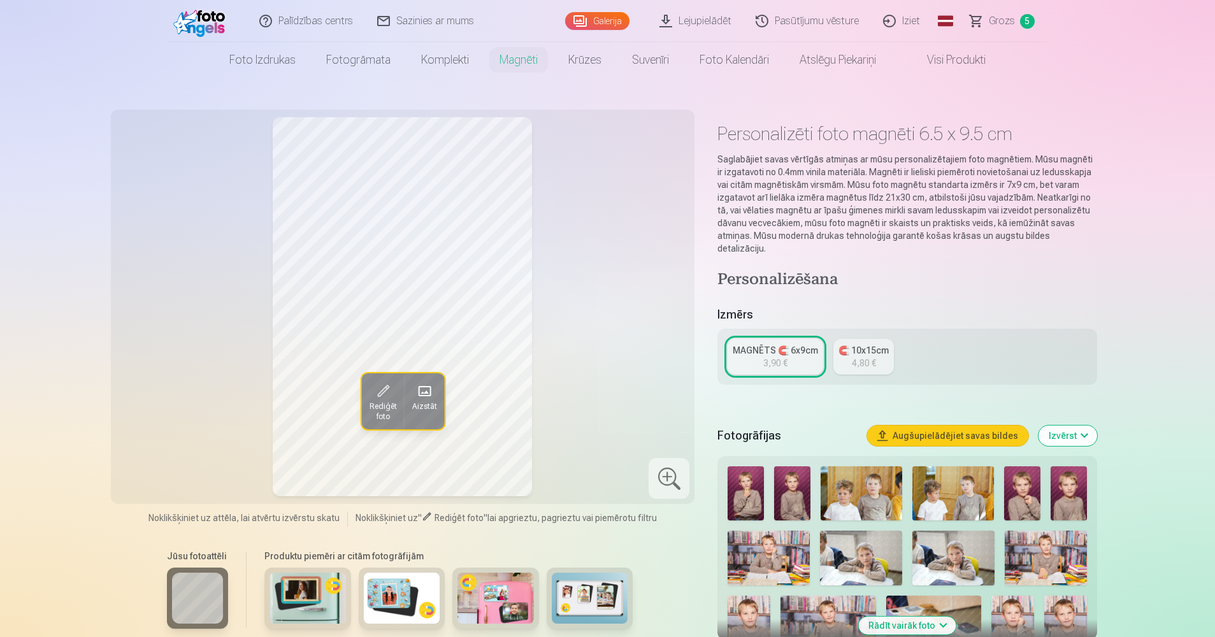
scroll to position [255, 0]
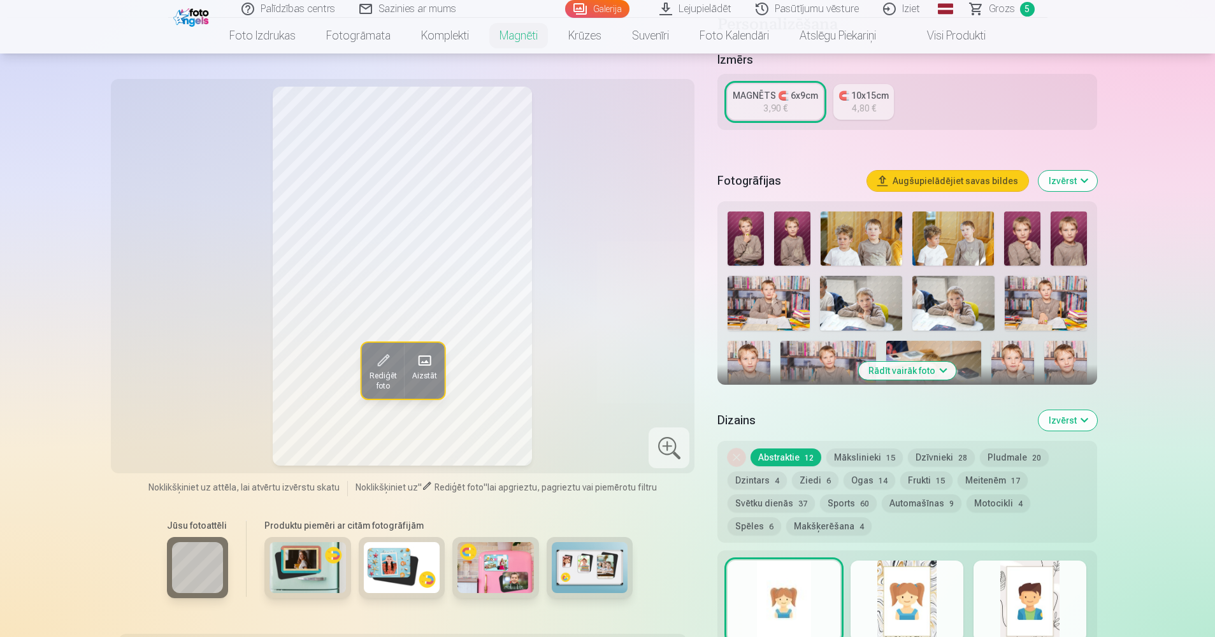
click at [903, 362] on button "Rādīt vairāk foto" at bounding box center [906, 371] width 97 height 18
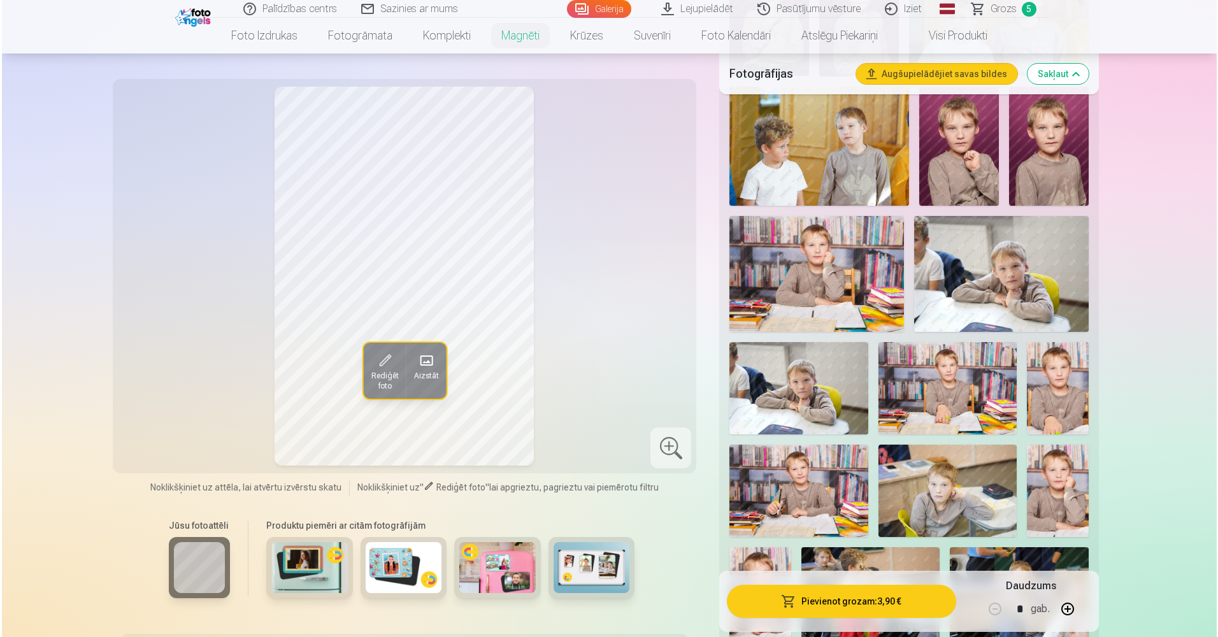
scroll to position [127, 0]
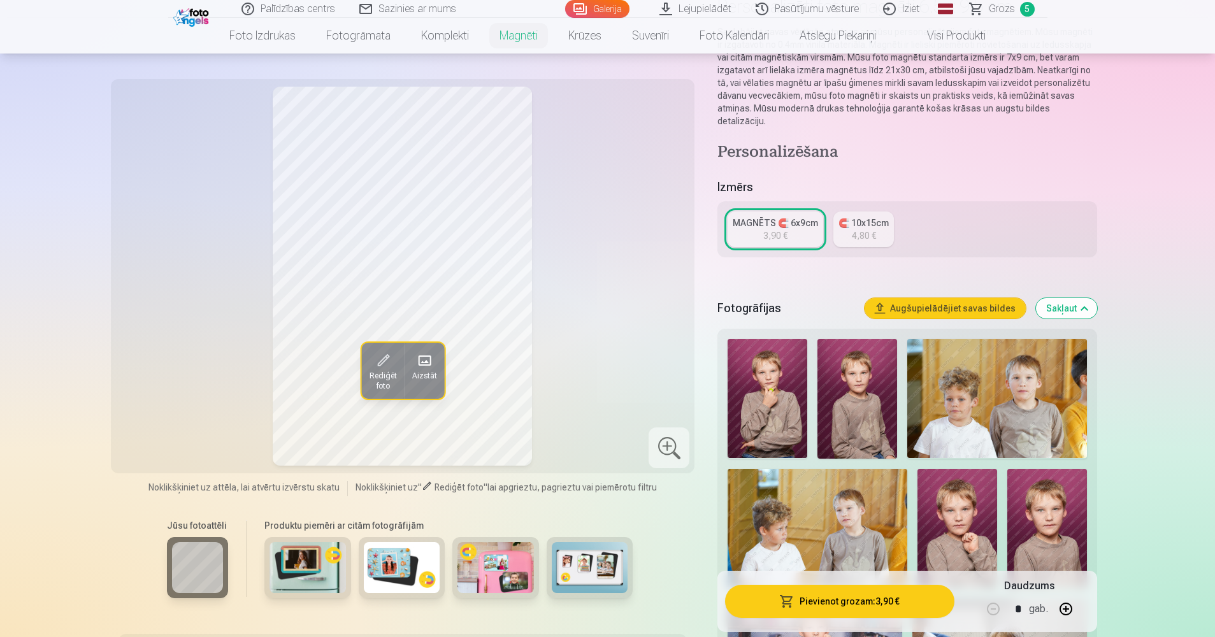
click at [847, 598] on button "Pievienot grozam : 3,90 €" at bounding box center [839, 601] width 229 height 33
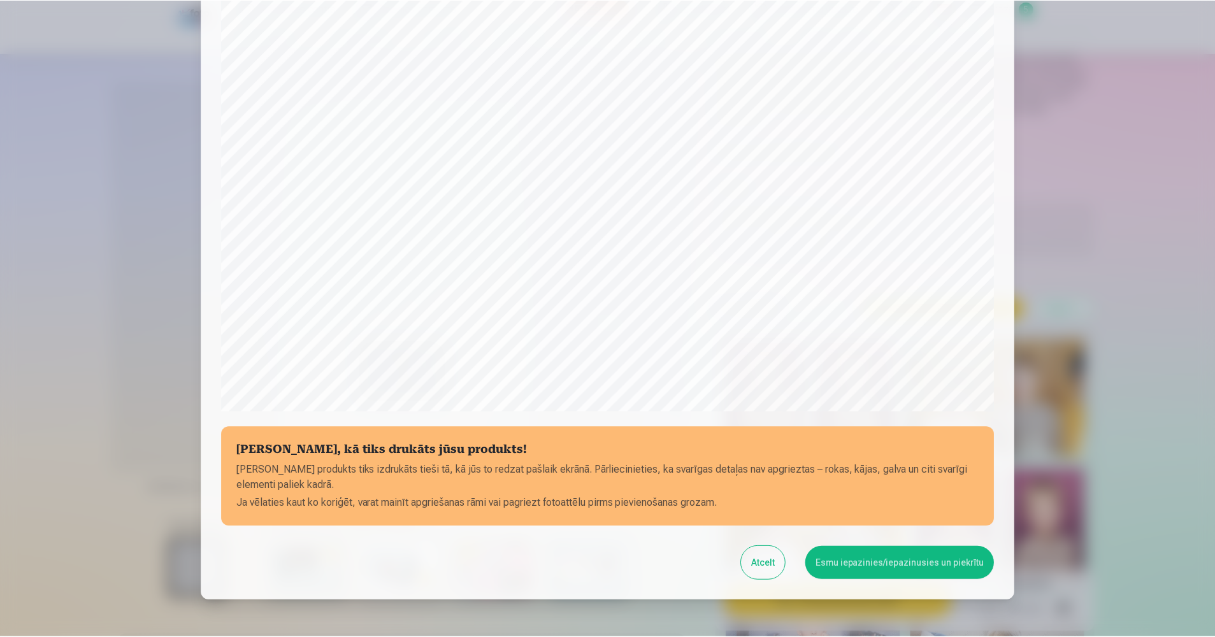
scroll to position [280, 0]
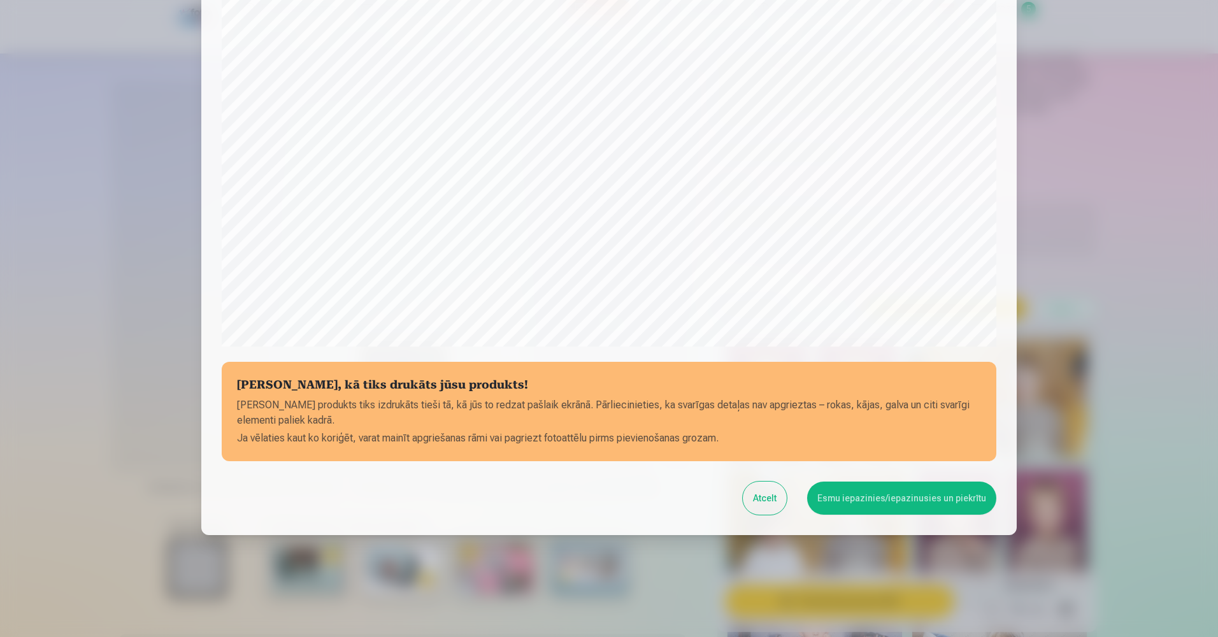
click at [891, 496] on button "Esmu iepazinies/iepazinusies un piekrītu" at bounding box center [901, 498] width 189 height 33
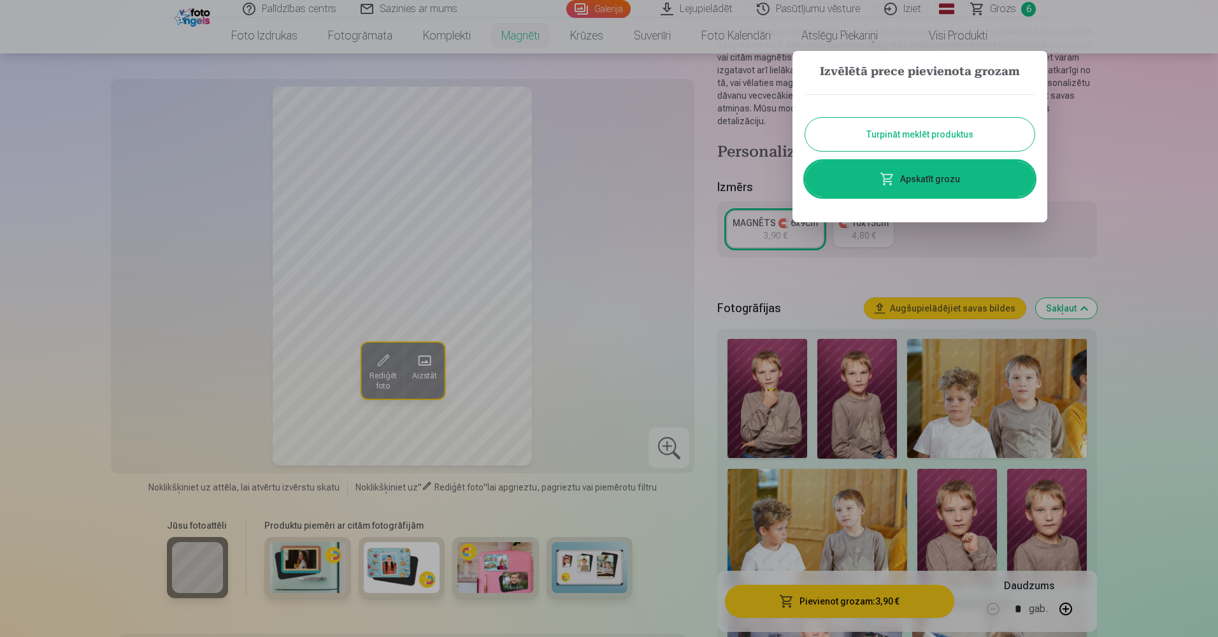
click at [1173, 379] on div at bounding box center [609, 318] width 1218 height 637
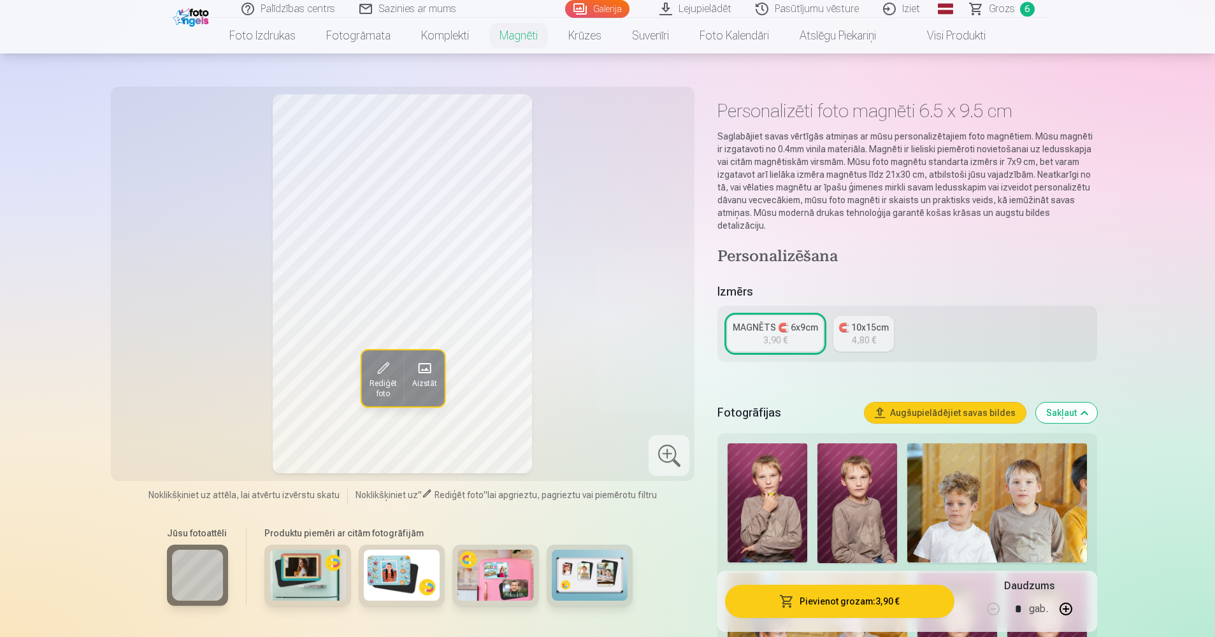
scroll to position [0, 0]
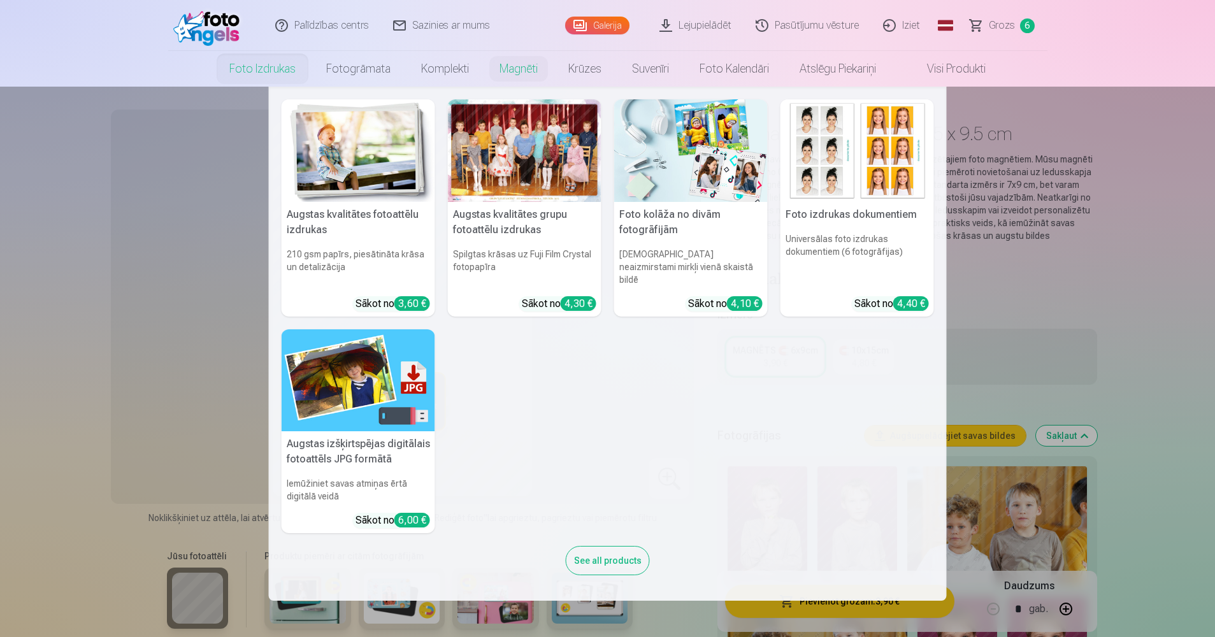
click at [329, 218] on h5 "Augstas kvalitātes fotoattēlu izdrukas" at bounding box center [359, 222] width 154 height 41
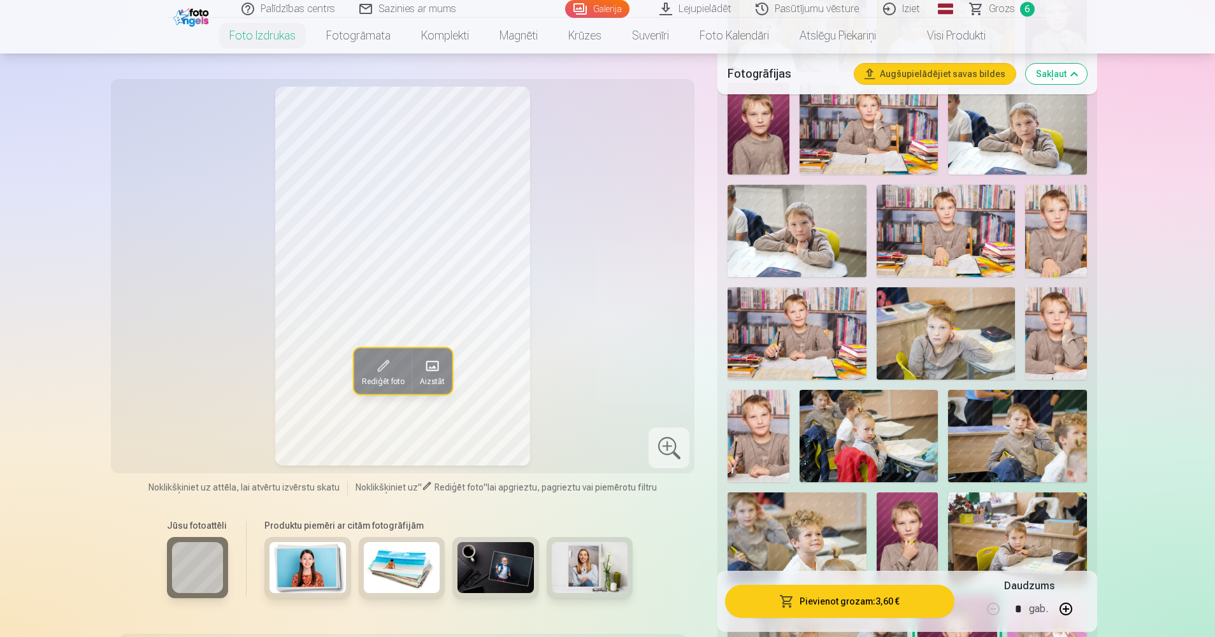
scroll to position [637, 0]
click at [1012, 11] on span "Grozs" at bounding box center [1002, 8] width 26 height 15
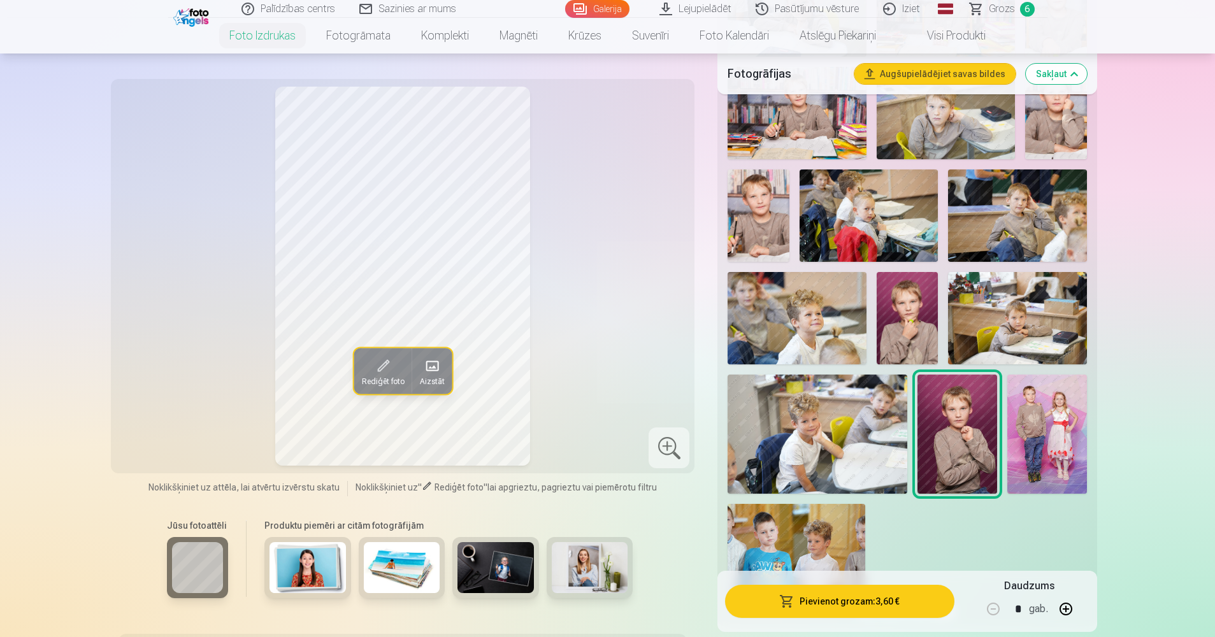
scroll to position [1019, 0]
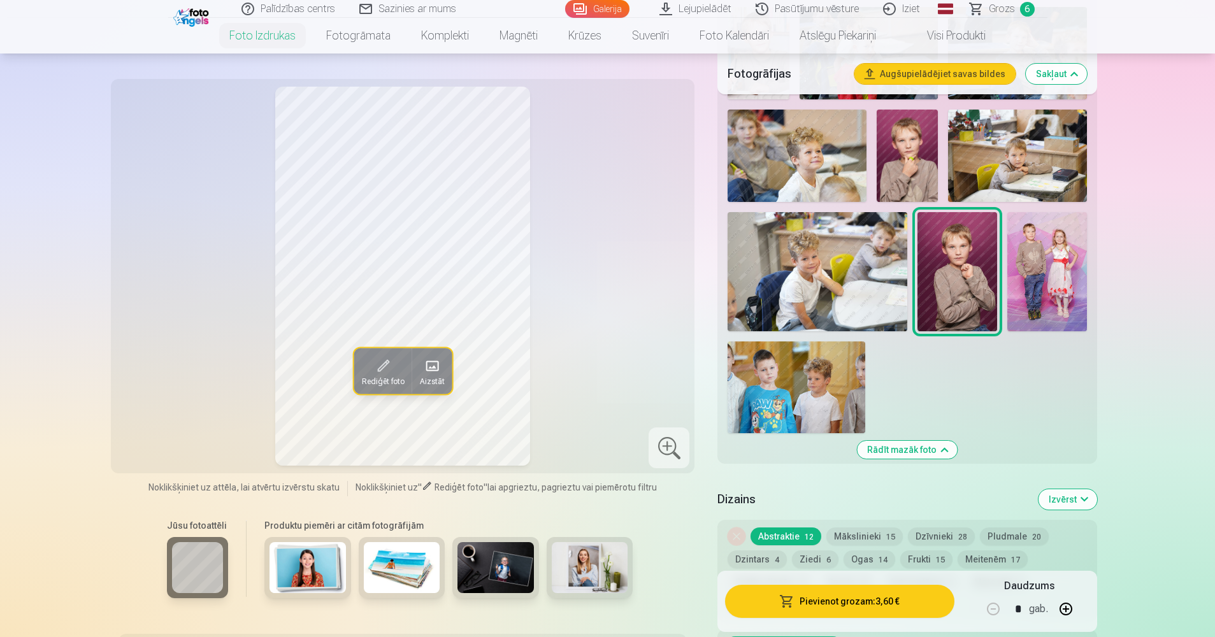
click at [838, 387] on img at bounding box center [797, 387] width 138 height 92
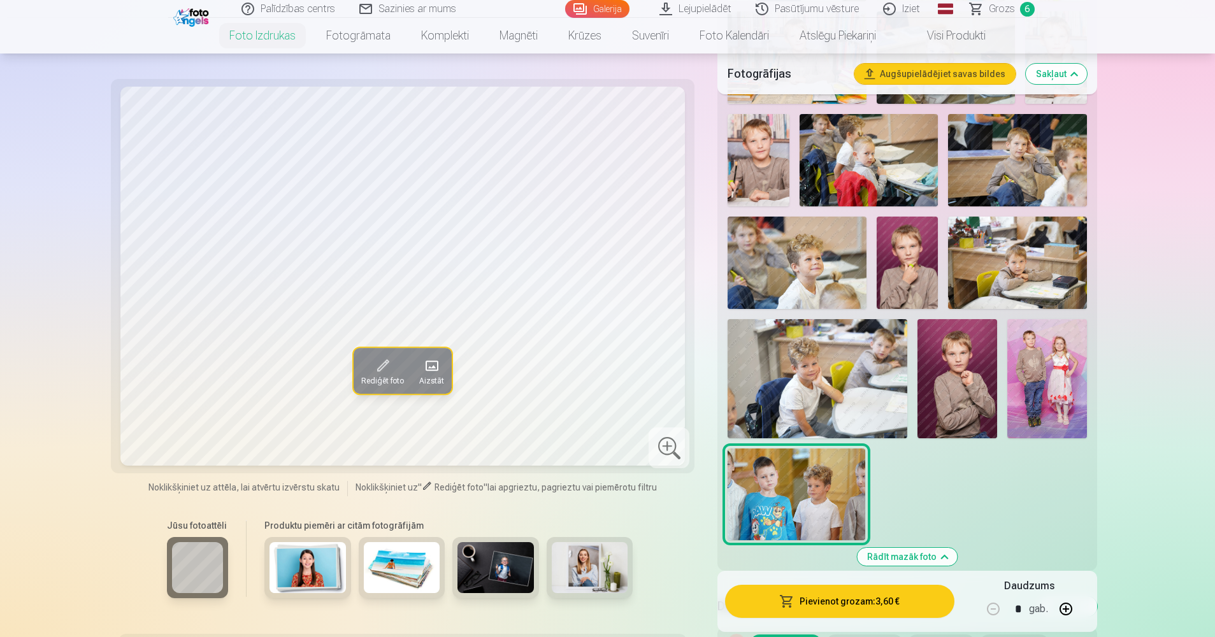
scroll to position [892, 0]
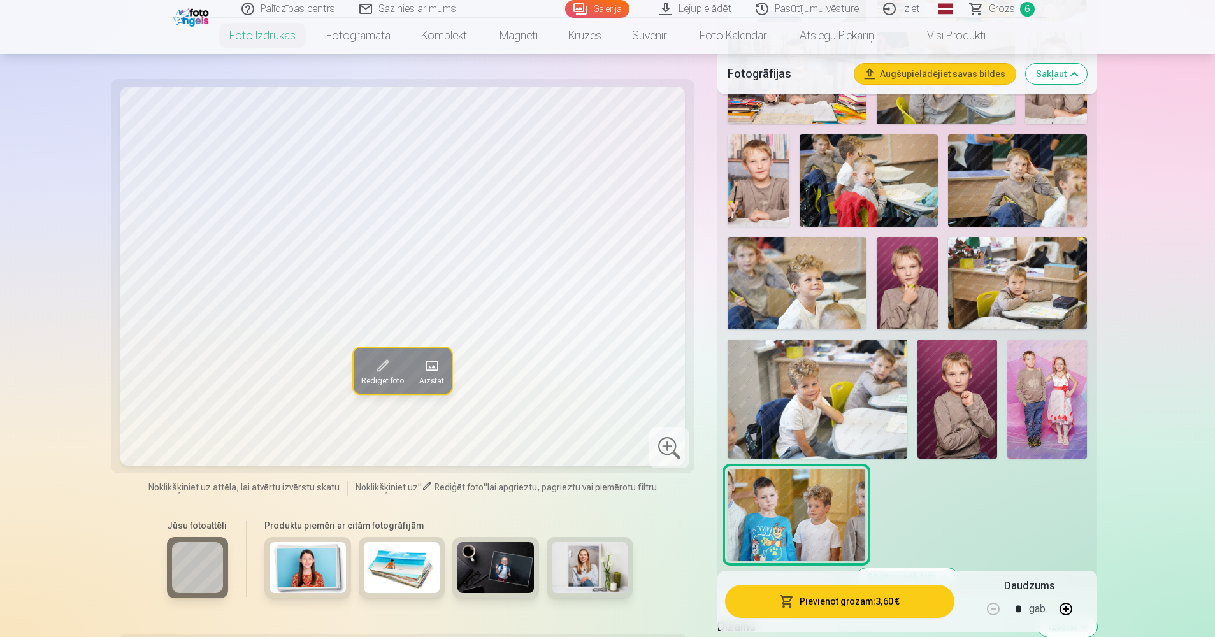
click at [1034, 210] on img at bounding box center [1017, 180] width 138 height 92
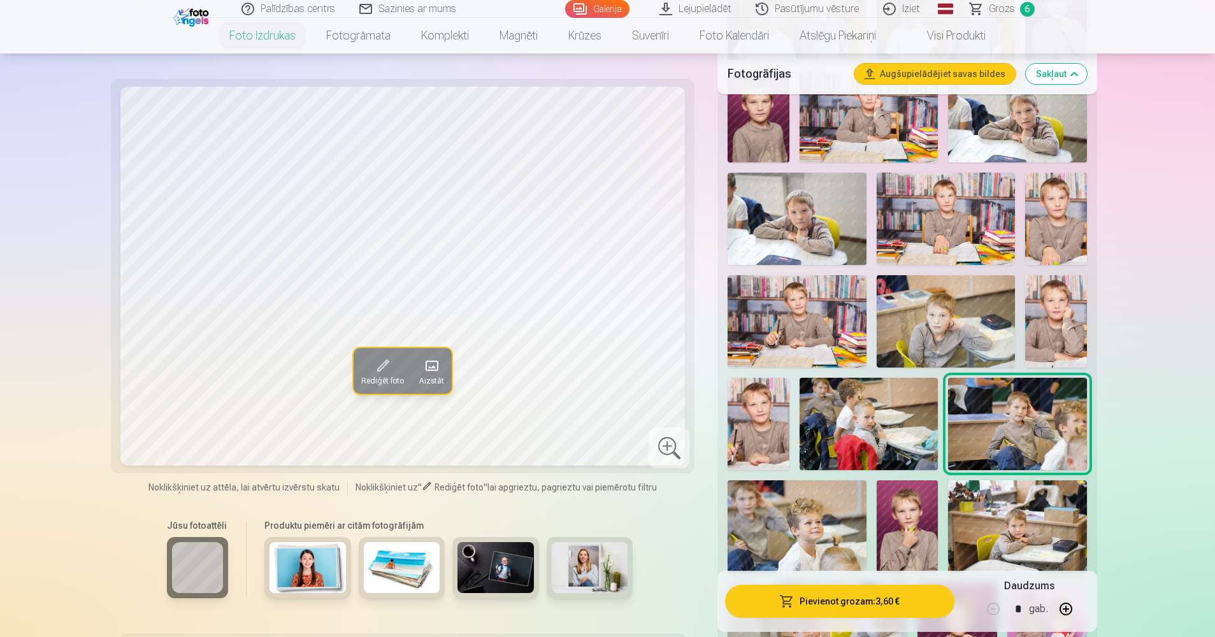
scroll to position [637, 0]
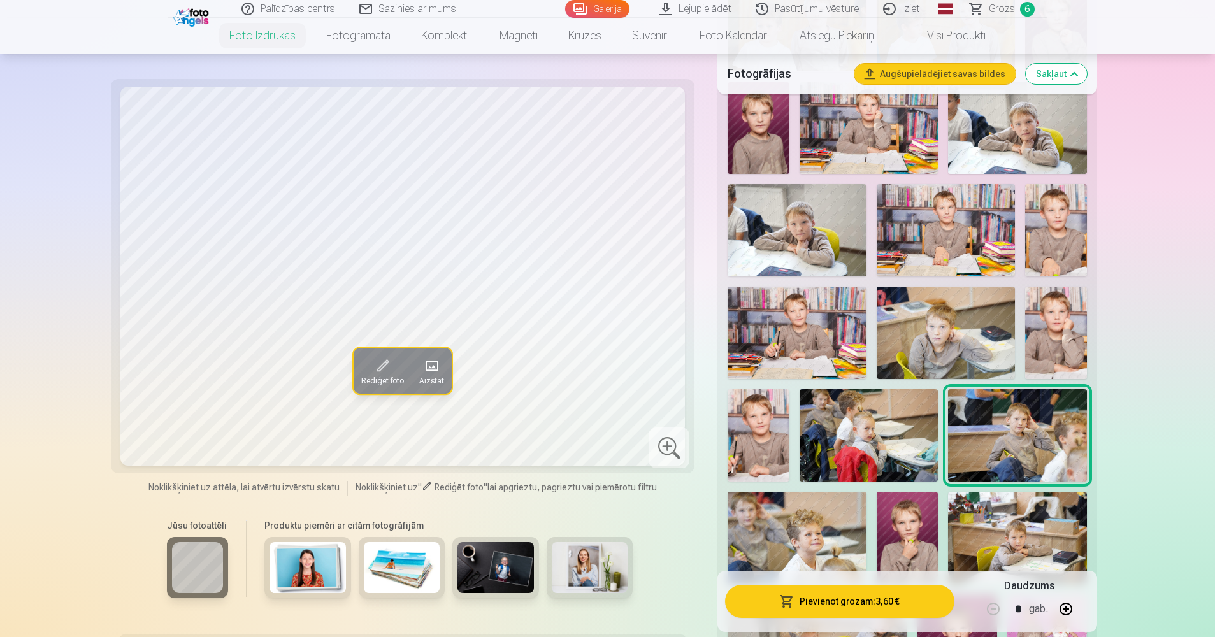
click at [915, 324] on img at bounding box center [946, 333] width 138 height 92
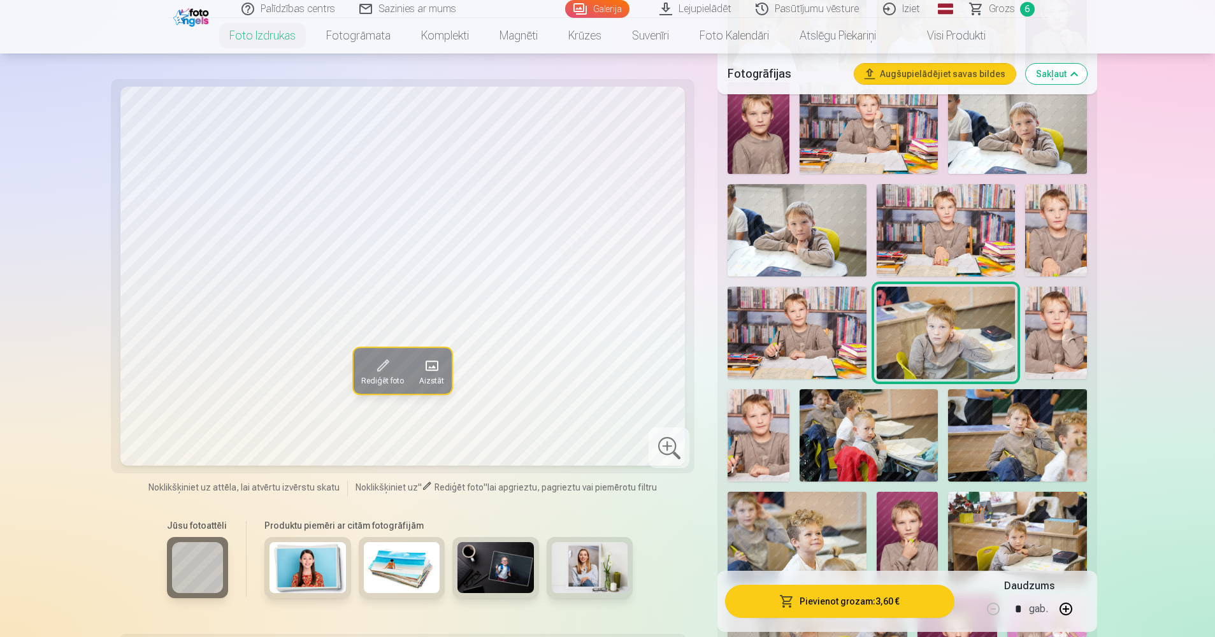
click at [1044, 333] on img at bounding box center [1056, 333] width 62 height 92
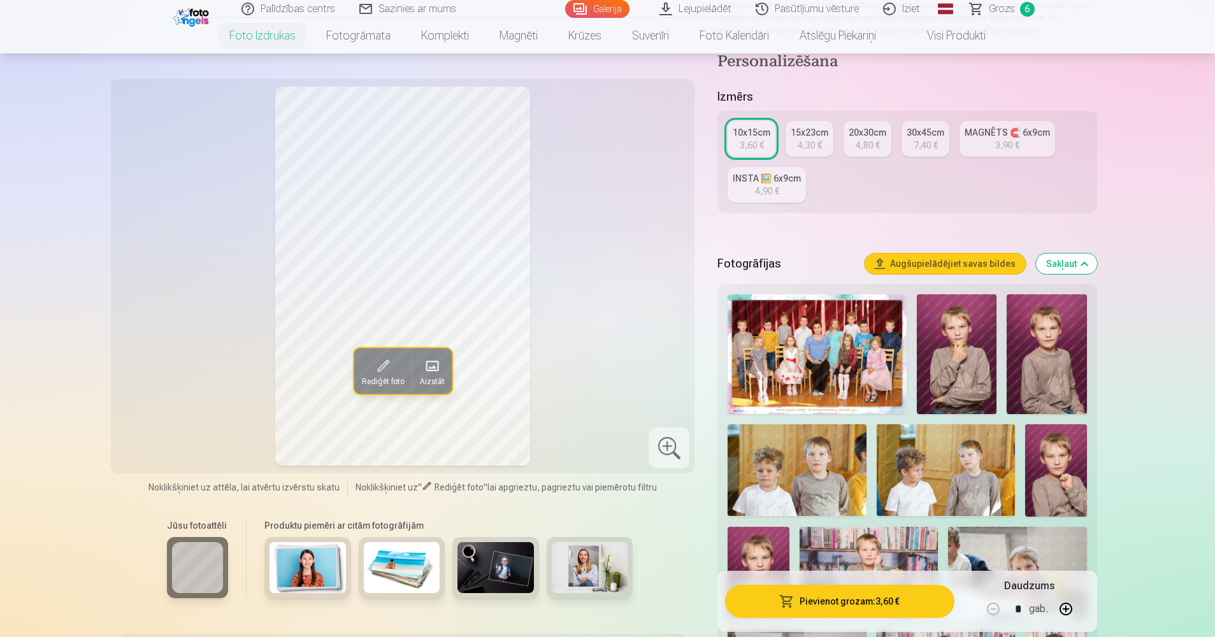
scroll to position [191, 0]
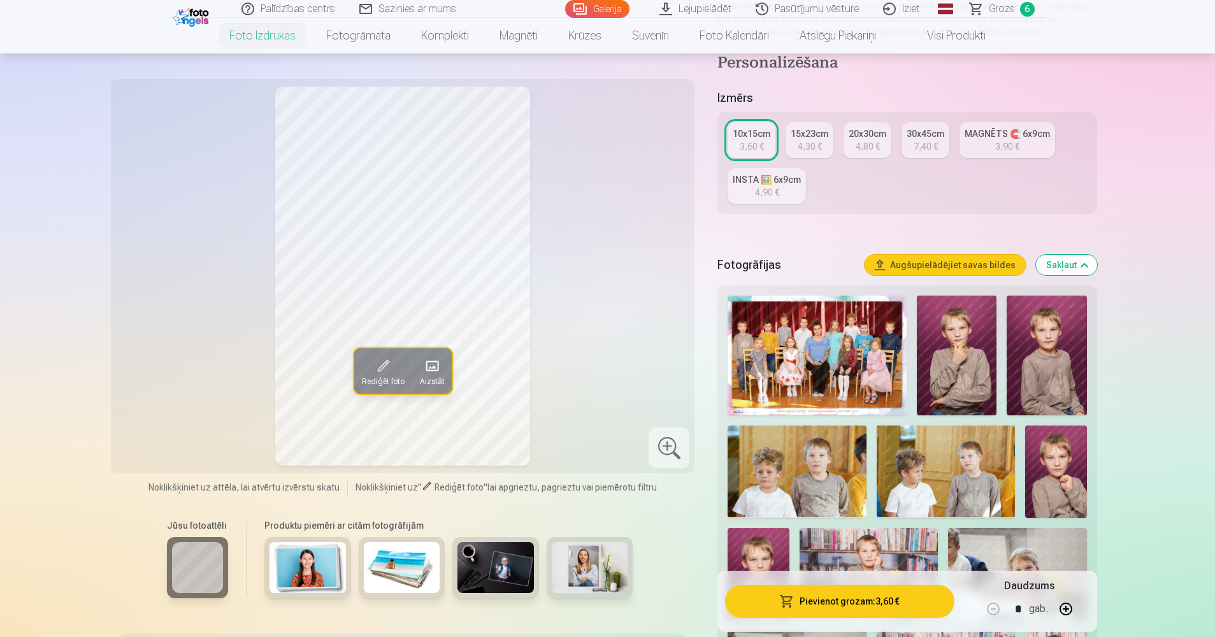
click at [829, 466] on img at bounding box center [797, 472] width 138 height 92
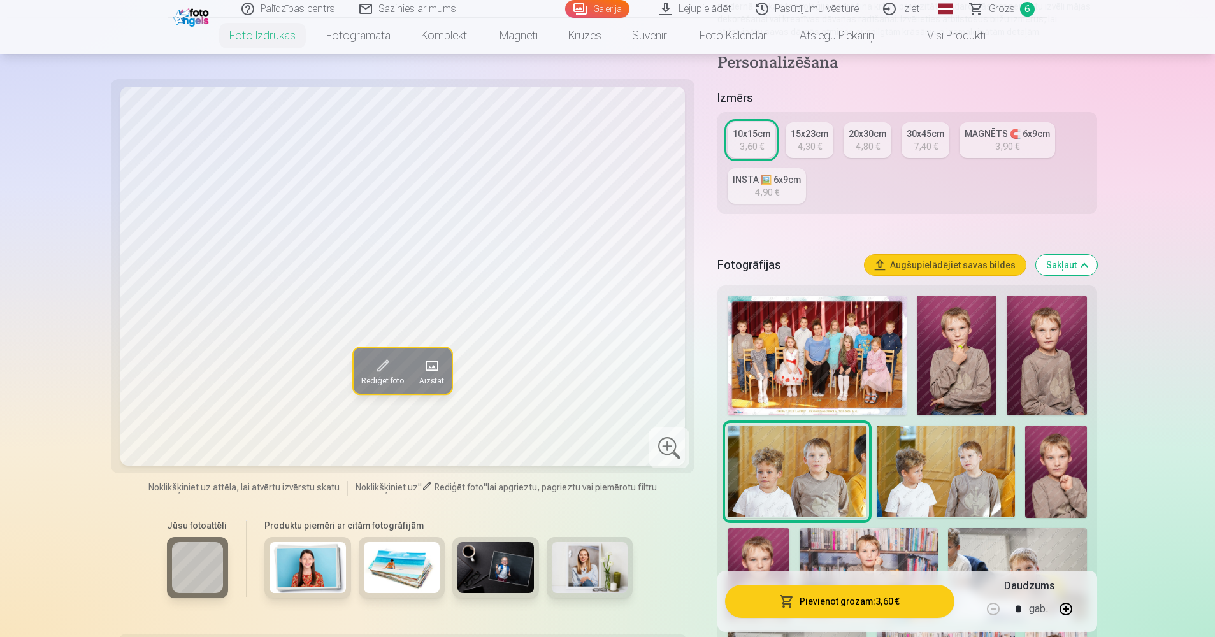
click at [954, 389] on img at bounding box center [957, 356] width 80 height 120
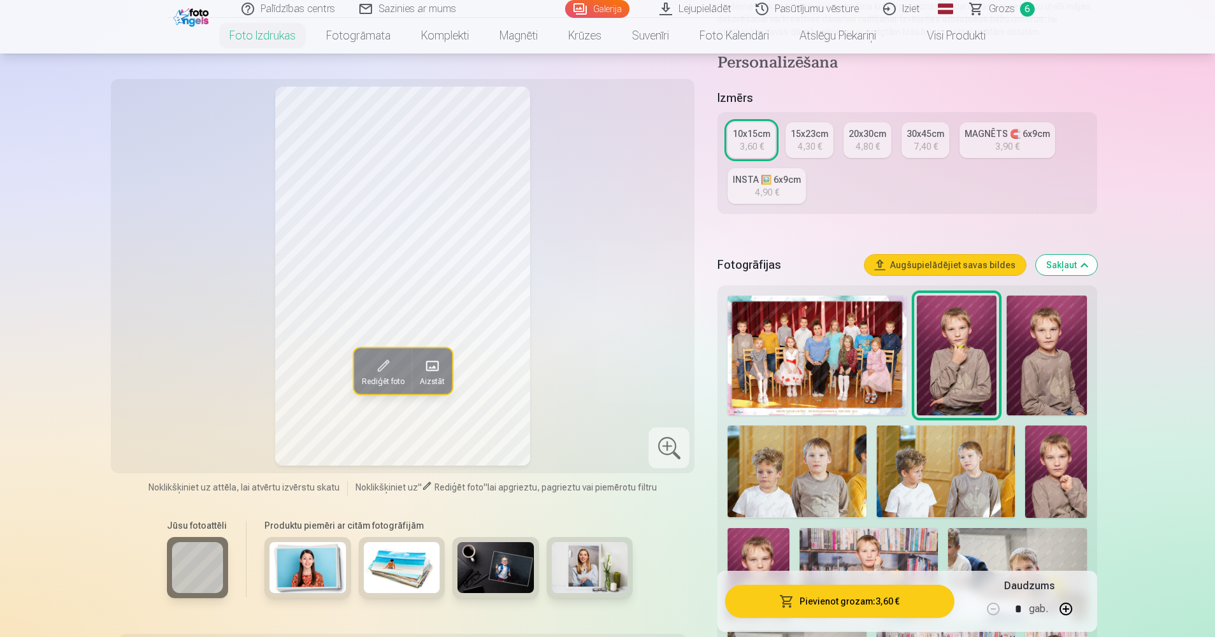
click at [1040, 354] on img at bounding box center [1047, 356] width 80 height 120
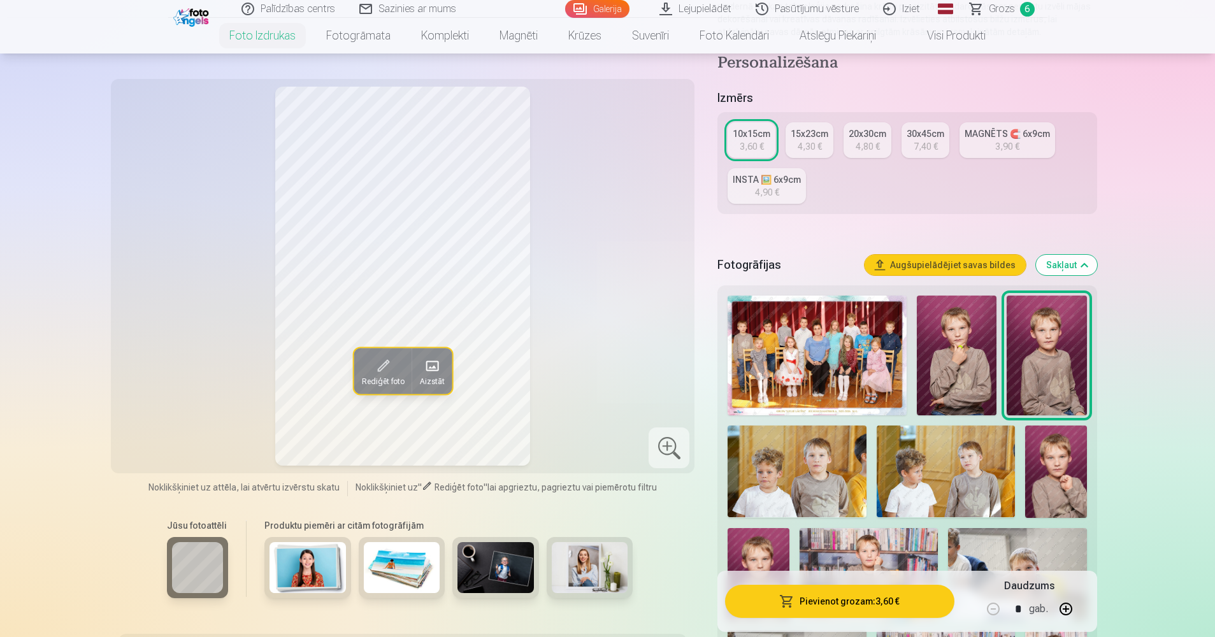
click at [1045, 456] on img at bounding box center [1056, 472] width 62 height 92
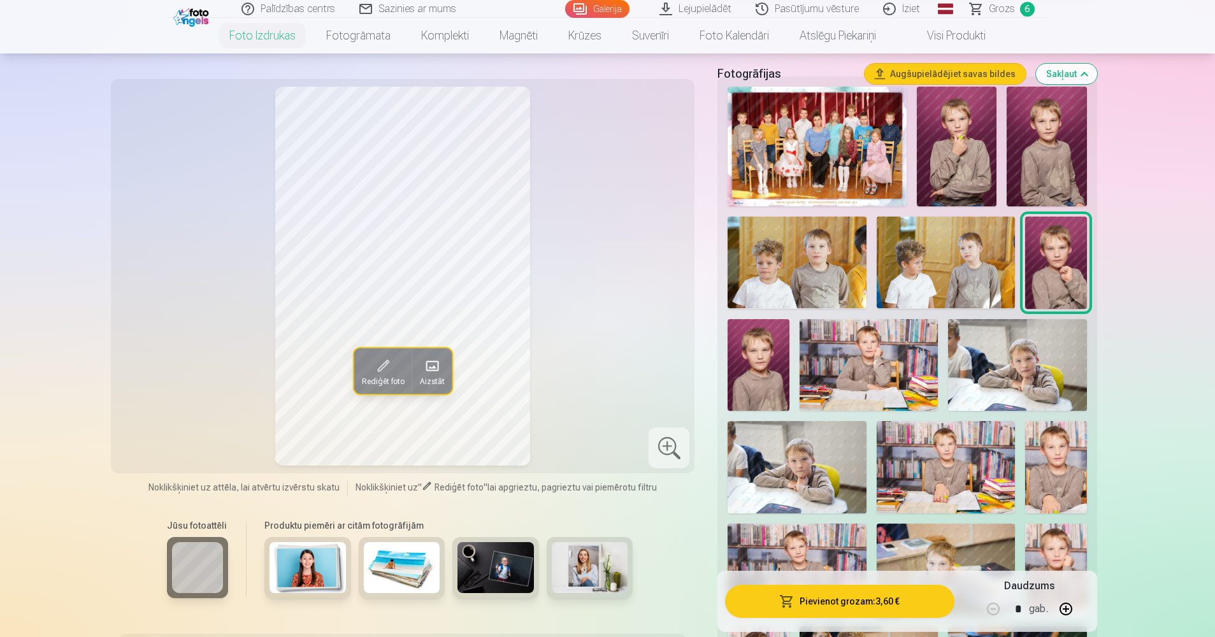
scroll to position [446, 0]
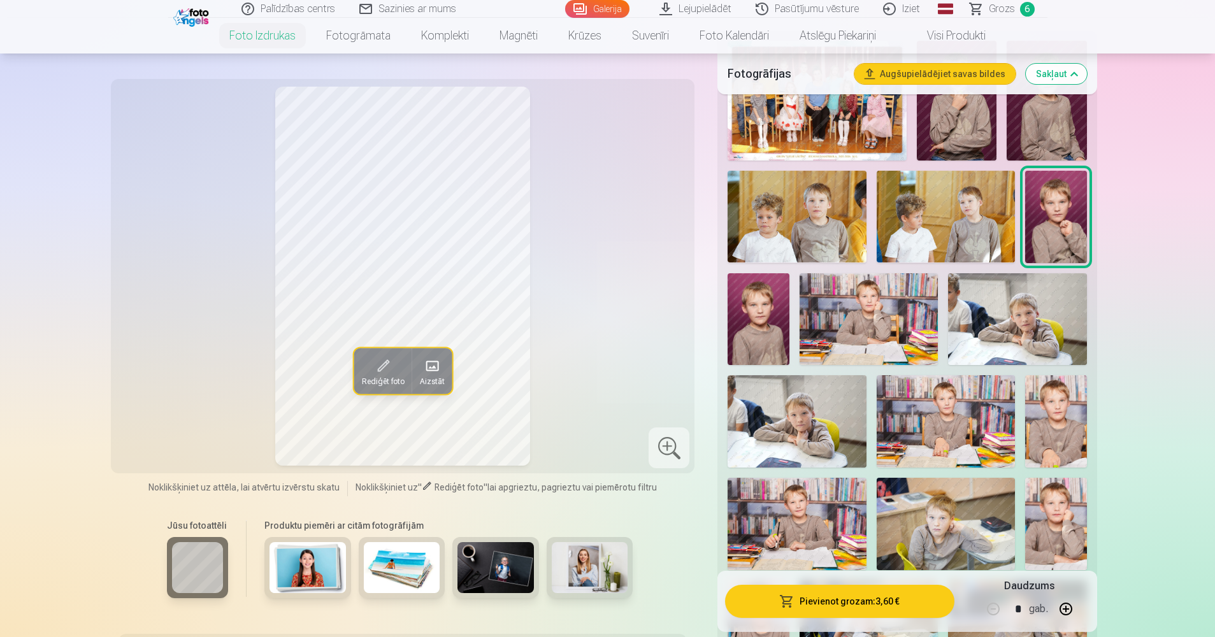
click at [778, 317] on img at bounding box center [759, 319] width 62 height 92
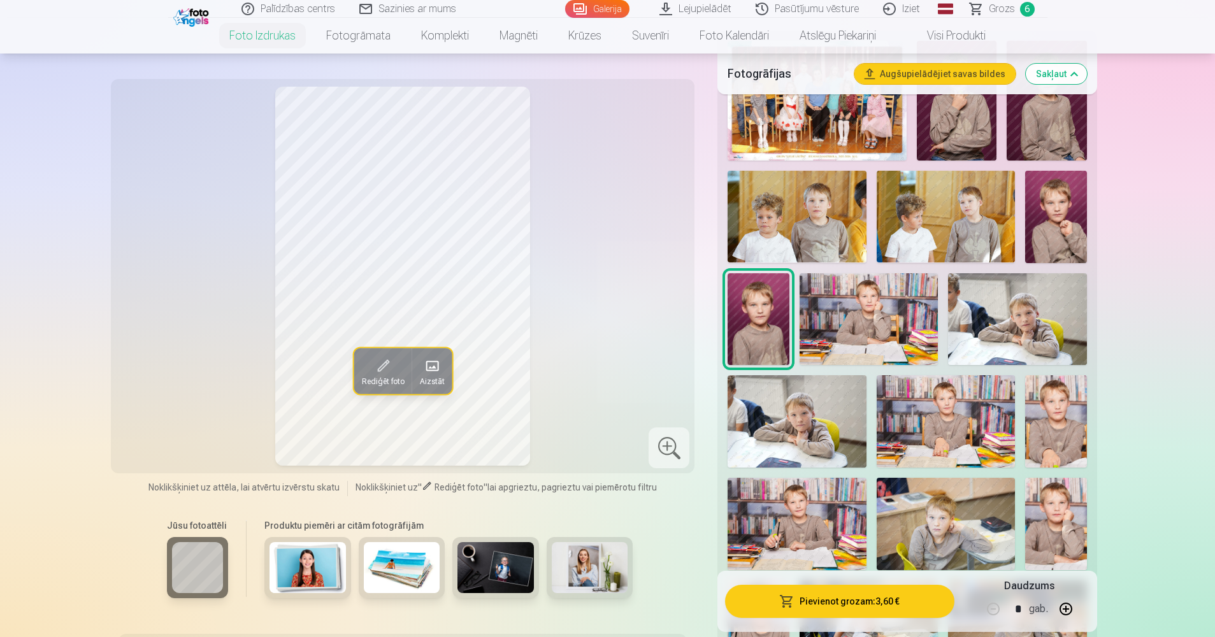
click at [877, 344] on img at bounding box center [869, 319] width 138 height 92
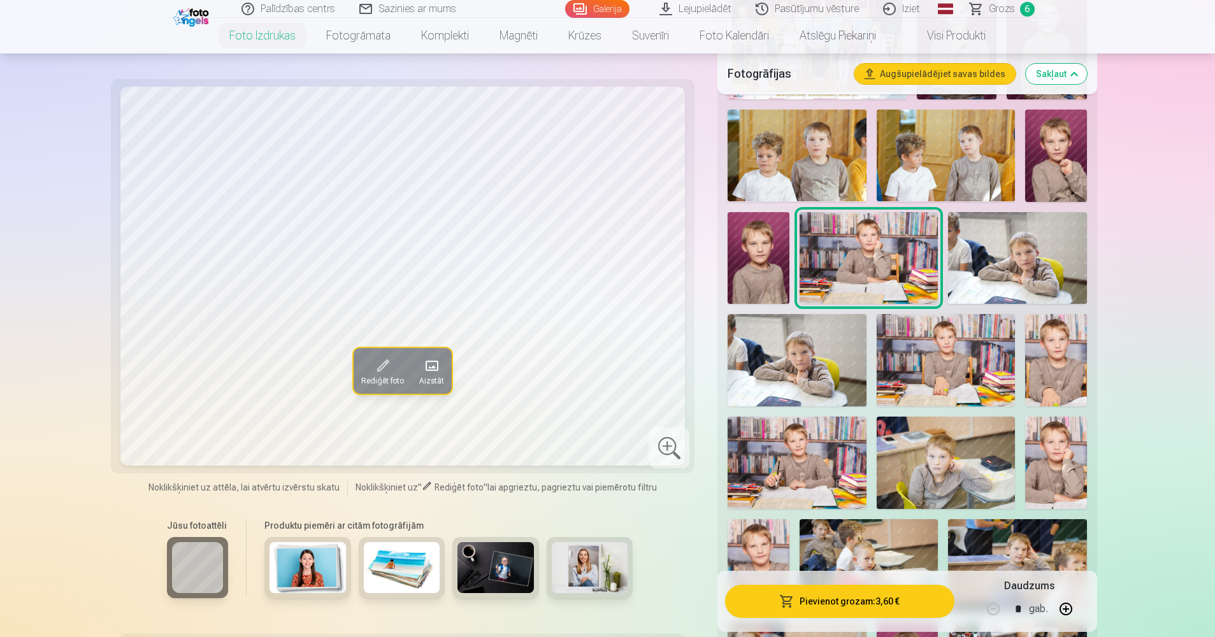
scroll to position [573, 0]
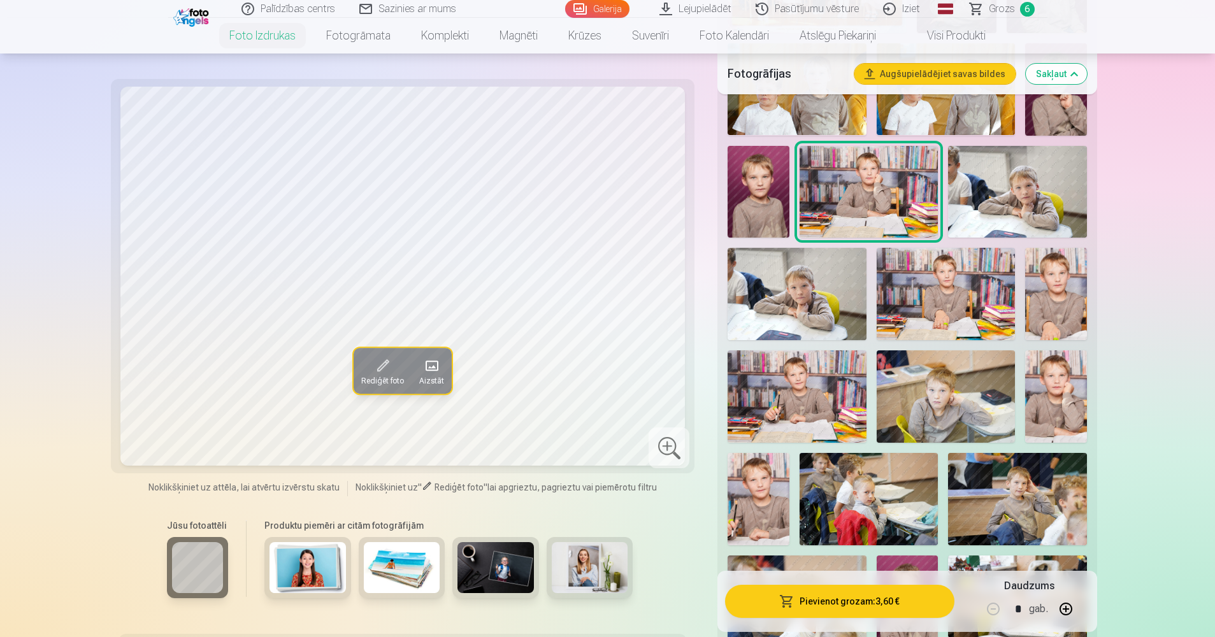
click at [838, 377] on img at bounding box center [797, 396] width 138 height 92
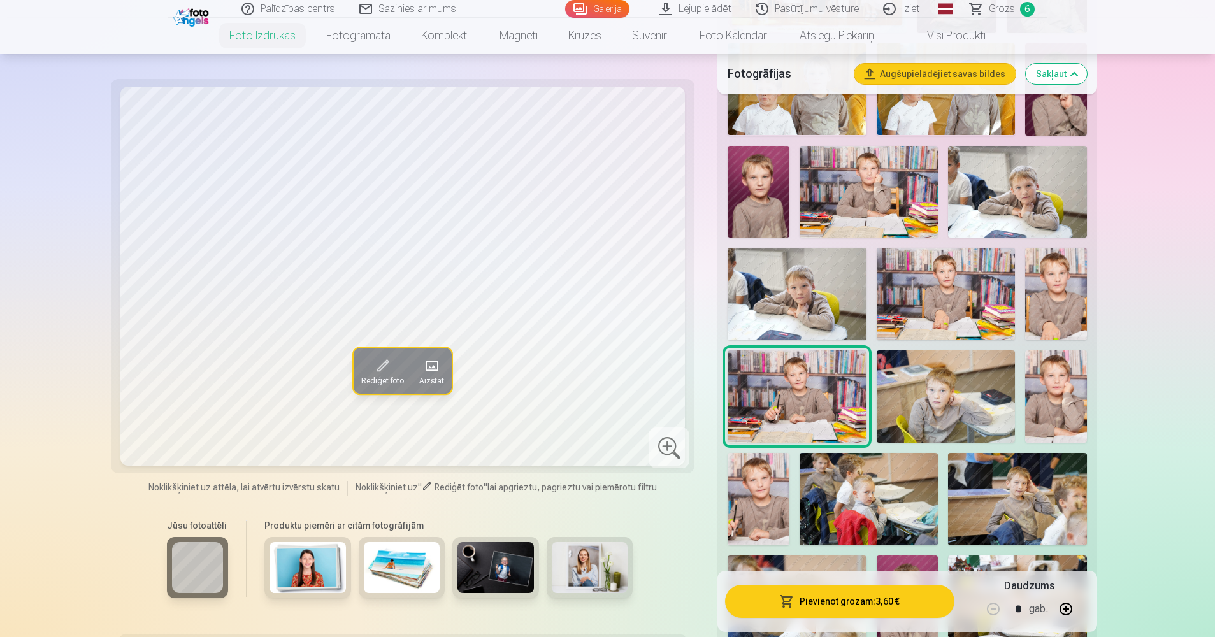
click at [817, 317] on img at bounding box center [797, 294] width 138 height 92
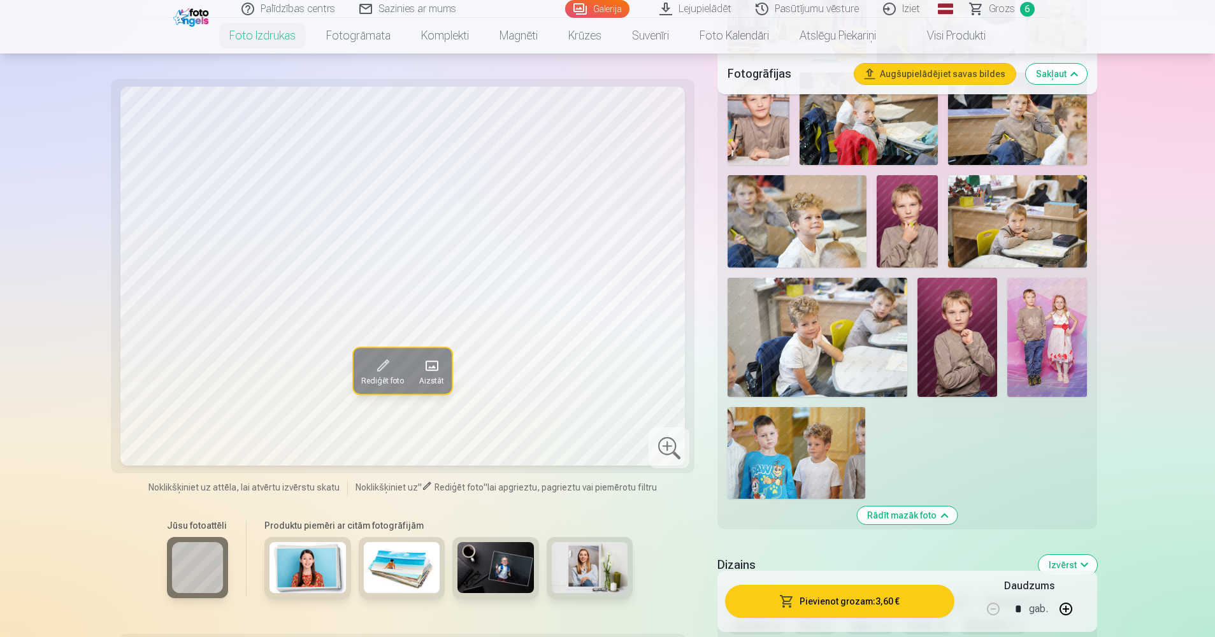
scroll to position [1019, 0]
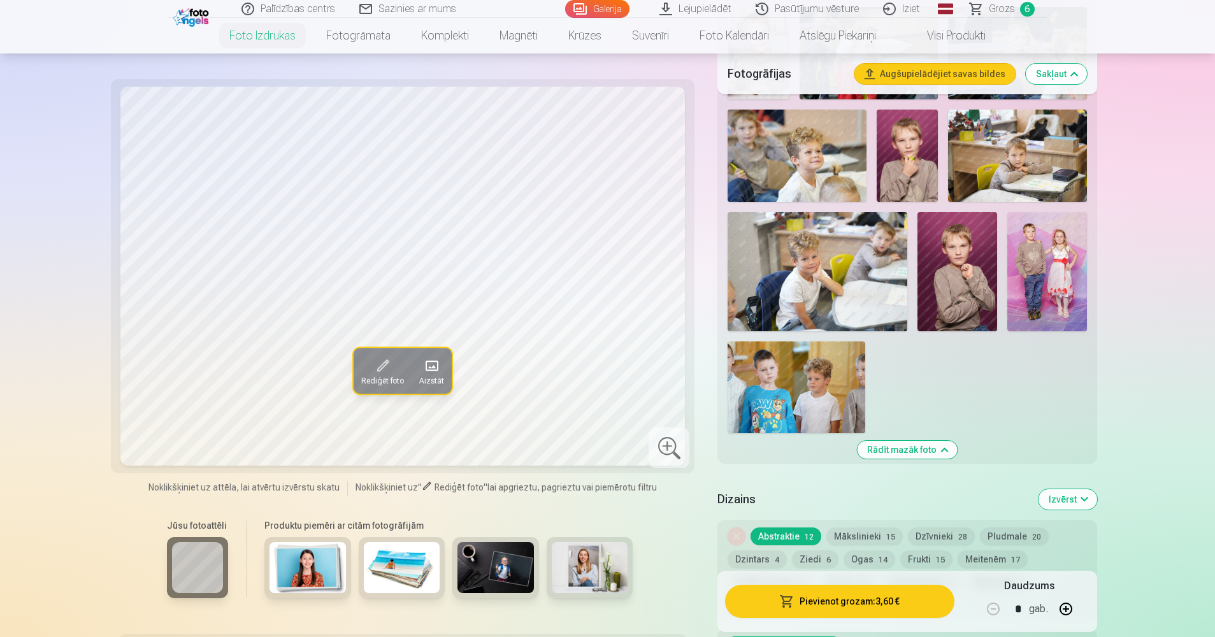
click at [1028, 268] on img at bounding box center [1047, 272] width 80 height 120
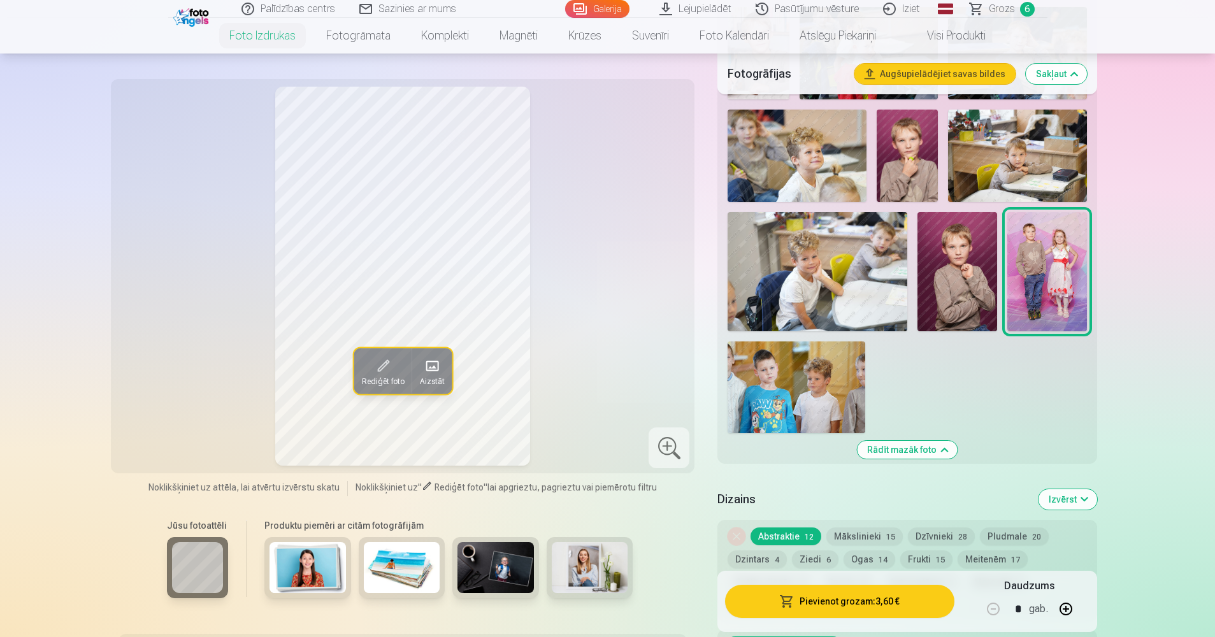
click at [857, 276] on img at bounding box center [817, 271] width 179 height 119
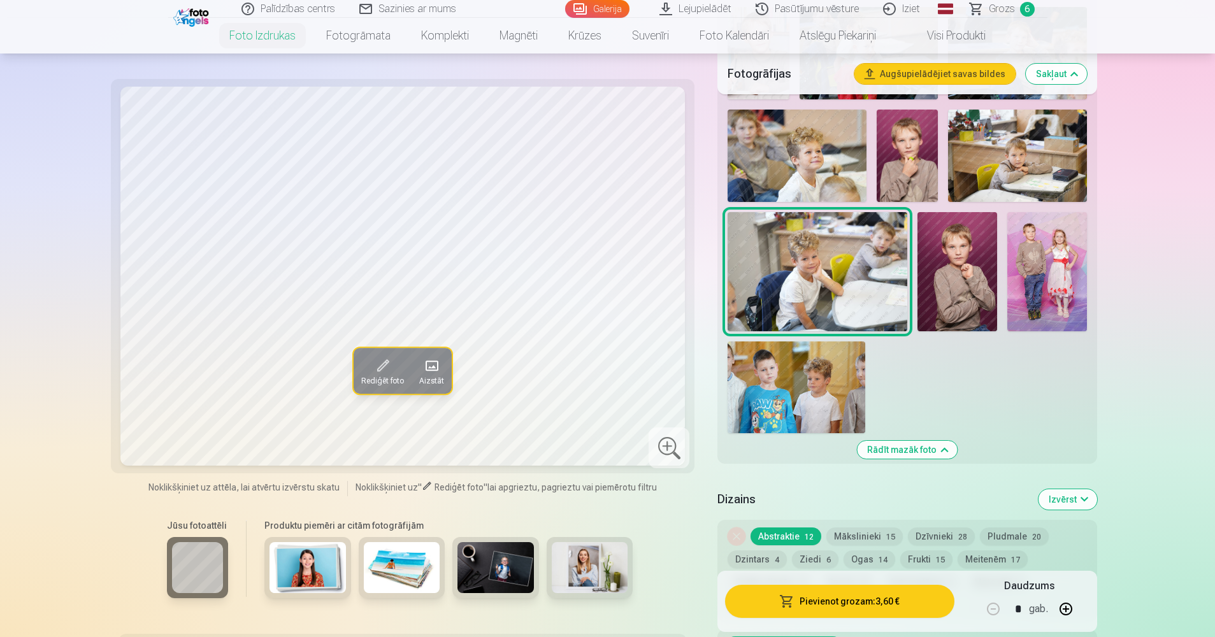
click at [928, 266] on img at bounding box center [957, 272] width 80 height 120
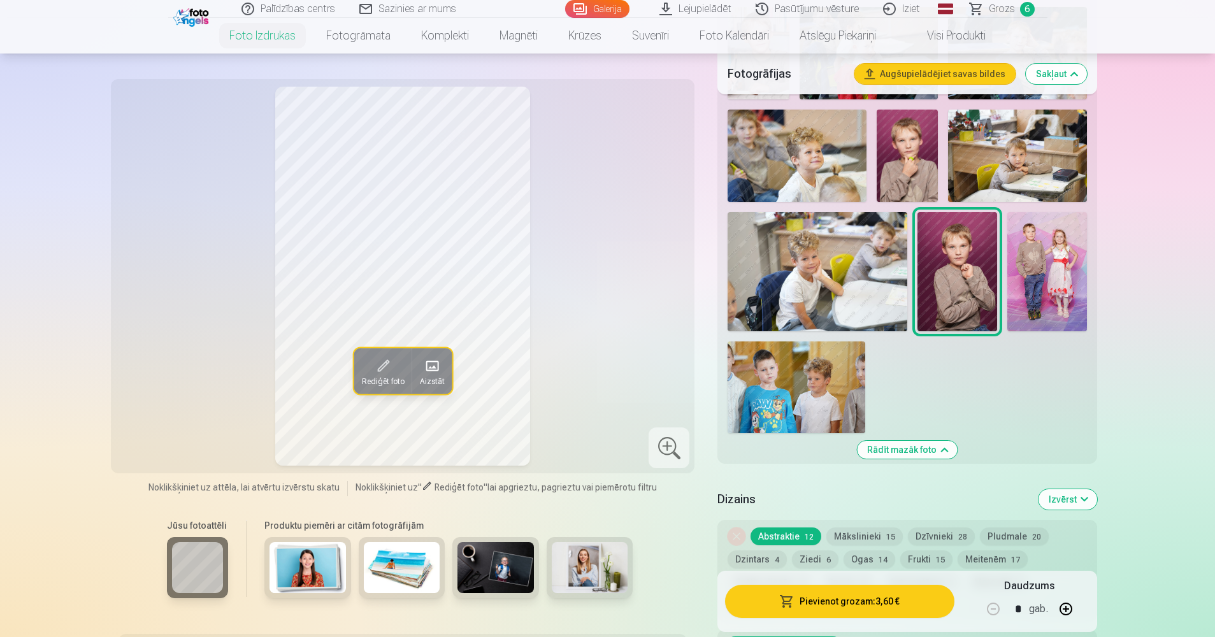
click at [812, 379] on img at bounding box center [797, 387] width 138 height 92
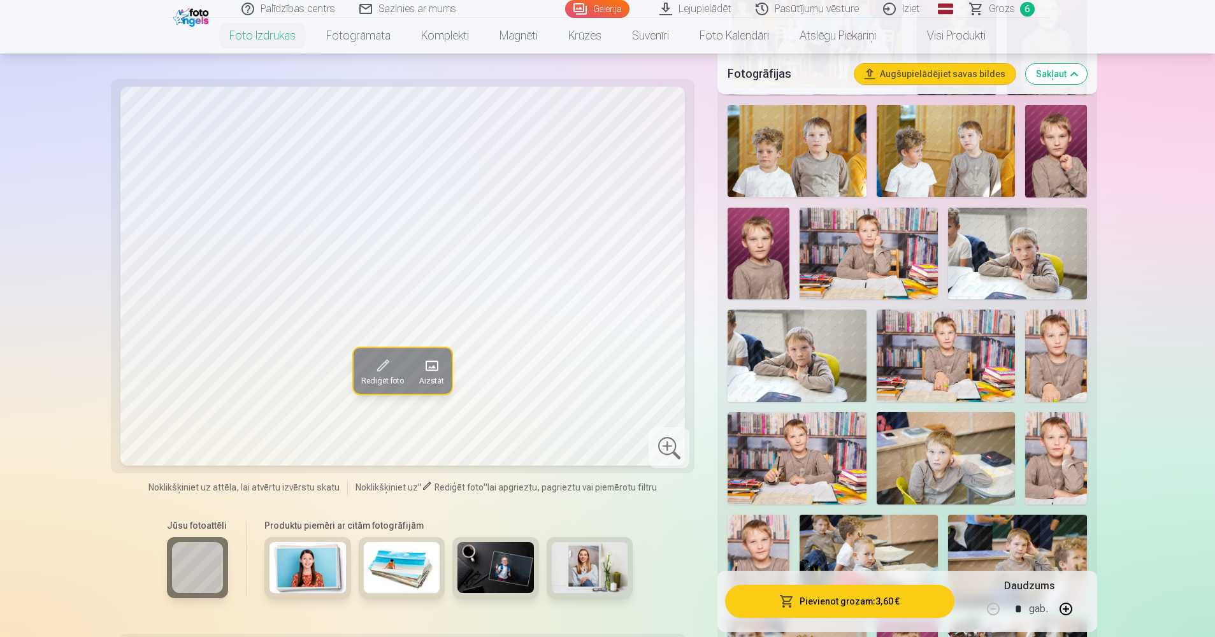
scroll to position [510, 0]
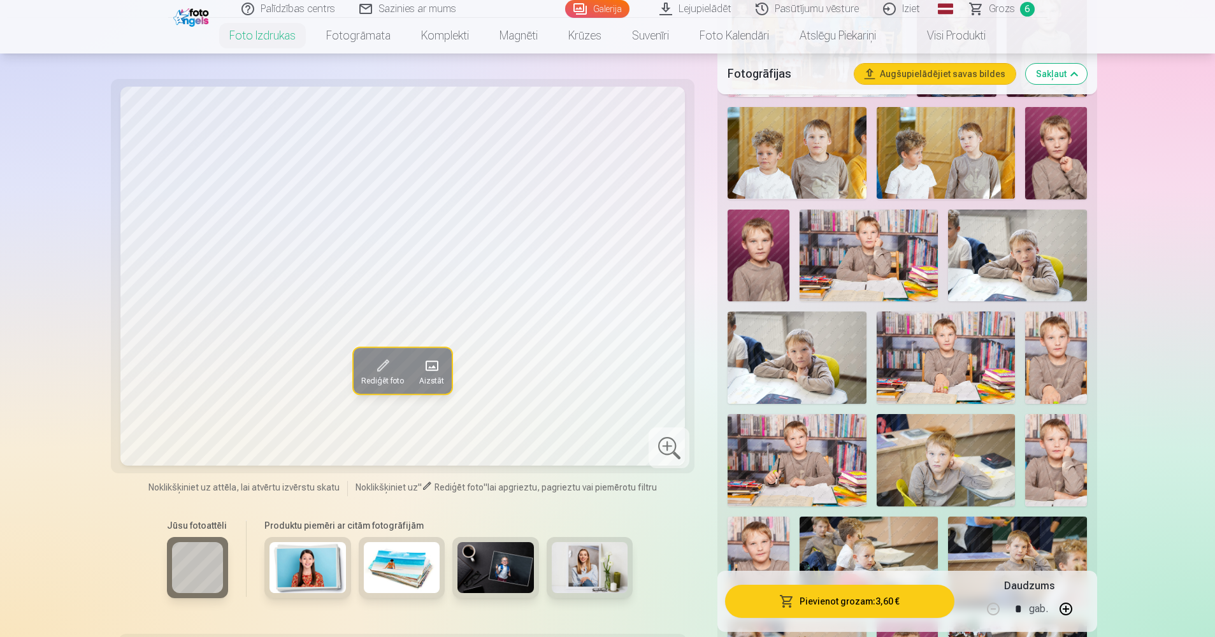
click at [791, 365] on img at bounding box center [797, 358] width 138 height 92
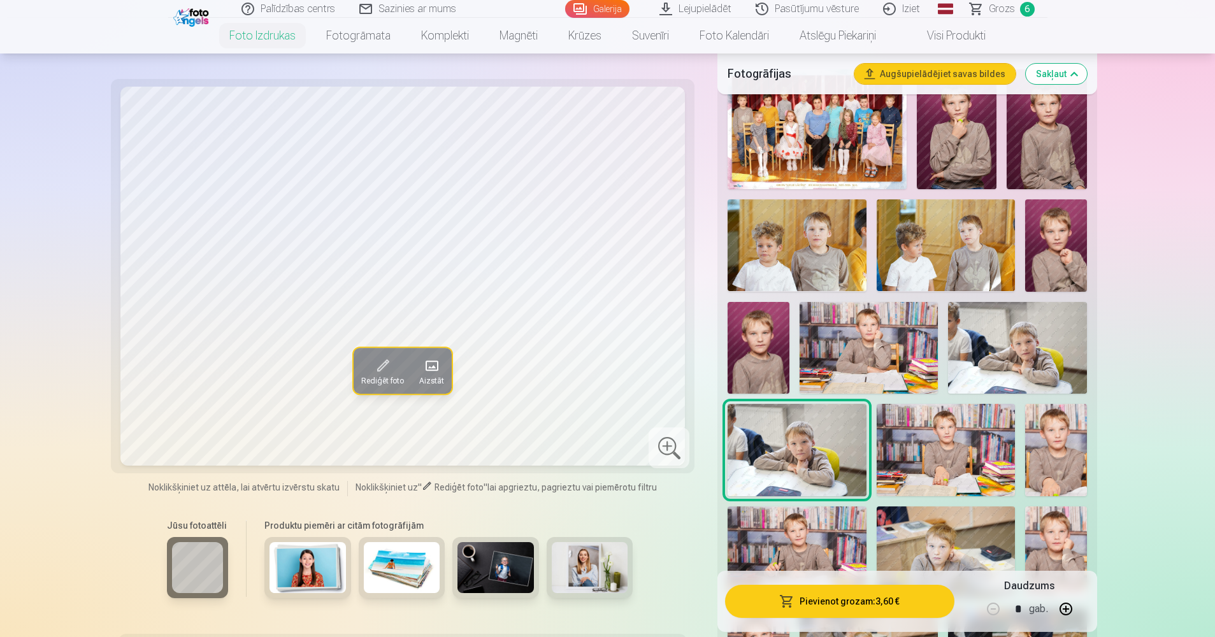
scroll to position [319, 0]
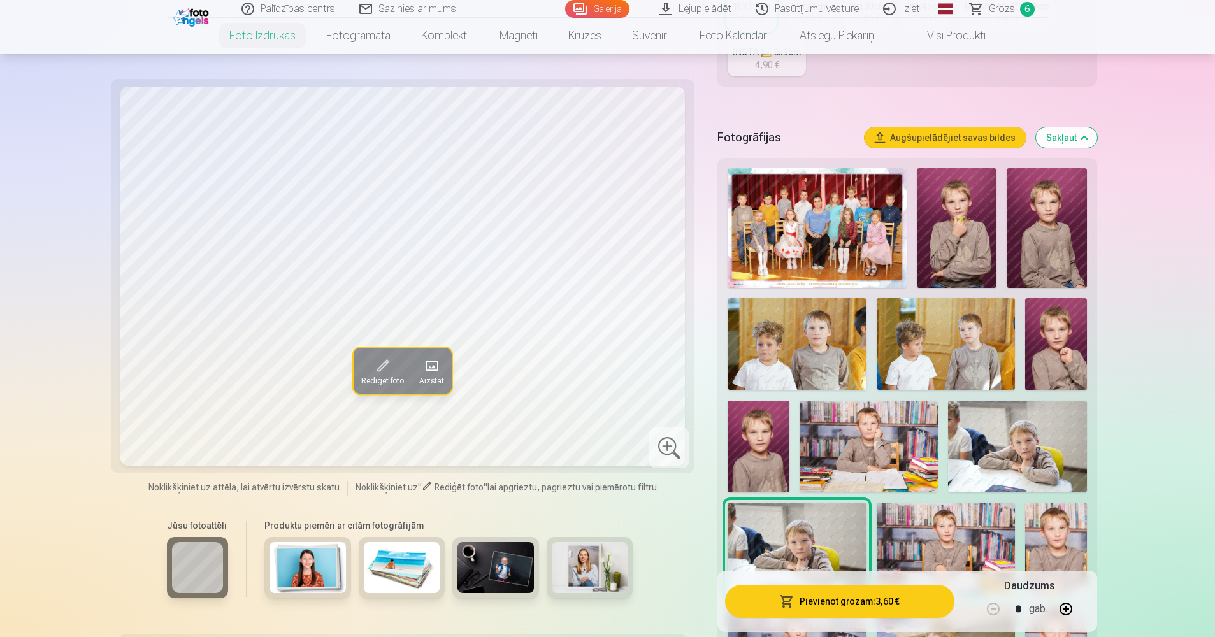
click at [1044, 238] on img at bounding box center [1047, 228] width 80 height 120
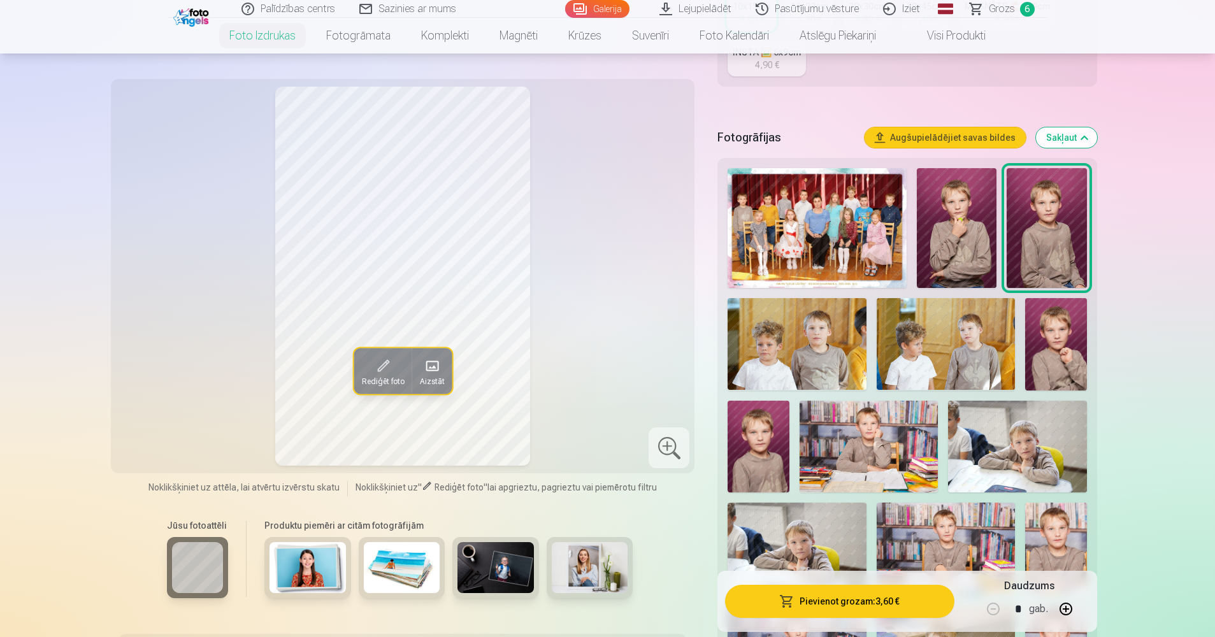
click at [1019, 239] on img at bounding box center [1047, 228] width 80 height 120
click at [977, 239] on img at bounding box center [957, 228] width 80 height 120
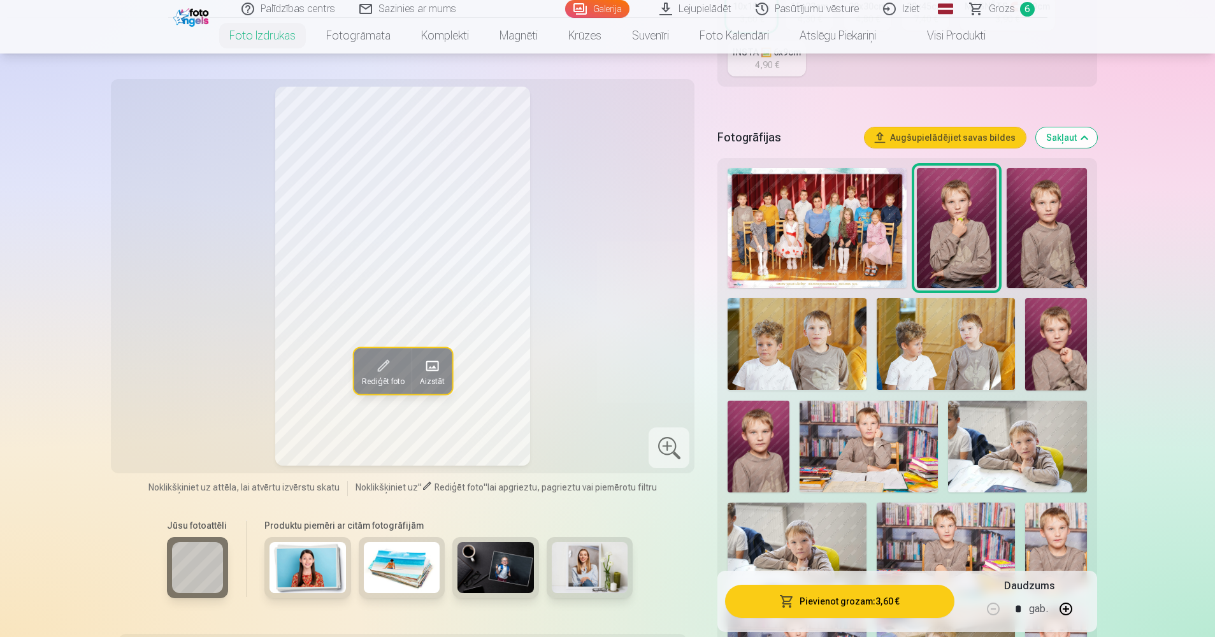
click at [812, 332] on img at bounding box center [797, 344] width 138 height 92
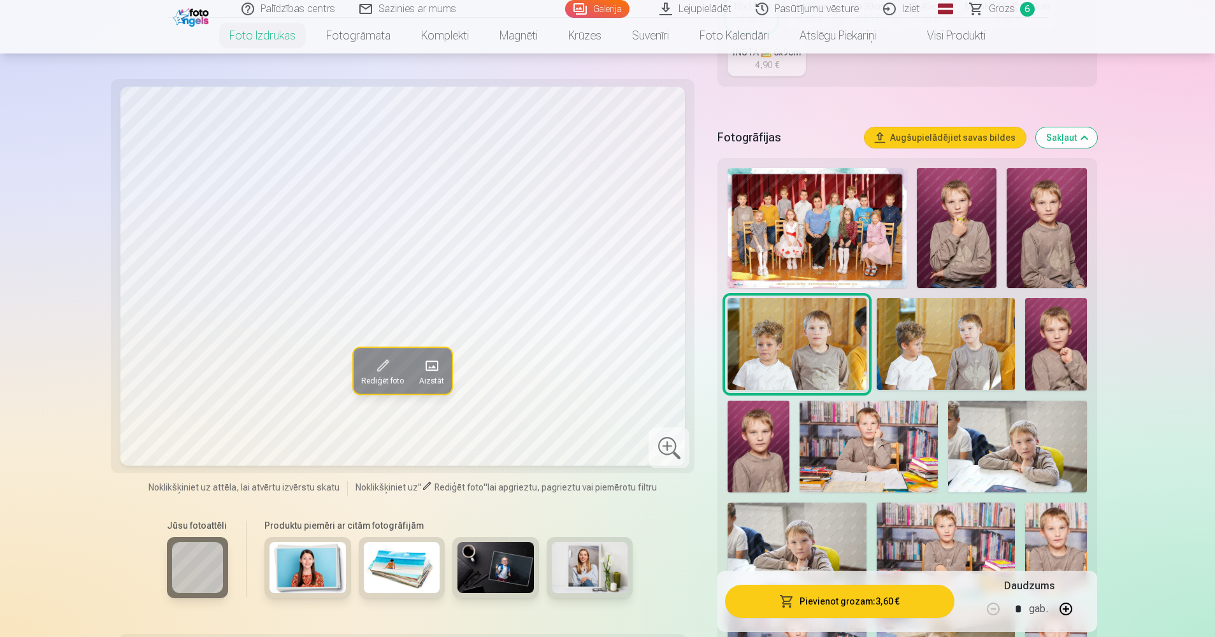
click at [1070, 340] on img at bounding box center [1056, 344] width 62 height 92
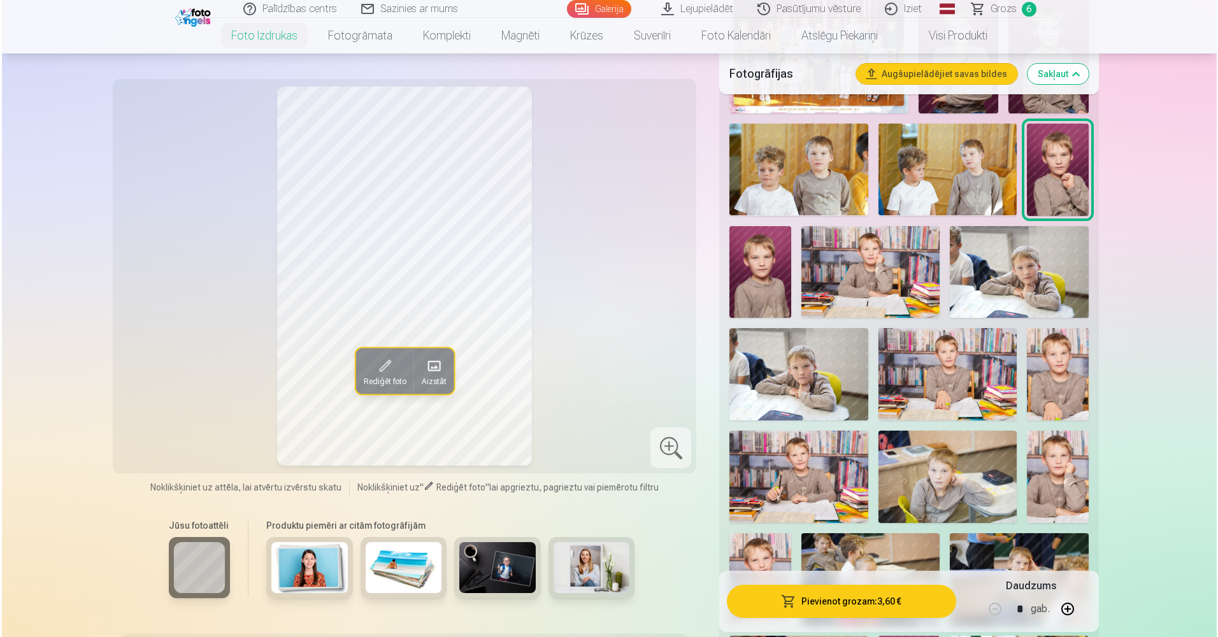
scroll to position [510, 0]
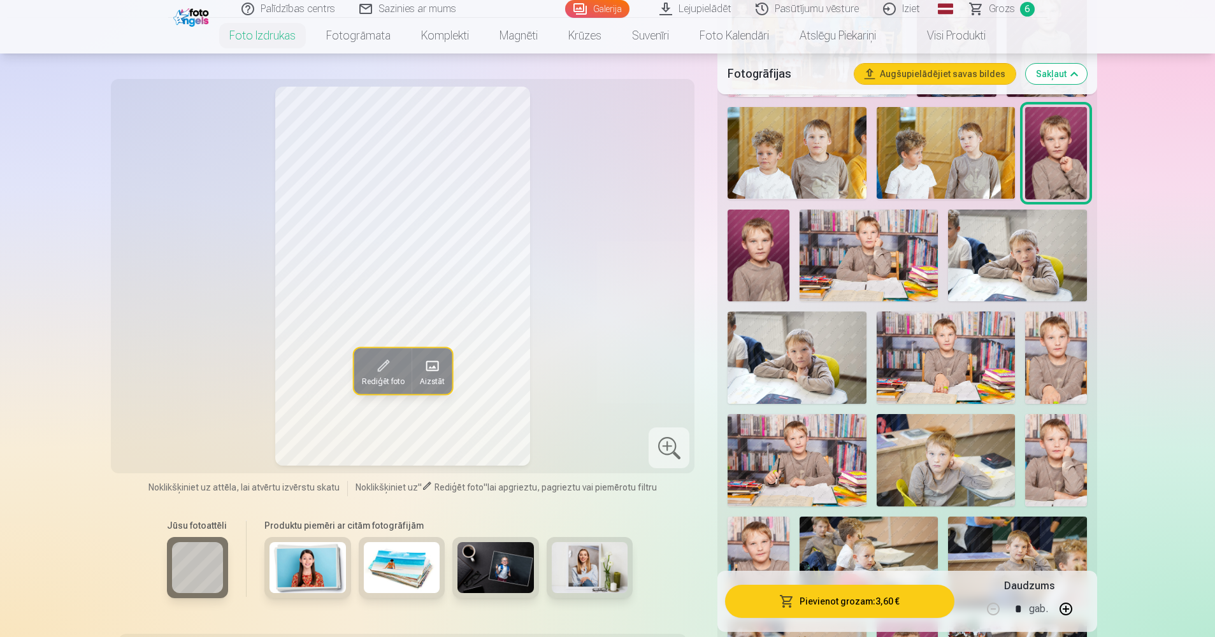
click at [985, 327] on img at bounding box center [946, 358] width 138 height 92
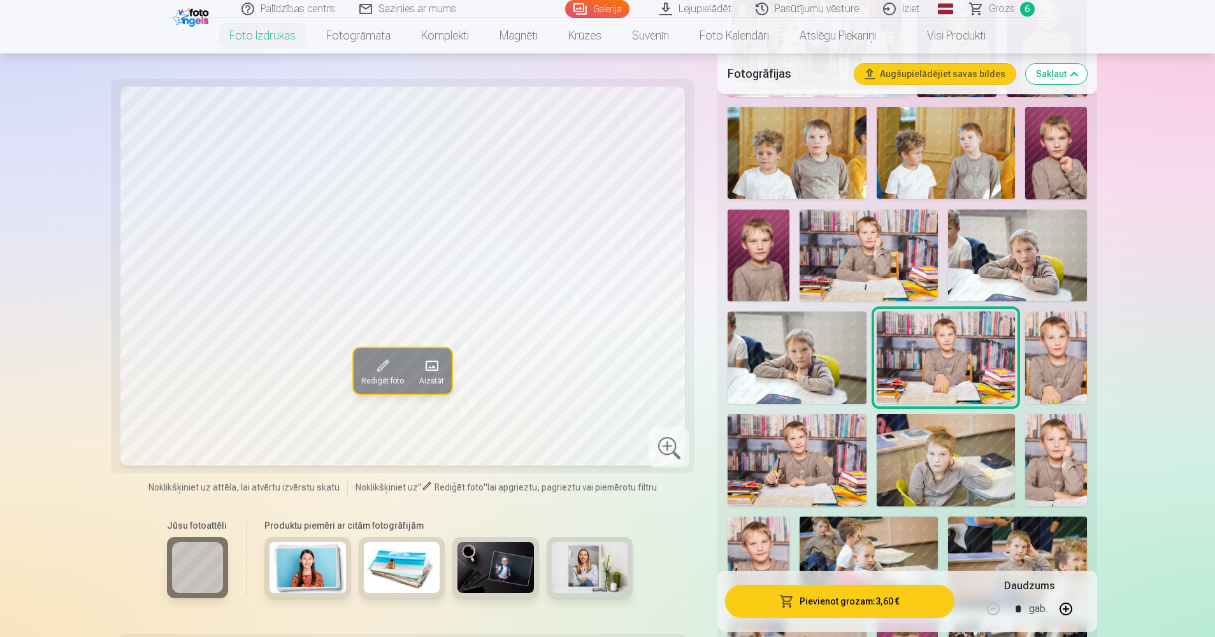
click at [788, 601] on span "button" at bounding box center [786, 601] width 15 height 13
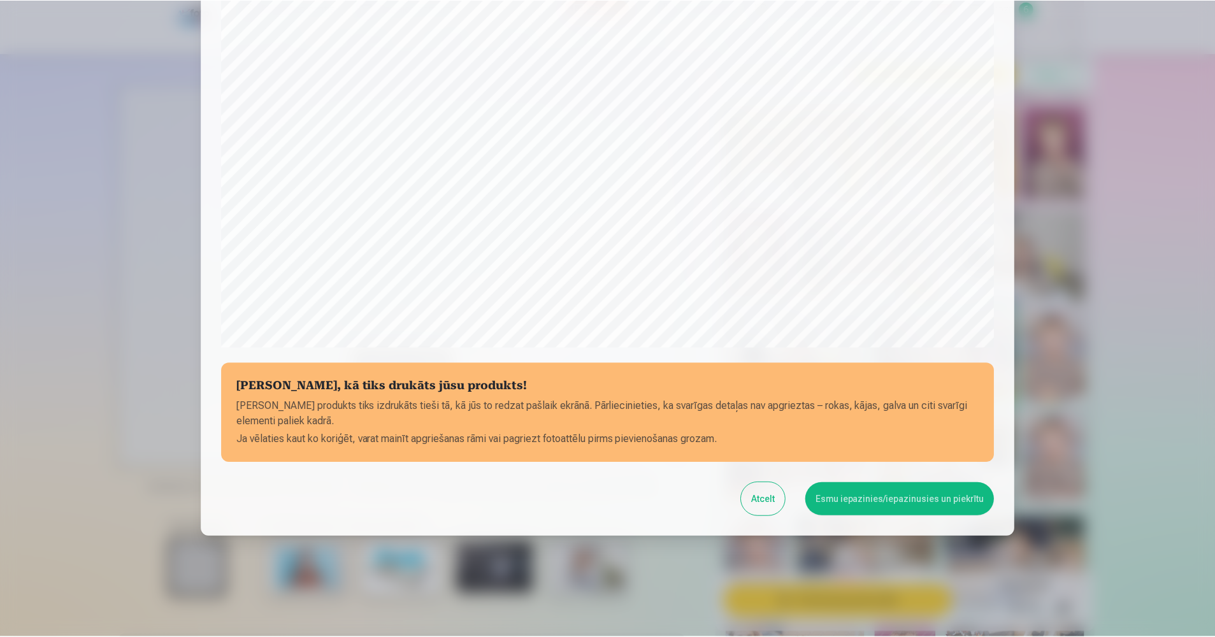
scroll to position [280, 0]
click at [907, 497] on button "Esmu iepazinies/iepazinusies un piekrītu" at bounding box center [901, 498] width 189 height 33
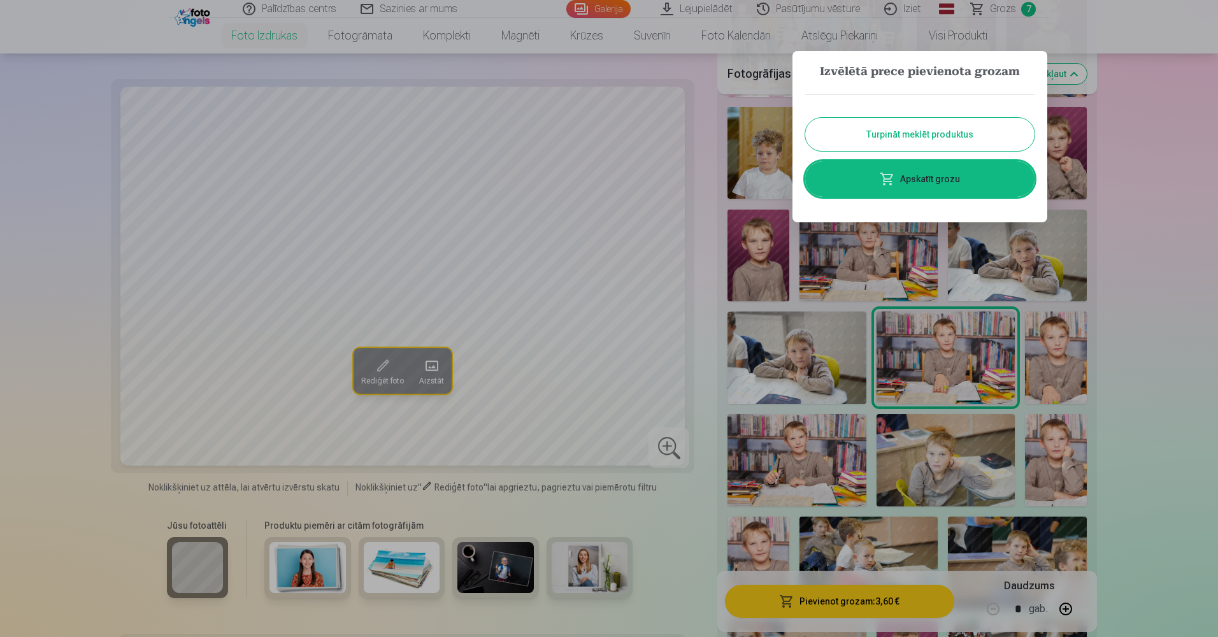
click at [1174, 223] on div at bounding box center [609, 318] width 1218 height 637
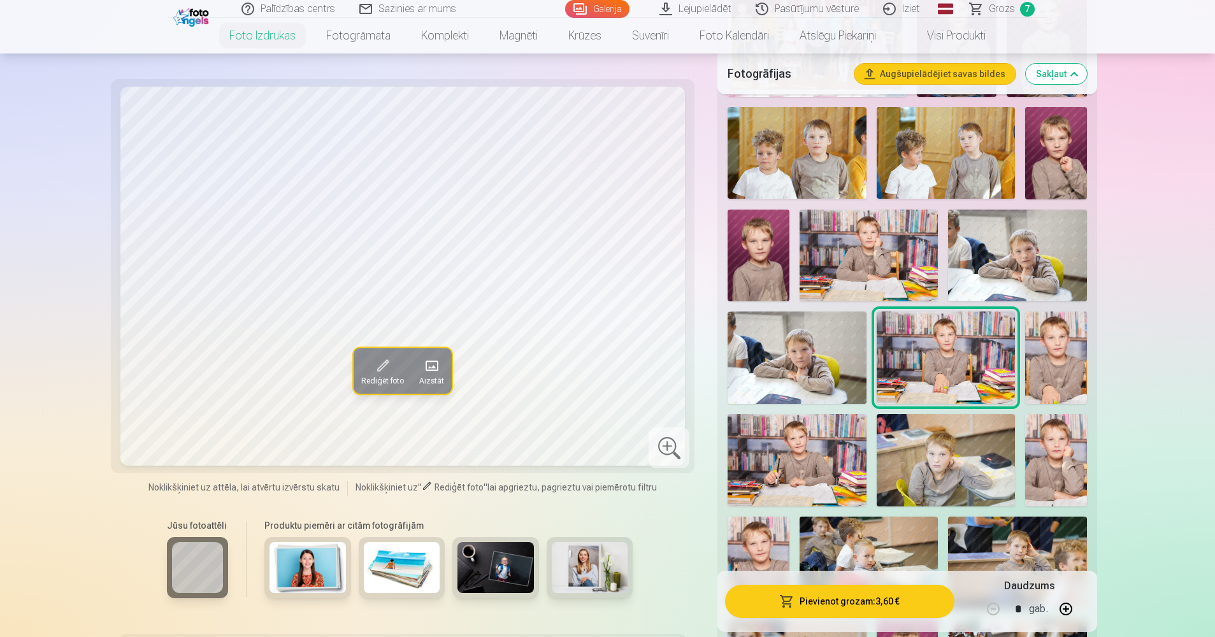
click at [1067, 371] on img at bounding box center [1056, 358] width 62 height 92
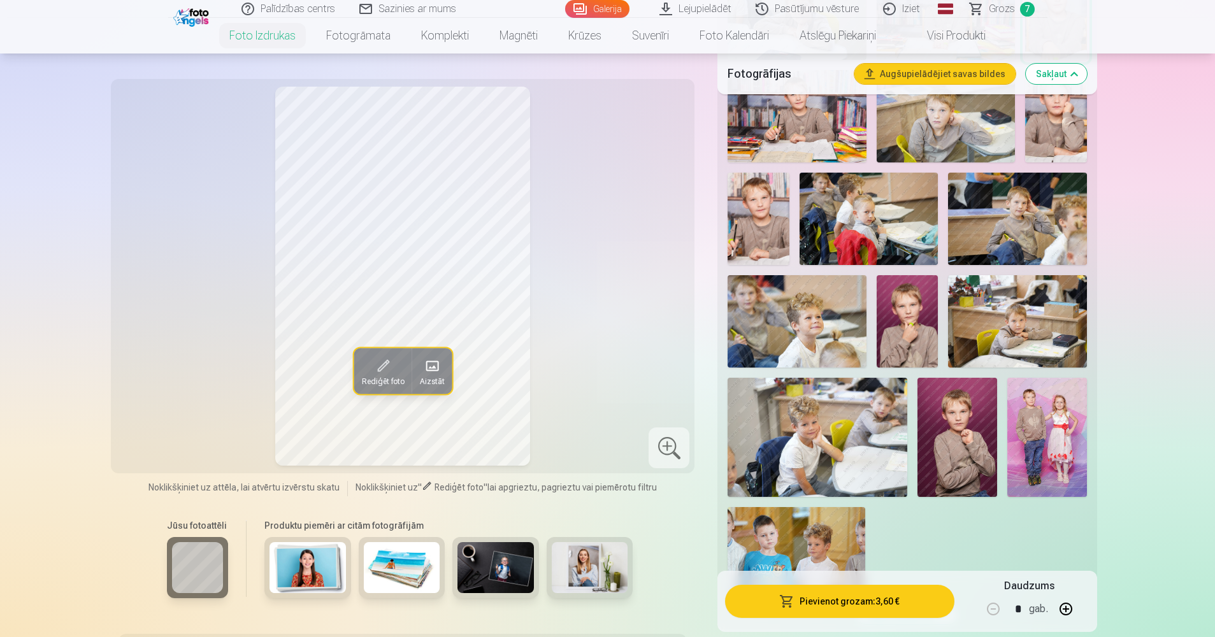
scroll to position [1019, 0]
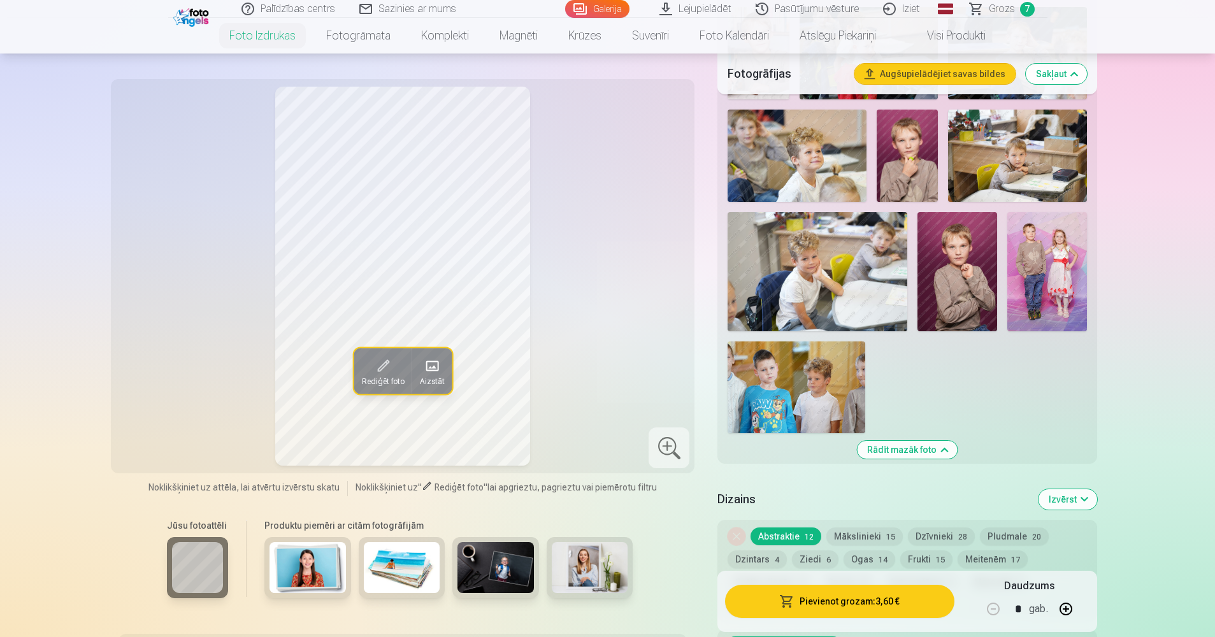
click at [1002, 15] on span "Grozs" at bounding box center [1002, 8] width 26 height 15
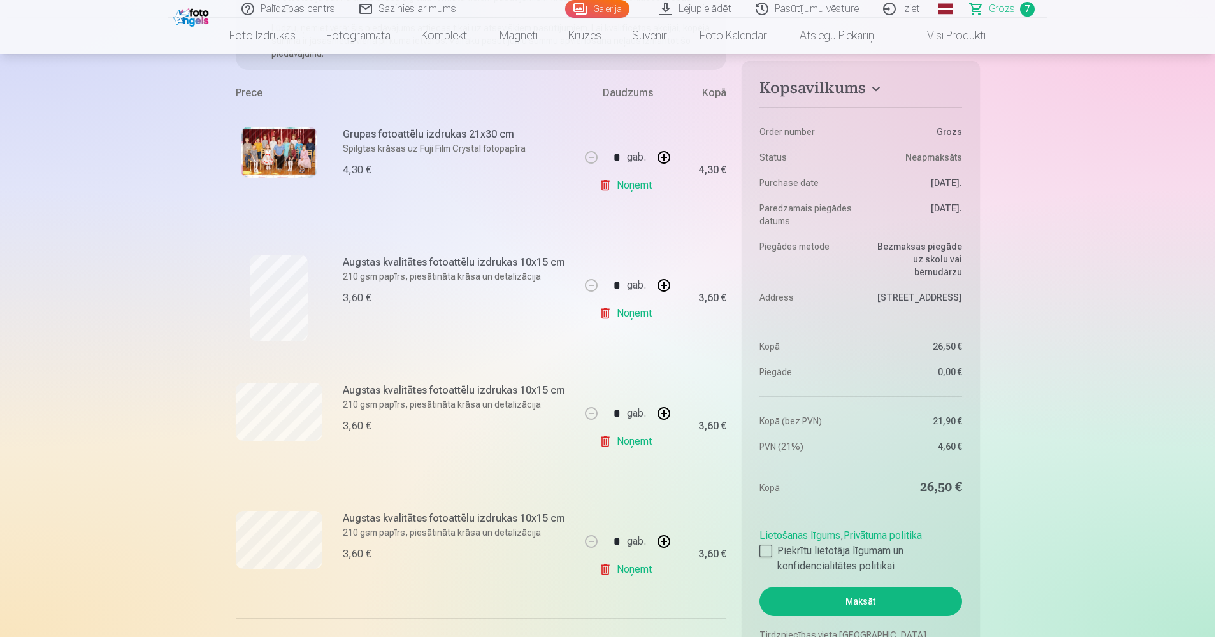
scroll to position [382, 0]
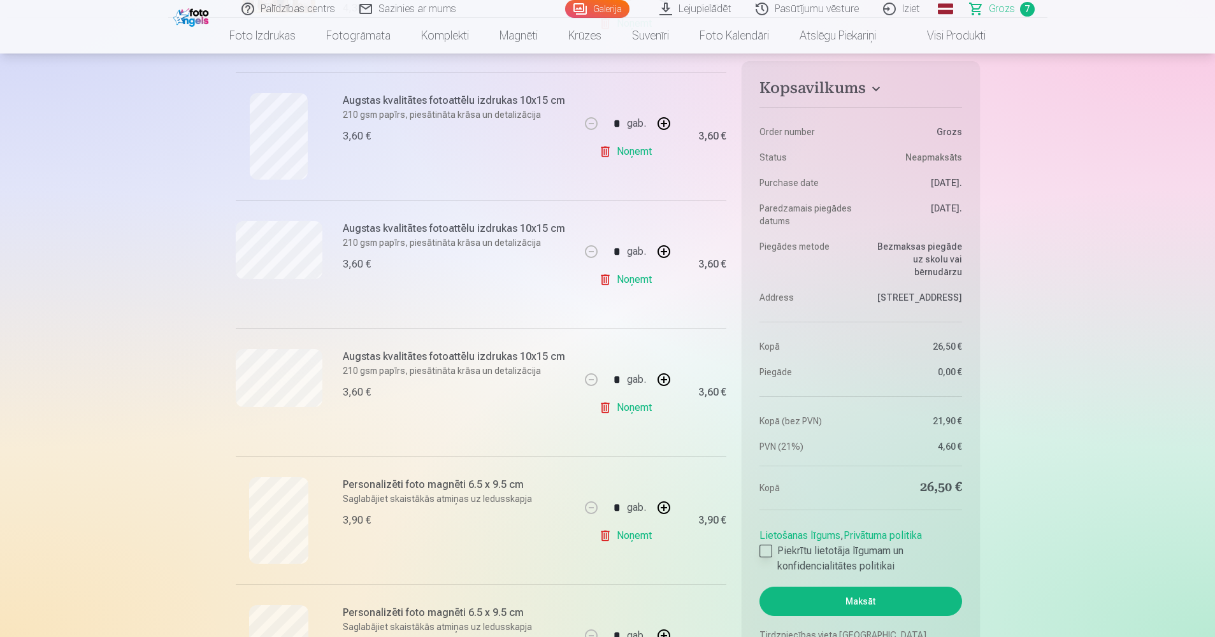
click at [766, 554] on div at bounding box center [765, 551] width 13 height 13
click at [833, 598] on button "Maksāt" at bounding box center [860, 601] width 202 height 29
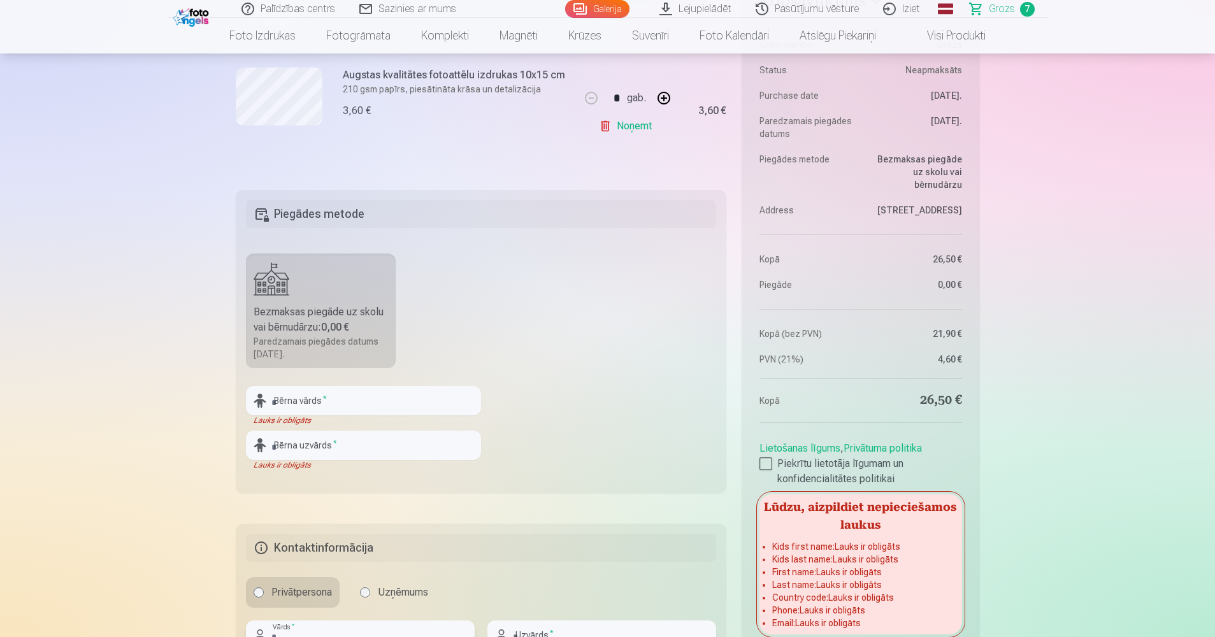
scroll to position [1110, 0]
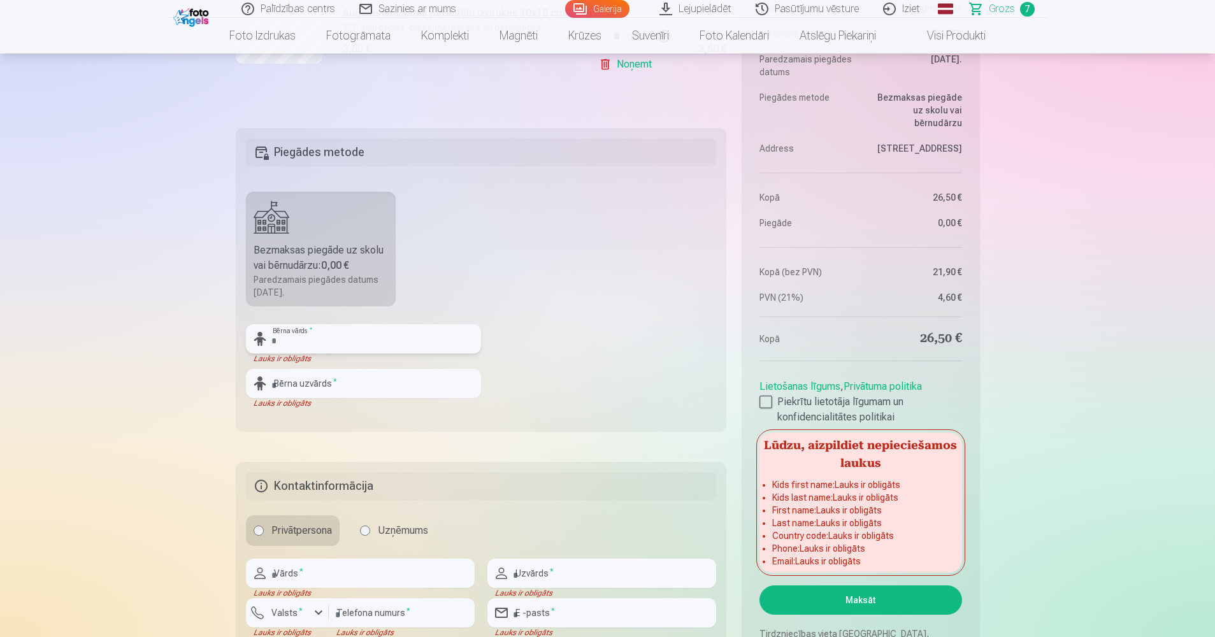
click at [367, 342] on input "text" at bounding box center [363, 338] width 235 height 29
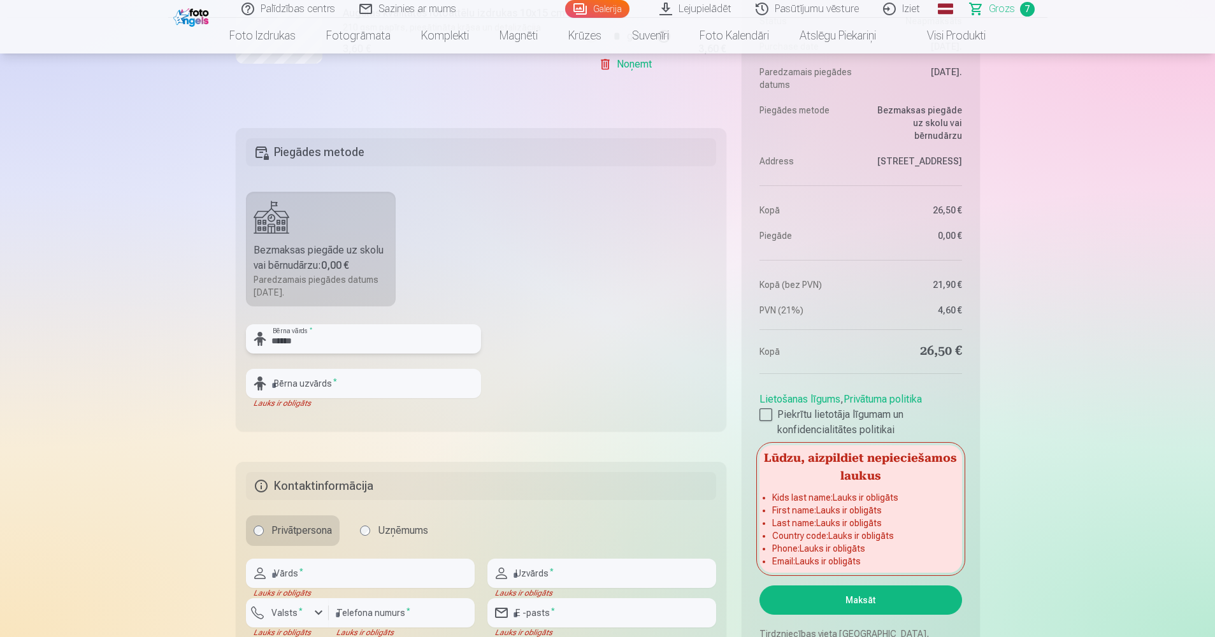
type input "******"
click at [299, 380] on input "text" at bounding box center [363, 383] width 235 height 29
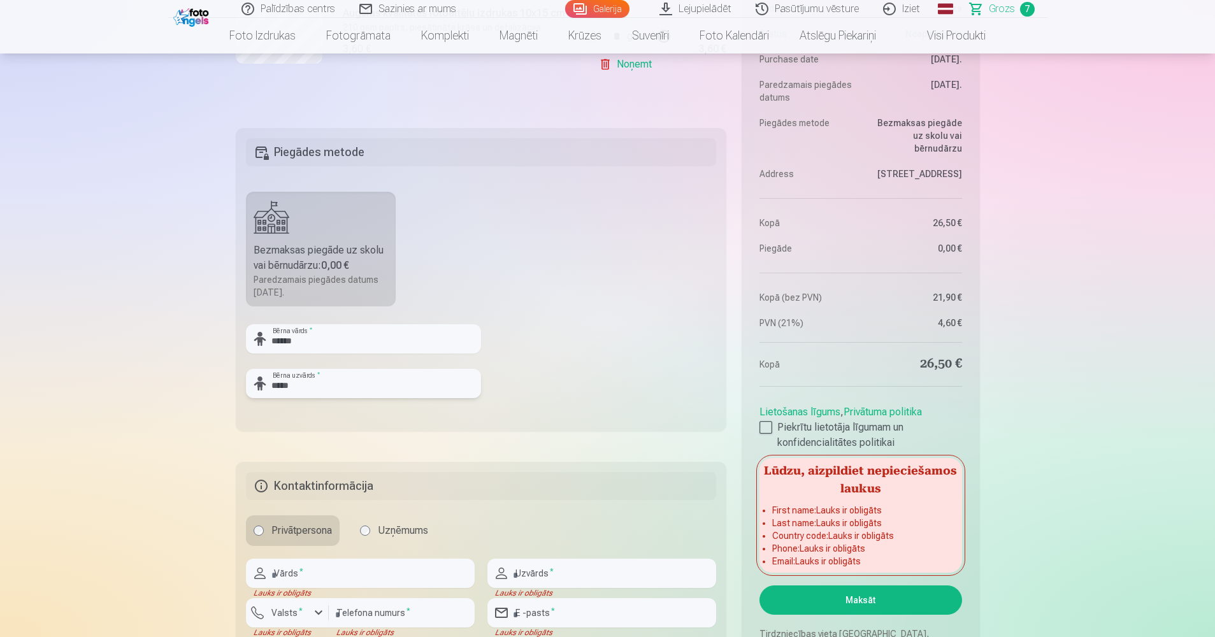
type input "*****"
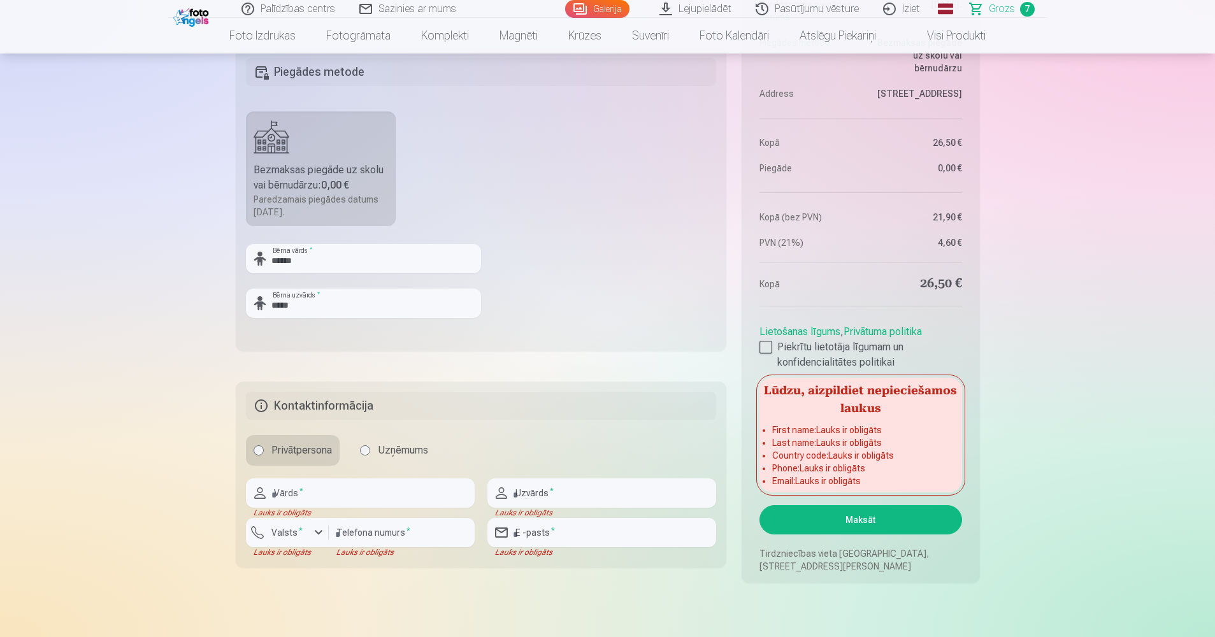
scroll to position [1365, 0]
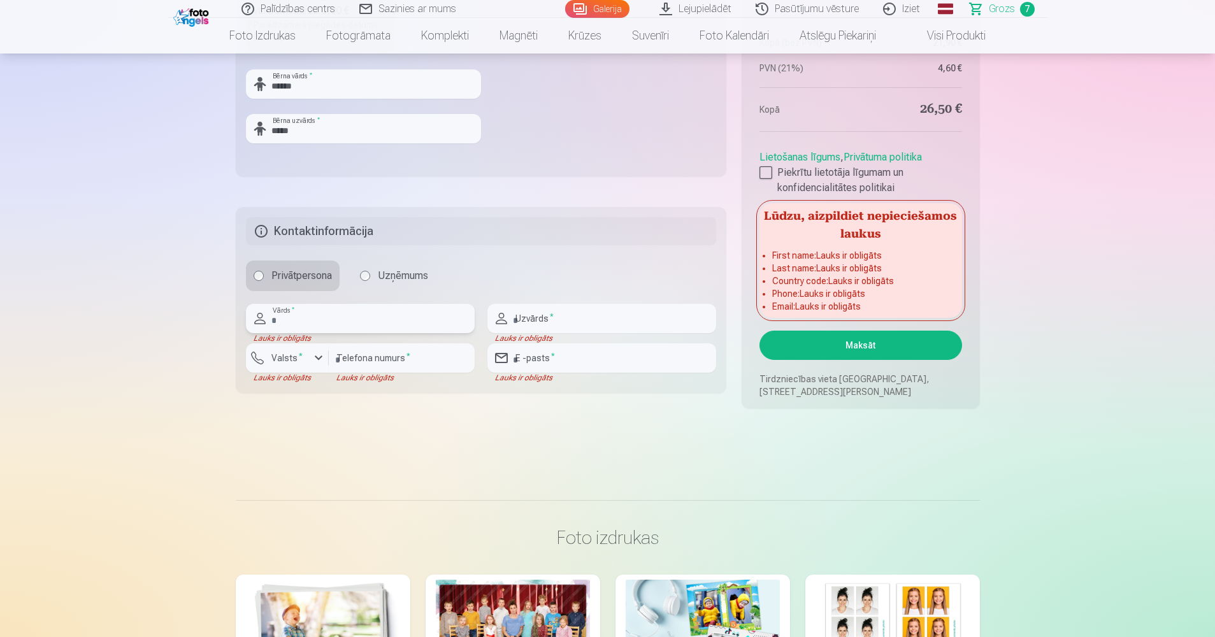
click at [319, 320] on input "text" at bounding box center [360, 318] width 229 height 29
type input "*****"
type input "********"
type input "**********"
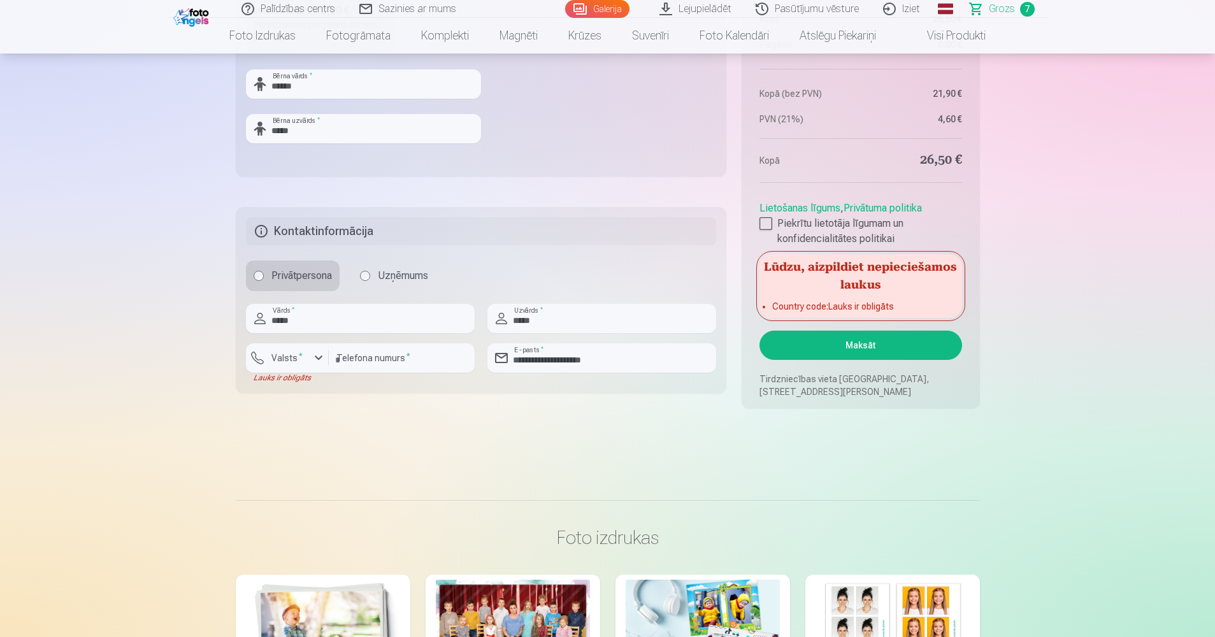
click at [886, 348] on button "Maksāt" at bounding box center [860, 345] width 202 height 29
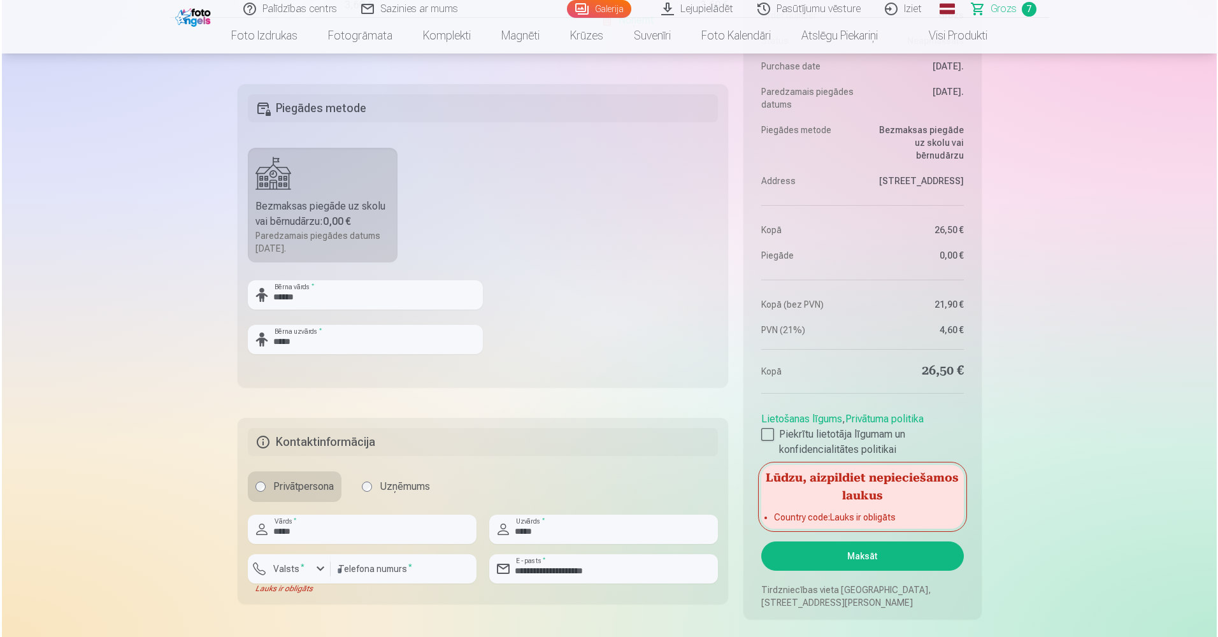
scroll to position [1428, 0]
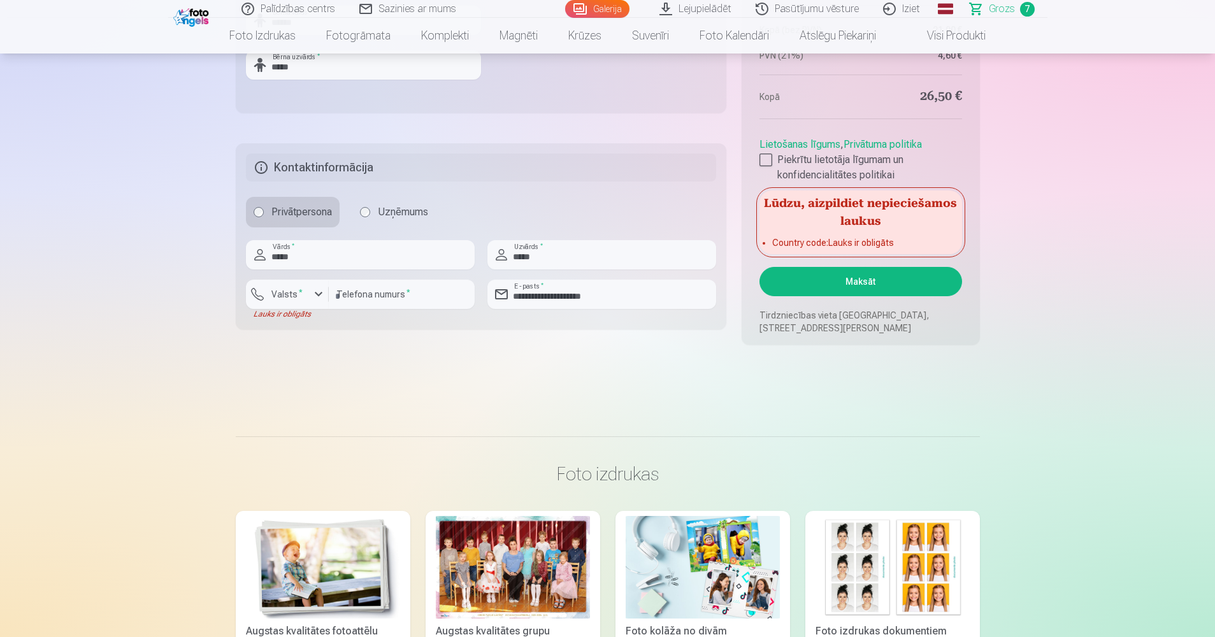
click at [406, 311] on div at bounding box center [402, 314] width 146 height 10
click at [395, 296] on input "********" at bounding box center [402, 294] width 146 height 29
click at [315, 287] on div "button" at bounding box center [318, 294] width 15 height 15
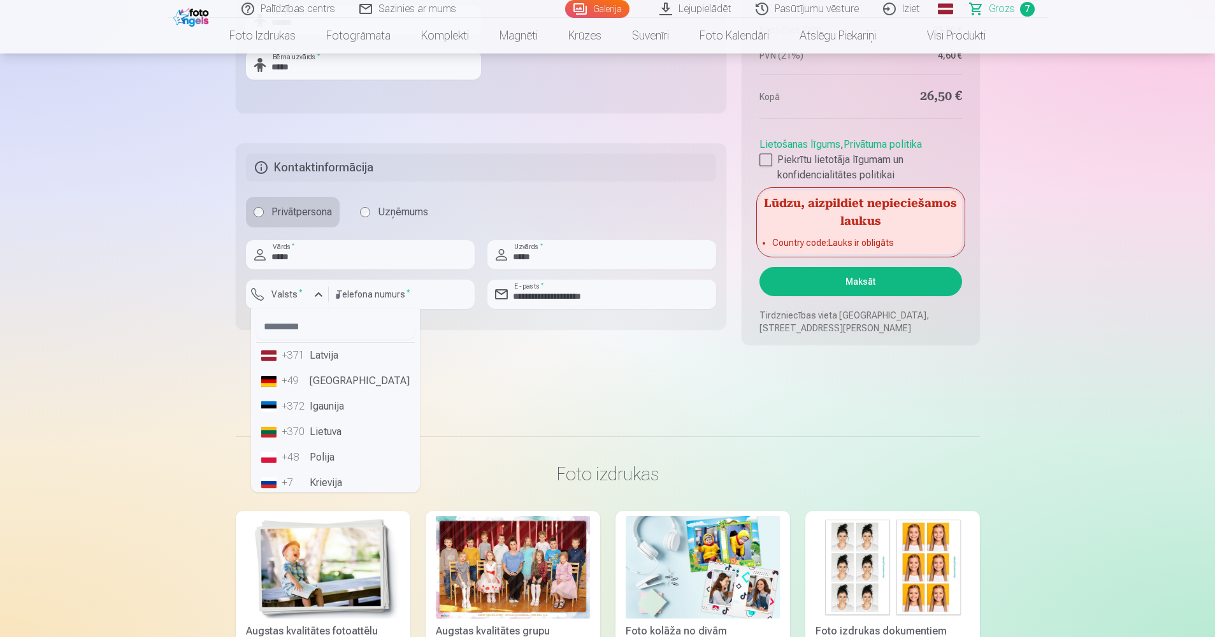
click at [328, 362] on li "+371 Latvija" at bounding box center [335, 355] width 159 height 25
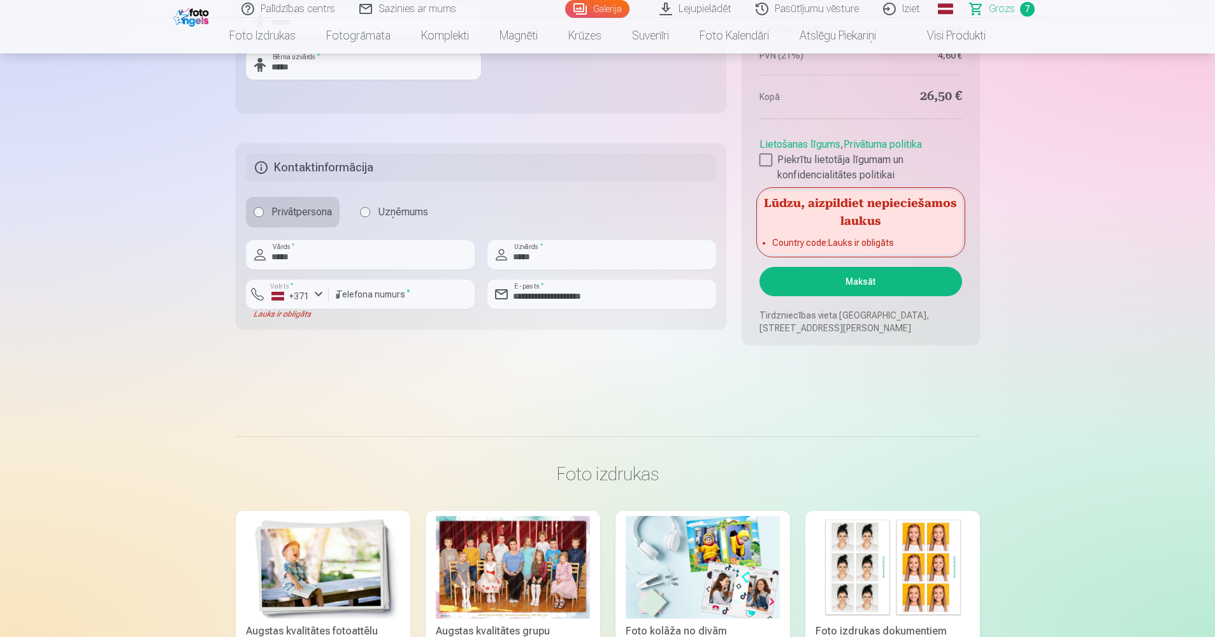
click at [826, 285] on button "Maksāt" at bounding box center [860, 281] width 202 height 29
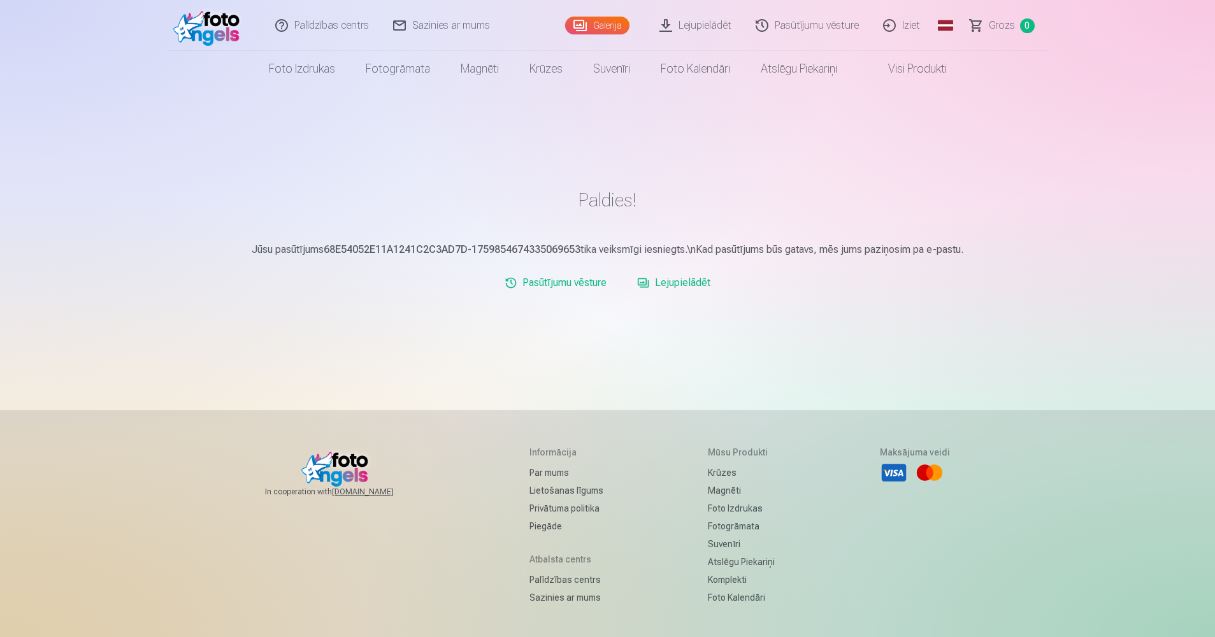
click at [901, 20] on link "Iziet" at bounding box center [902, 25] width 61 height 51
